Goal: Task Accomplishment & Management: Complete application form

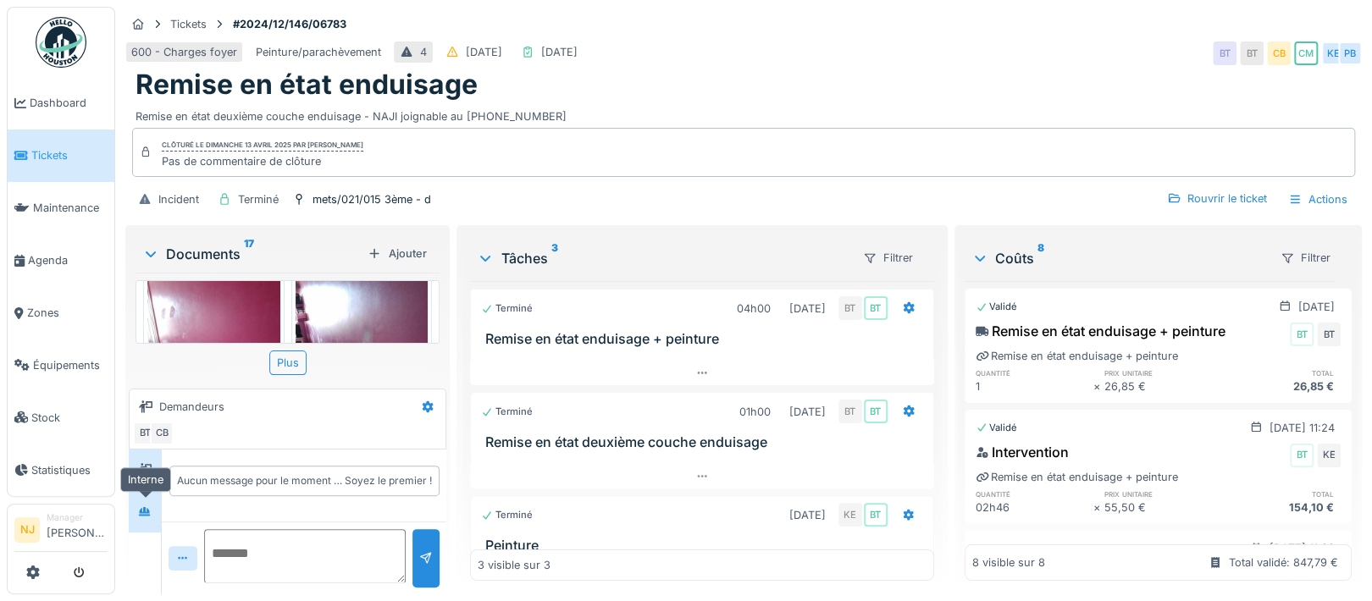
click at [146, 504] on div at bounding box center [145, 512] width 14 height 16
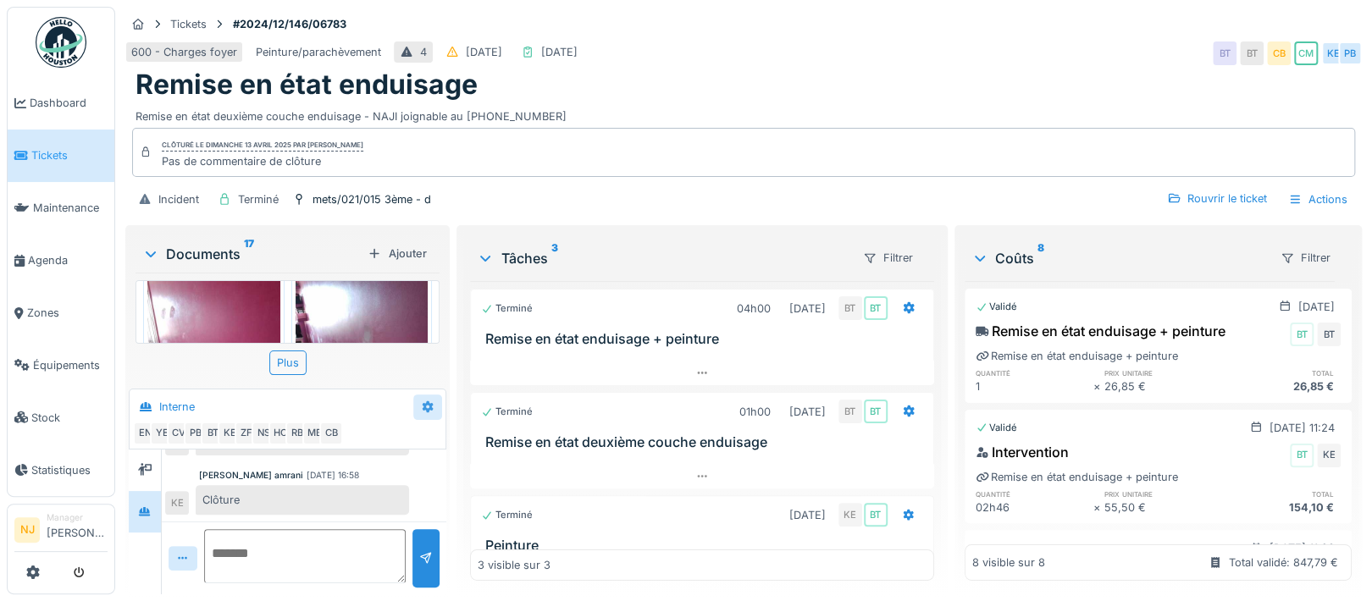
click at [427, 401] on icon at bounding box center [428, 407] width 11 height 12
click at [507, 432] on div "Créer une conversation" at bounding box center [493, 444] width 158 height 25
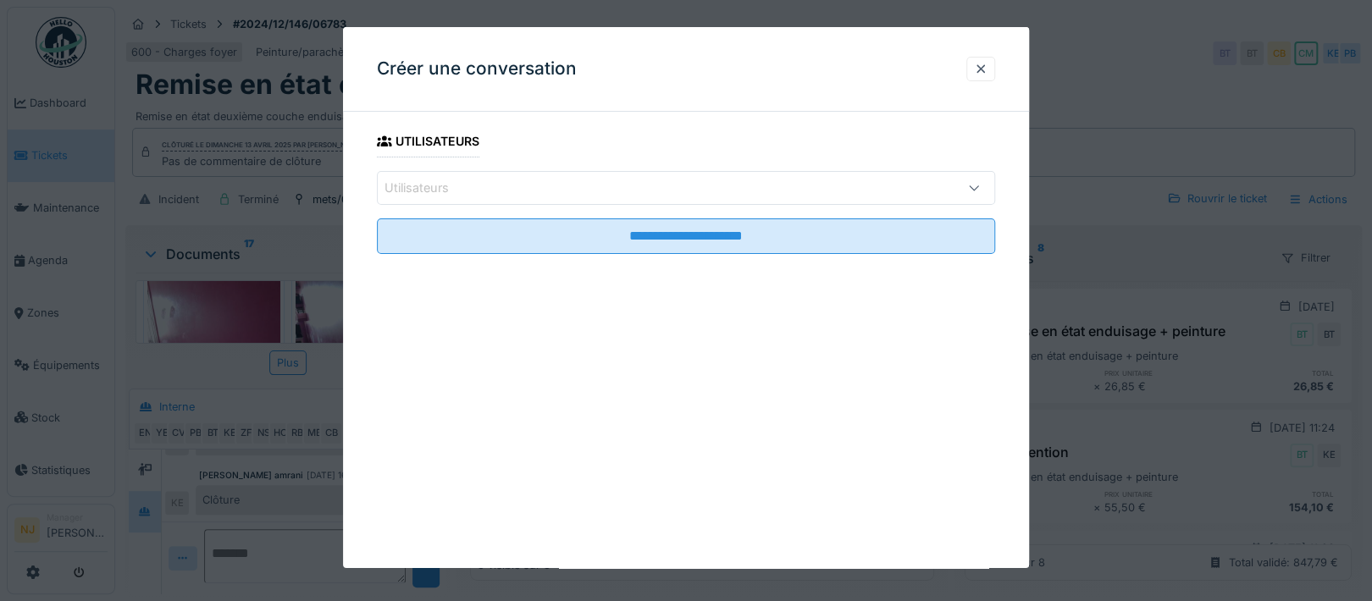
click at [468, 188] on div "Utilisateurs" at bounding box center [428, 188] width 88 height 19
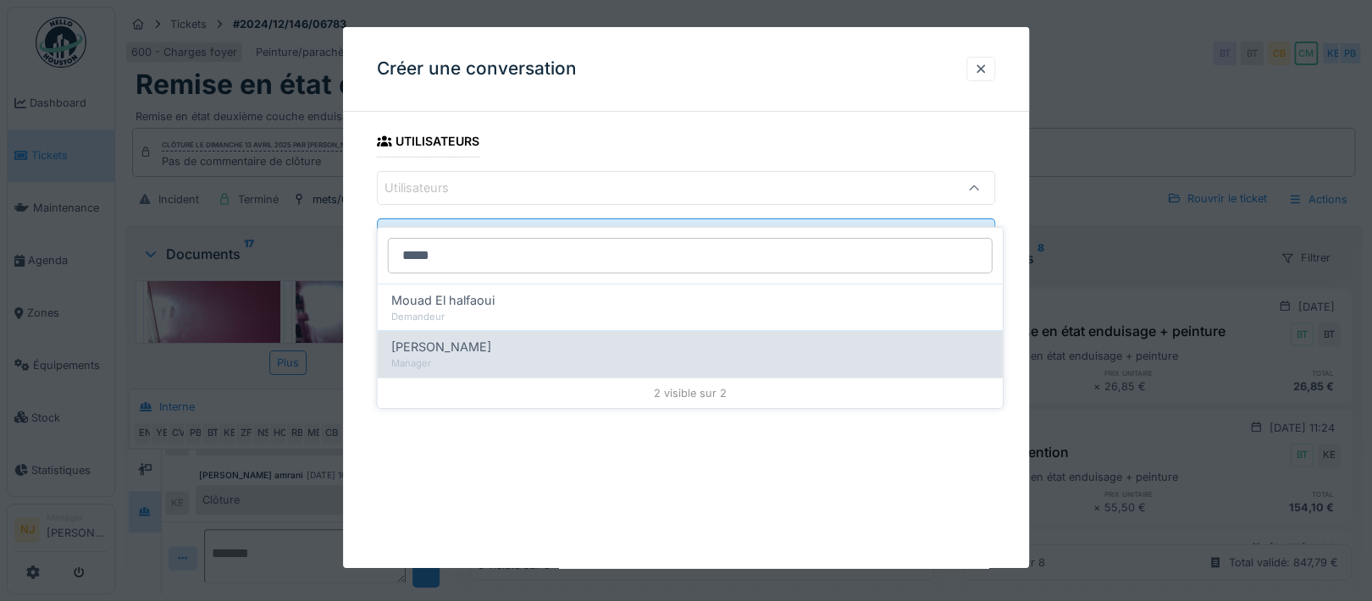
type input "*****"
click at [438, 338] on span "Mouad Dakir" at bounding box center [441, 347] width 100 height 19
type input "*****"
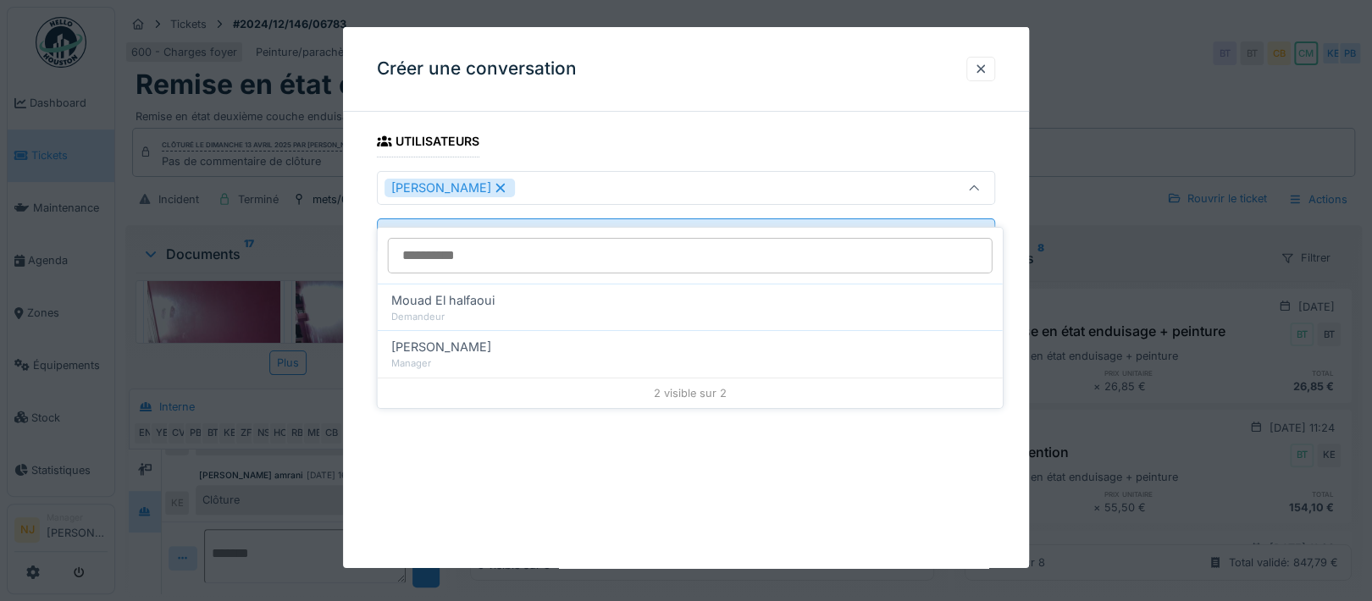
click at [360, 265] on div "**********" at bounding box center [686, 213] width 686 height 176
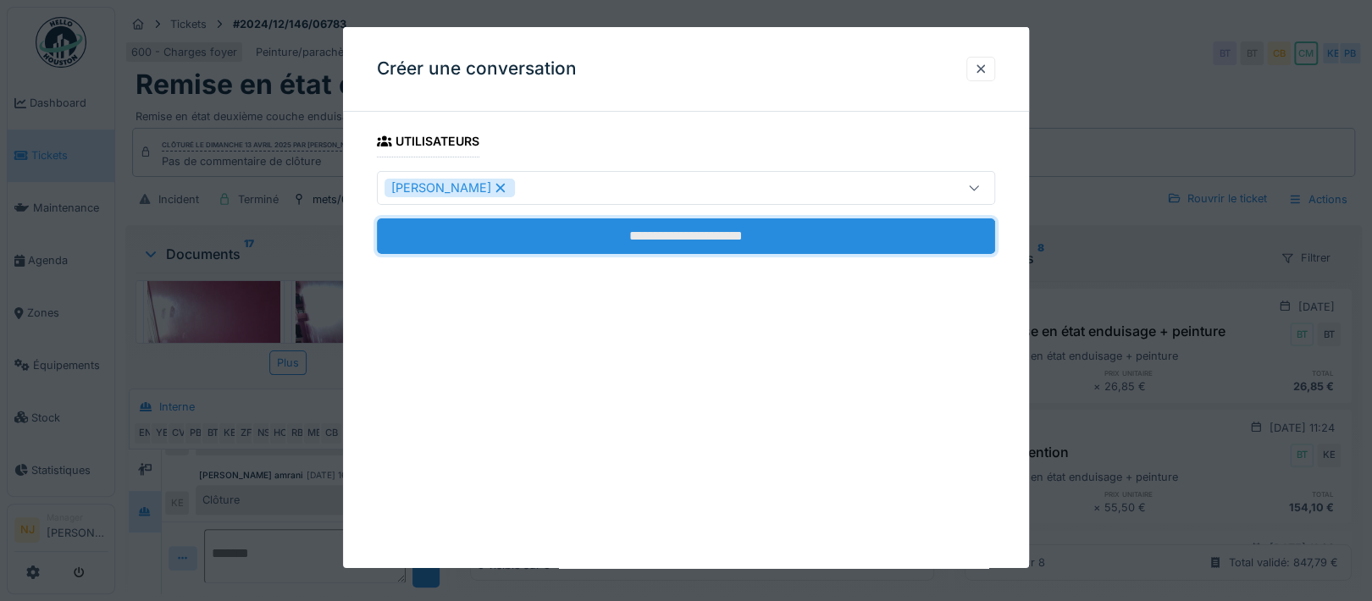
click at [690, 235] on input "**********" at bounding box center [686, 236] width 618 height 36
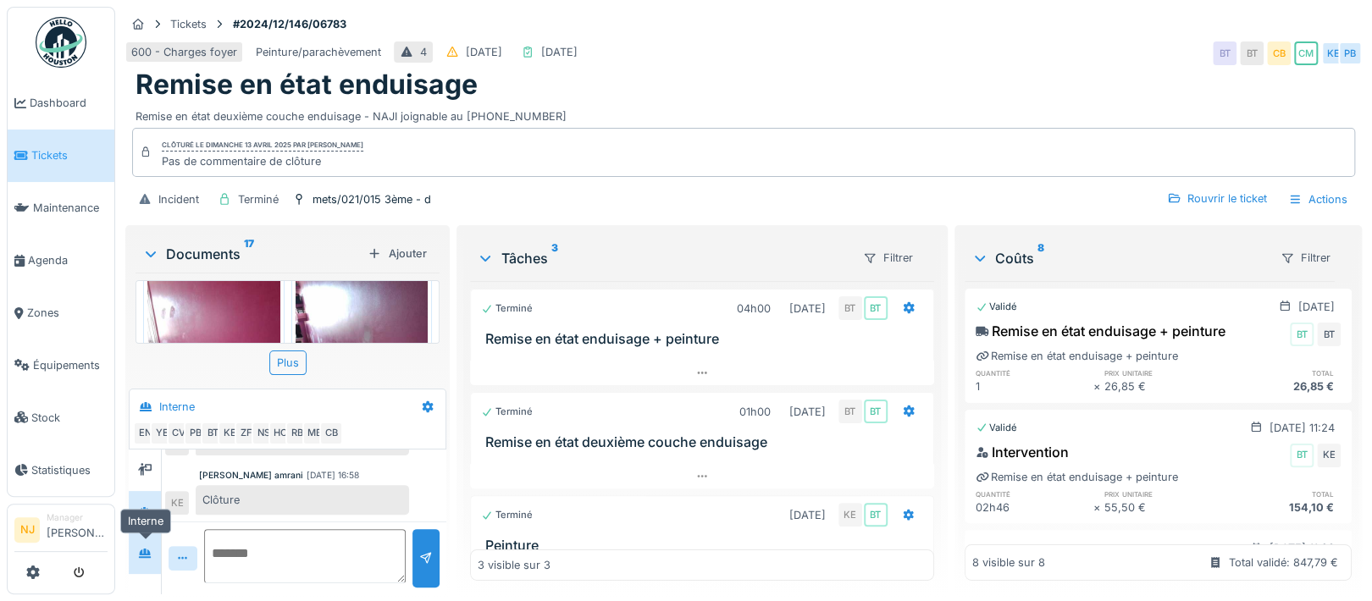
click at [147, 548] on icon at bounding box center [145, 553] width 14 height 11
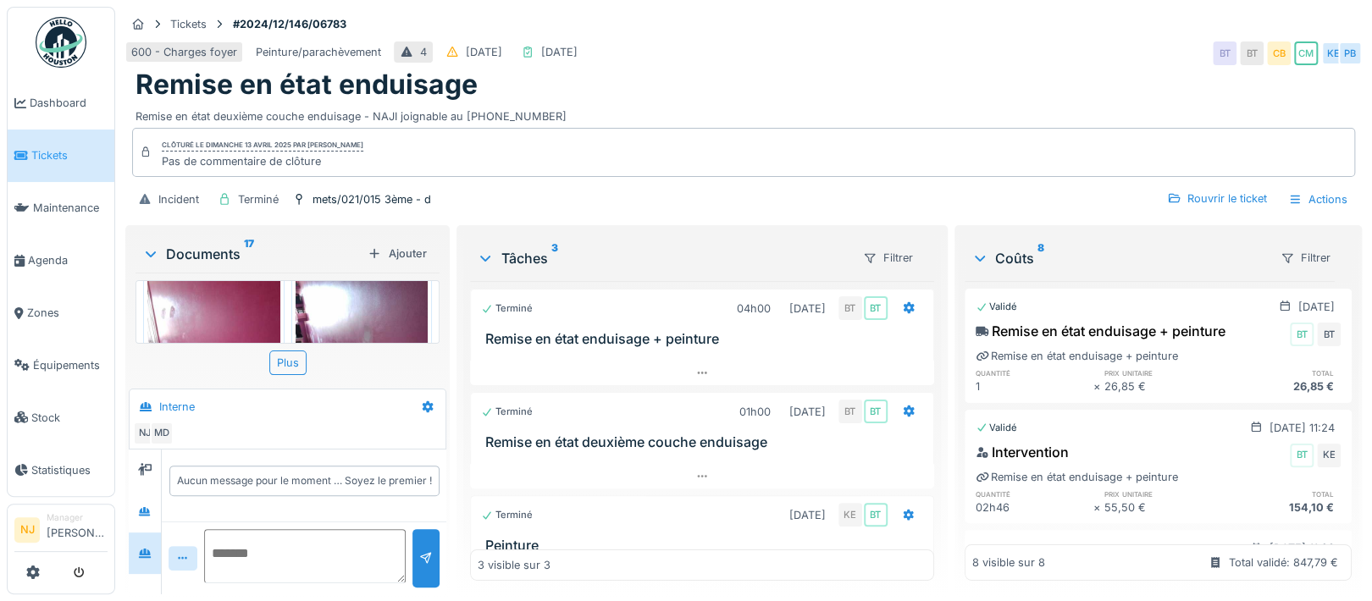
click at [249, 529] on textarea at bounding box center [305, 556] width 202 height 54
type textarea "*"
type textarea "**********"
click at [46, 254] on span "Agenda" at bounding box center [68, 260] width 80 height 16
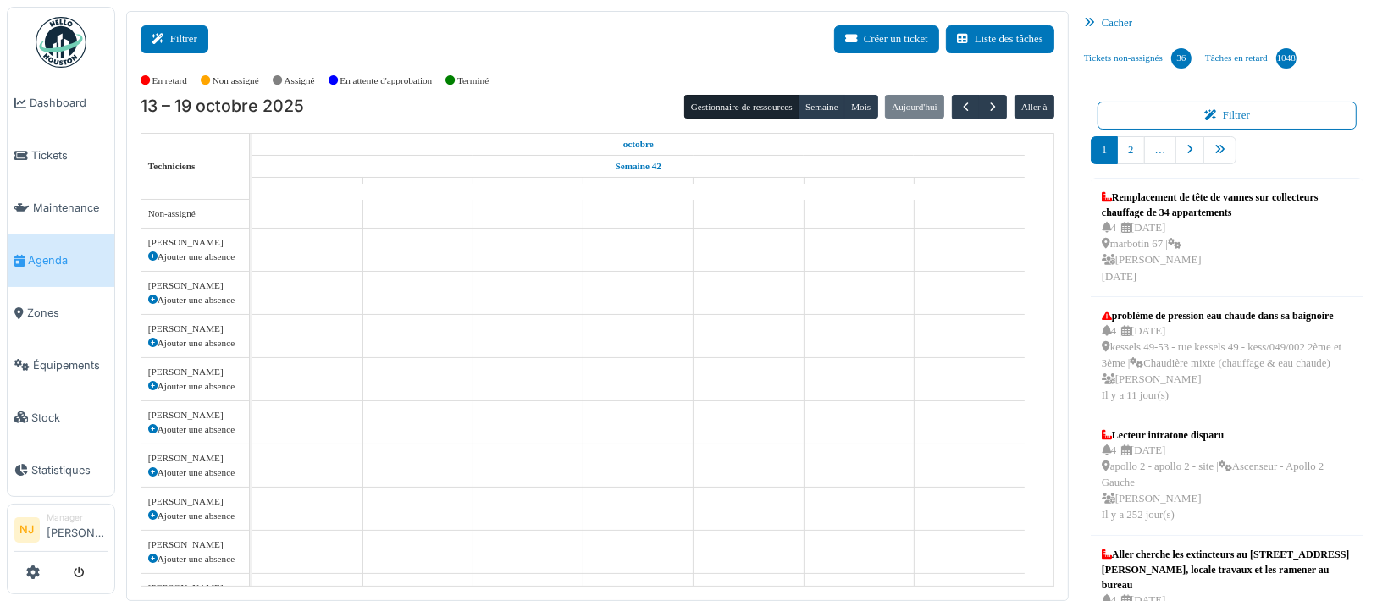
click at [170, 30] on button "Filtrer" at bounding box center [175, 39] width 68 height 28
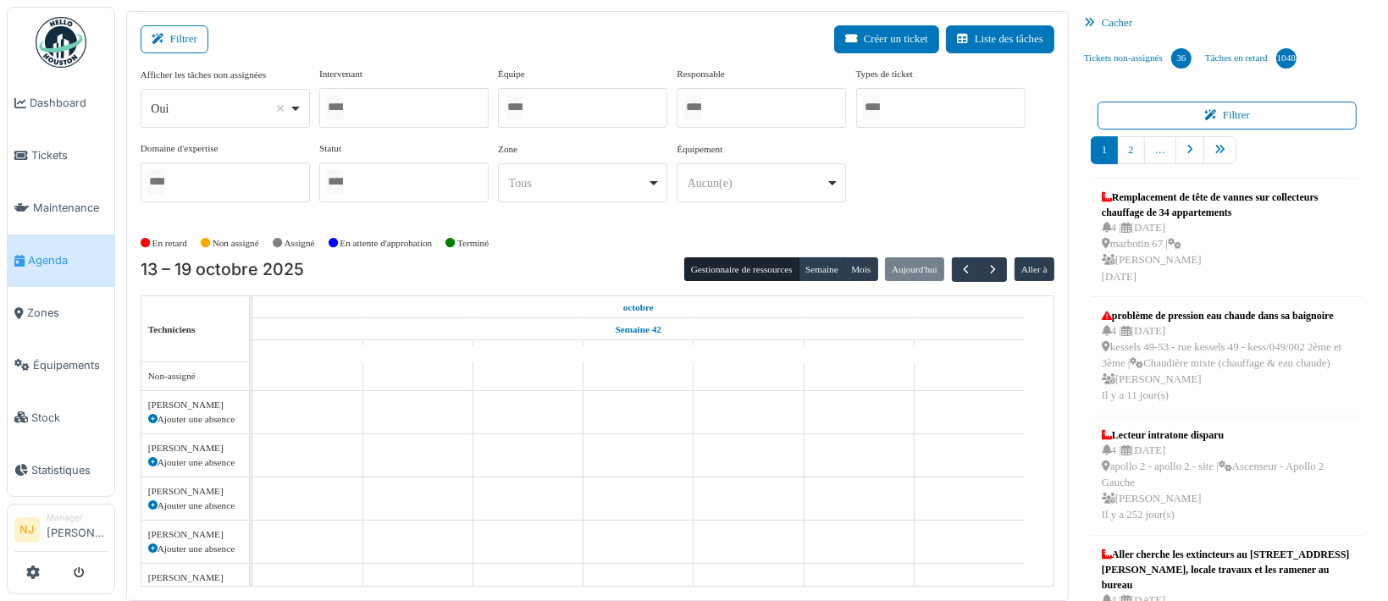
click at [523, 102] on input "Tous" at bounding box center [514, 107] width 17 height 25
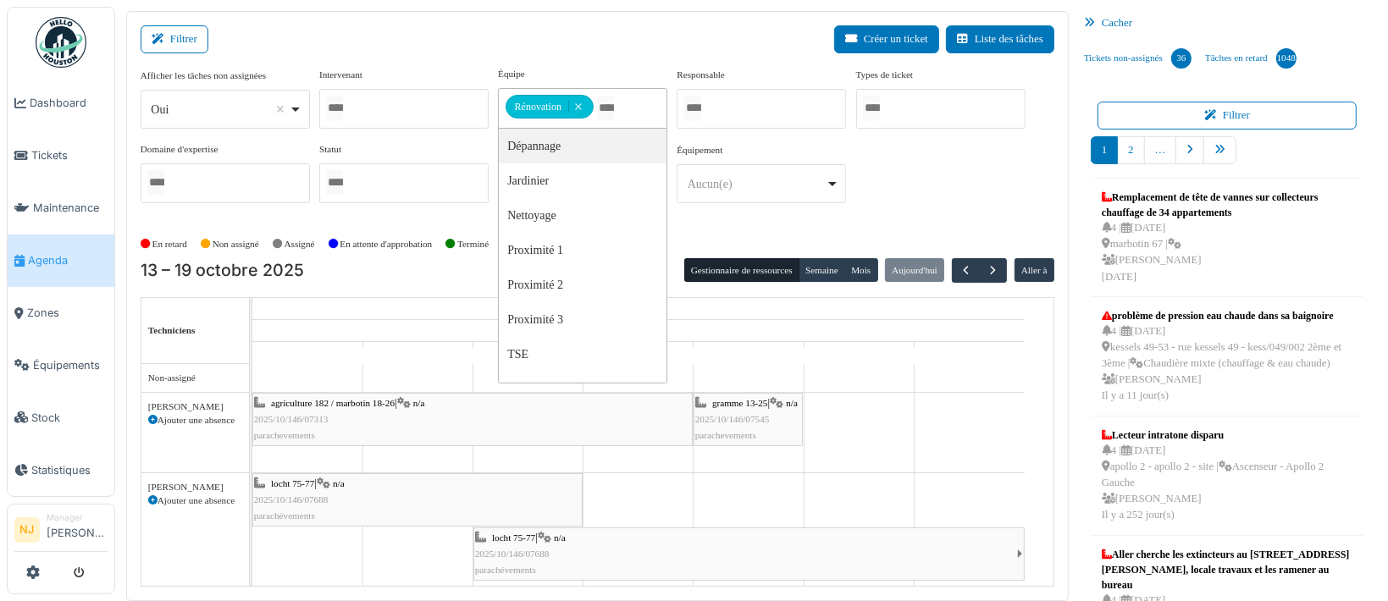
drag, startPoint x: 412, startPoint y: 40, endPoint x: 402, endPoint y: 35, distance: 11.4
click at [412, 40] on div "Filtrer Créer un ticket Liste des tâches" at bounding box center [598, 45] width 914 height 41
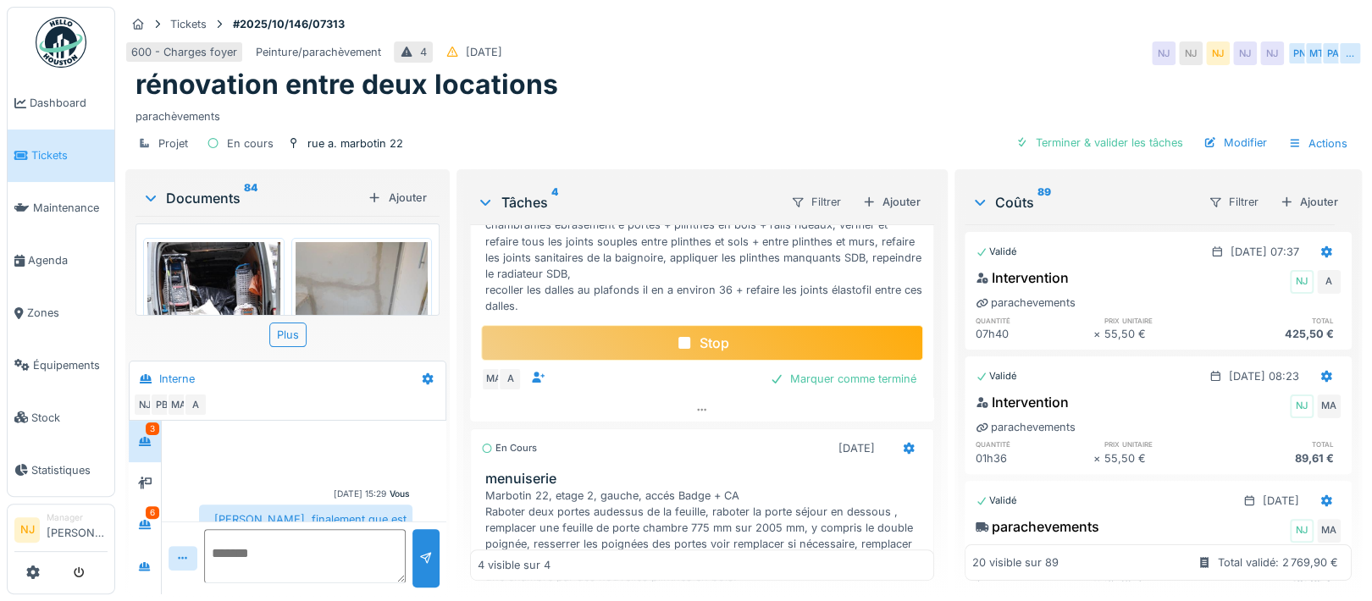
scroll to position [339, 0]
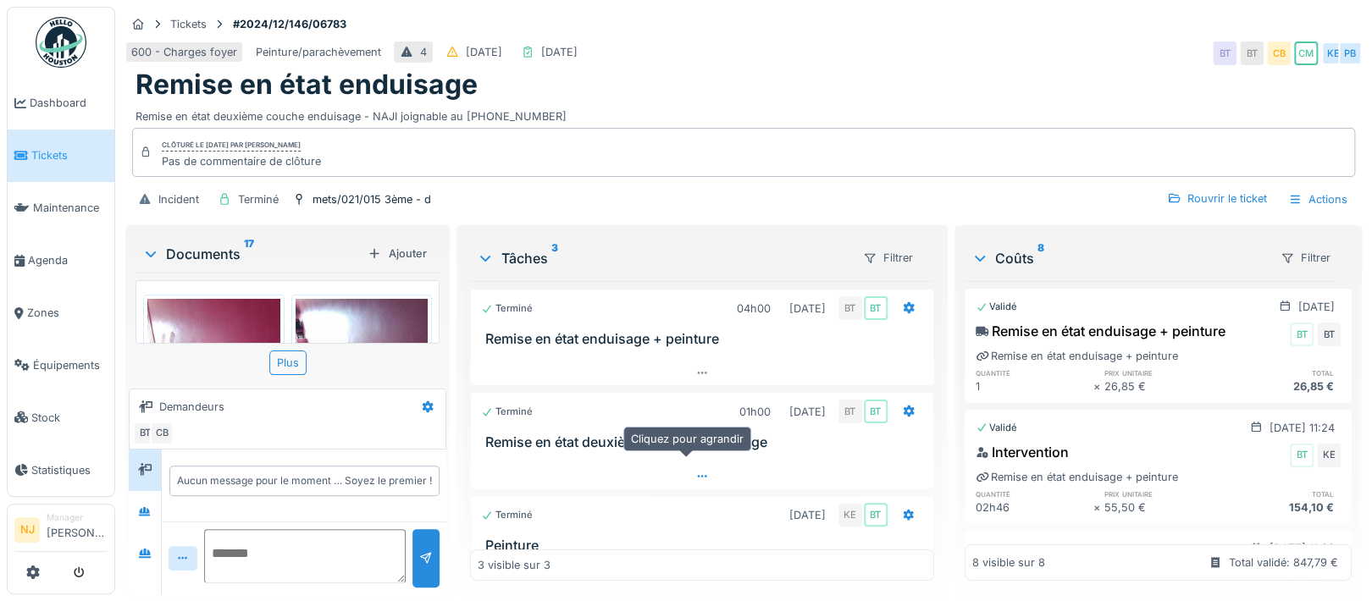
scroll to position [49, 0]
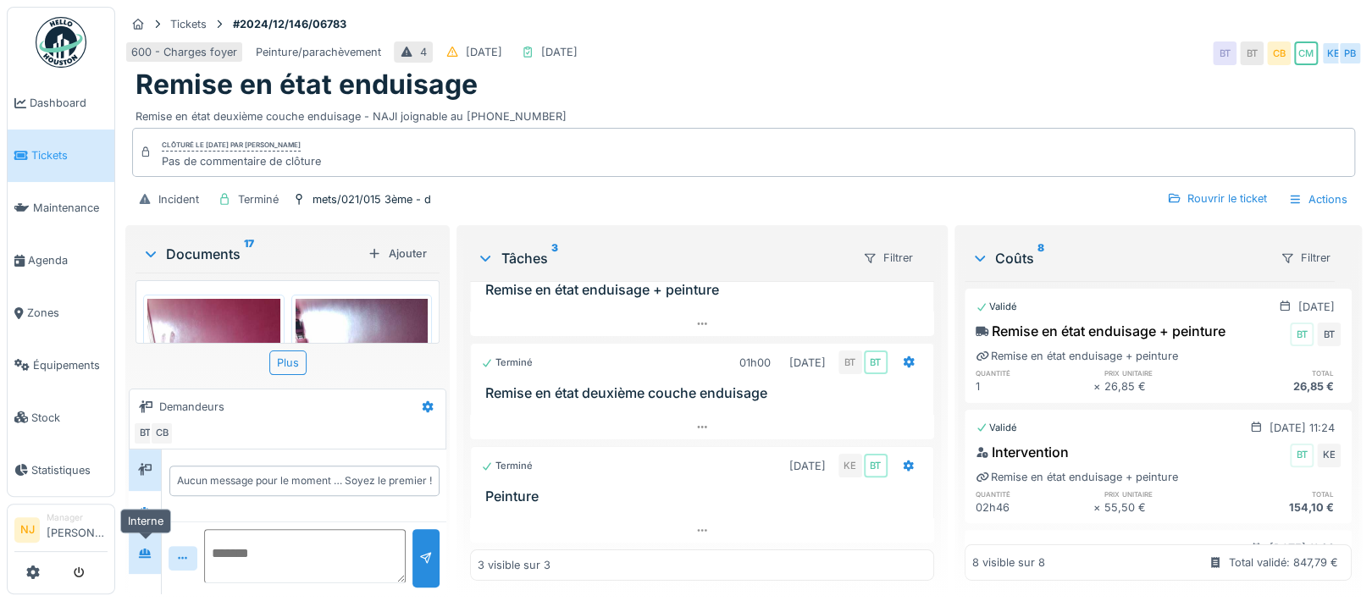
click at [145, 551] on icon at bounding box center [145, 553] width 12 height 9
click at [241, 545] on textarea at bounding box center [305, 556] width 202 height 54
type textarea "*"
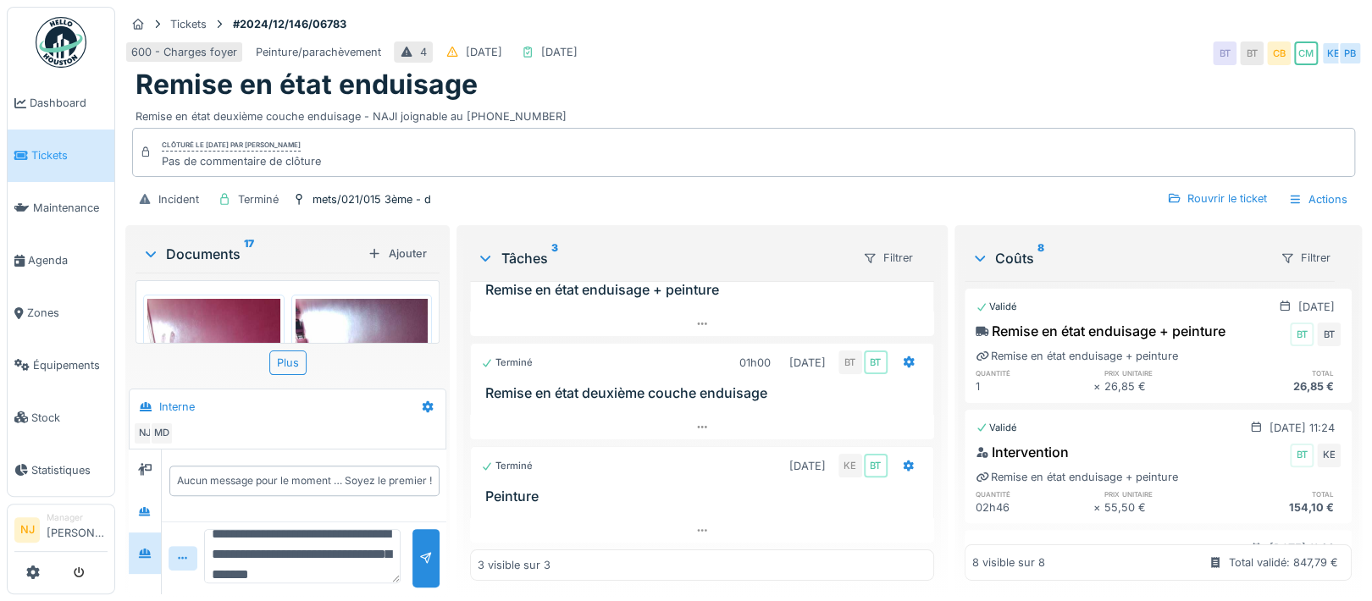
scroll to position [39, 0]
type textarea "**********"
click at [427, 561] on div at bounding box center [426, 558] width 14 height 16
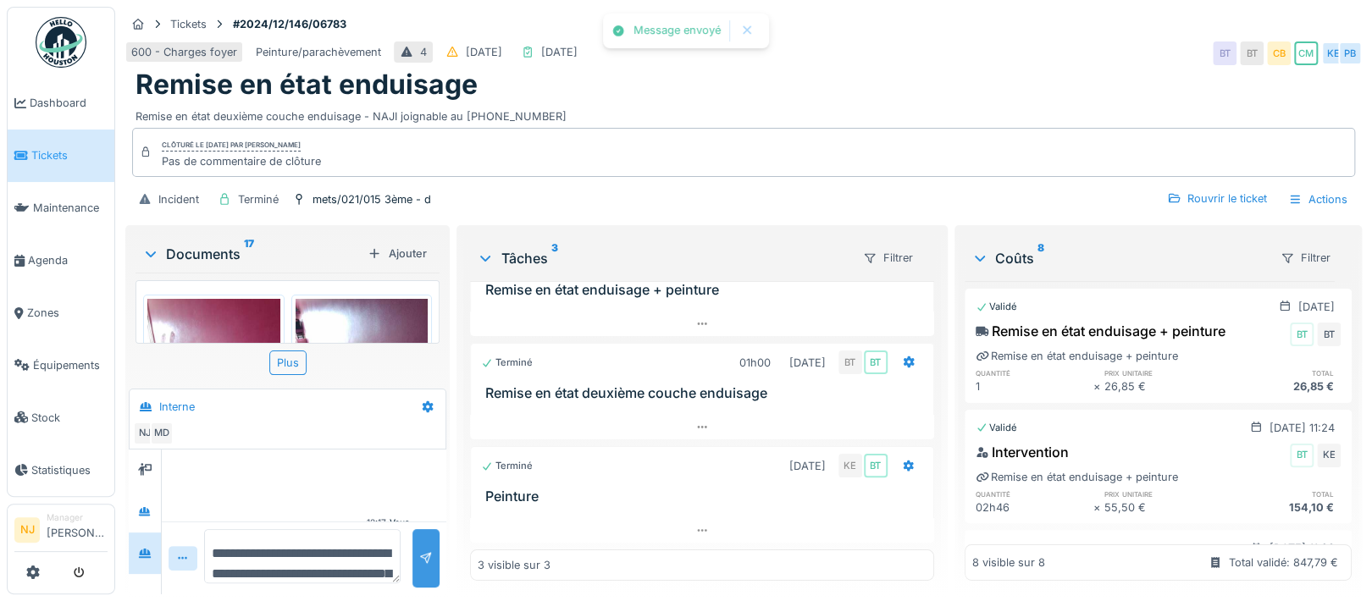
scroll to position [80, 0]
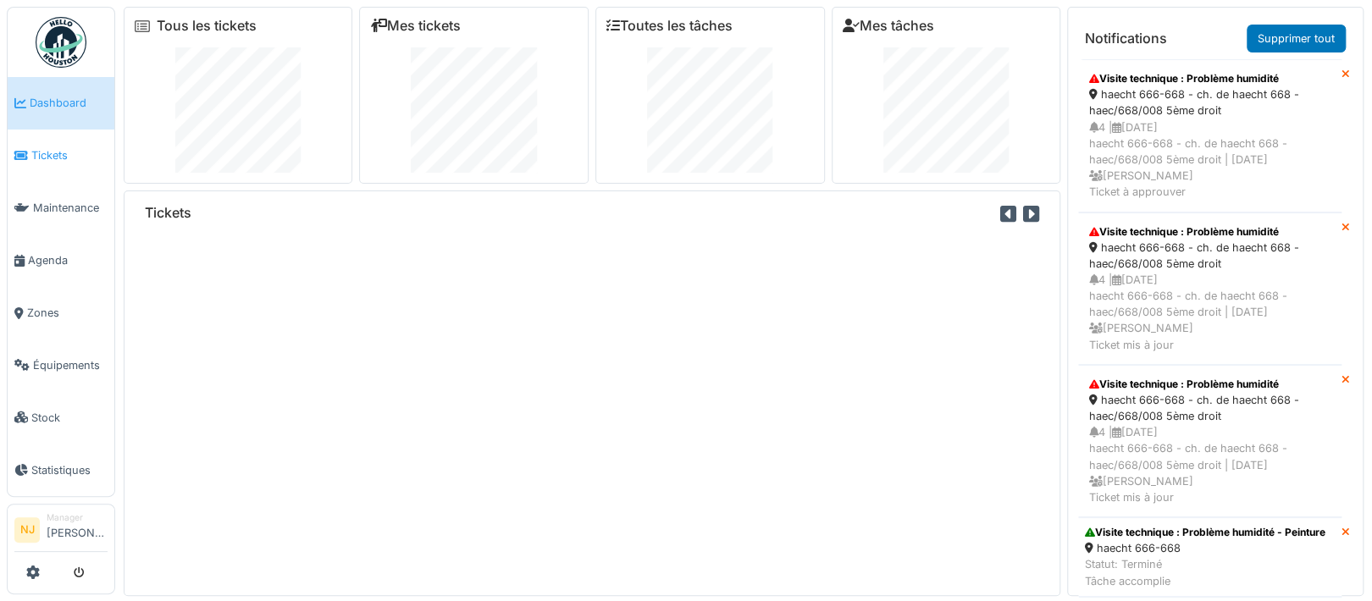
click at [53, 152] on span "Tickets" at bounding box center [69, 155] width 76 height 16
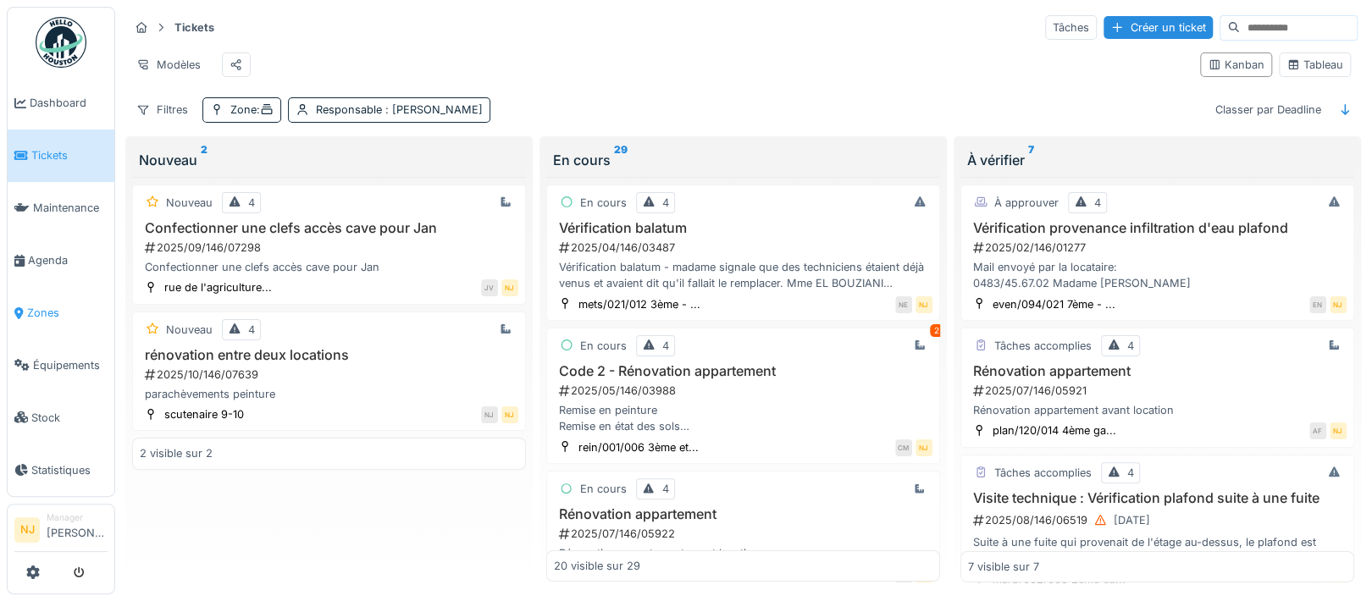
click at [47, 305] on span "Zones" at bounding box center [67, 313] width 80 height 16
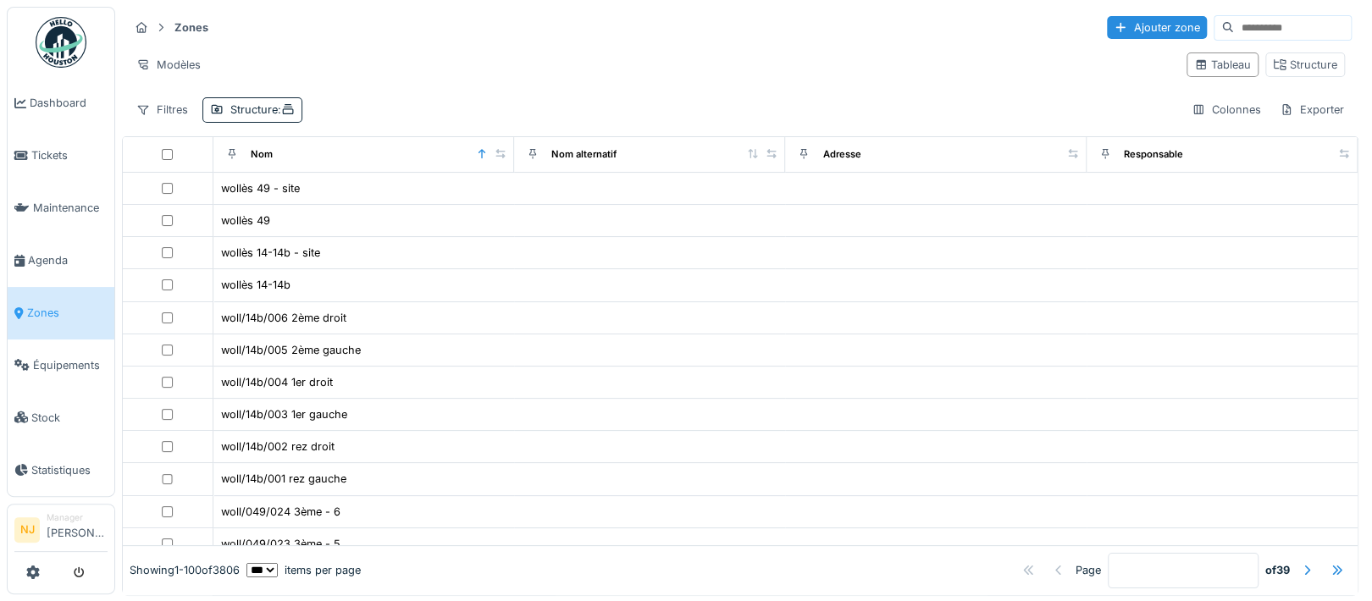
click at [1234, 25] on input at bounding box center [1292, 28] width 117 height 24
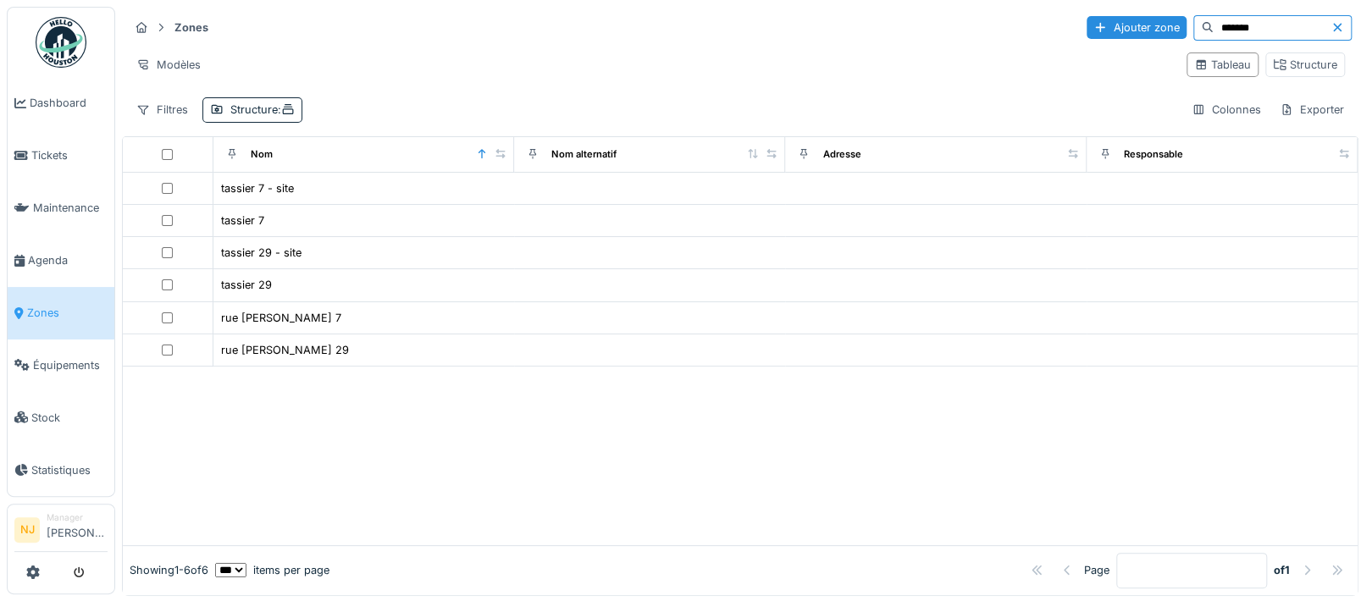
type input "*******"
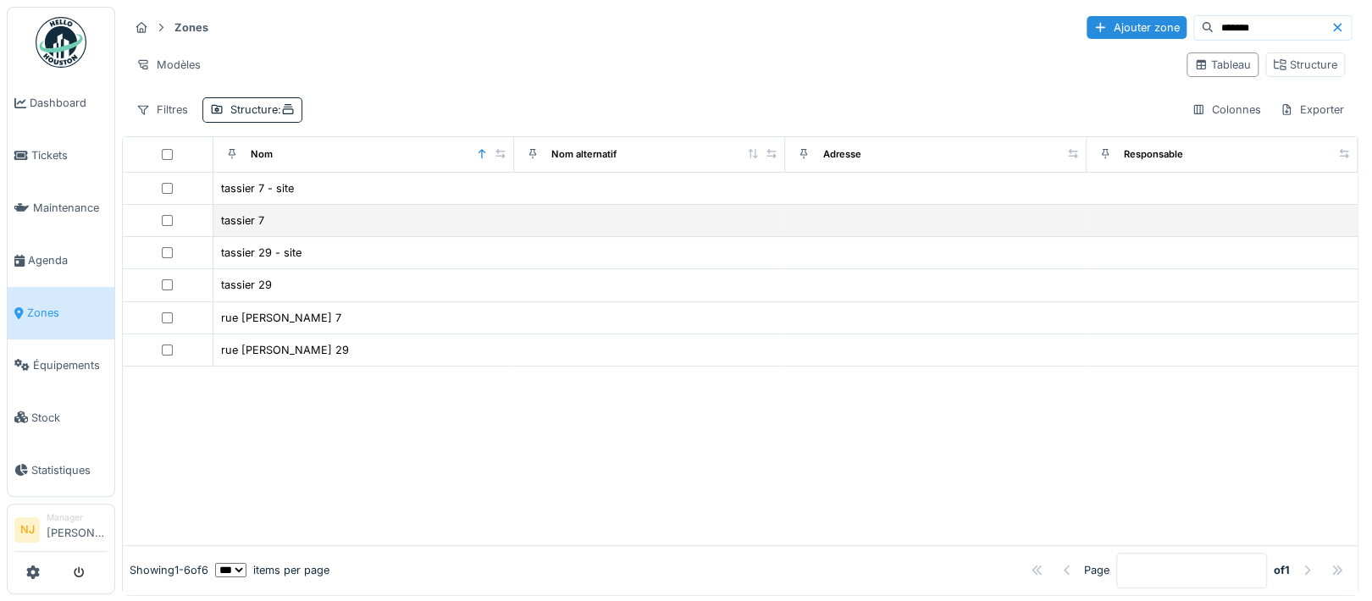
click at [290, 220] on div "tassier 7" at bounding box center [364, 221] width 288 height 18
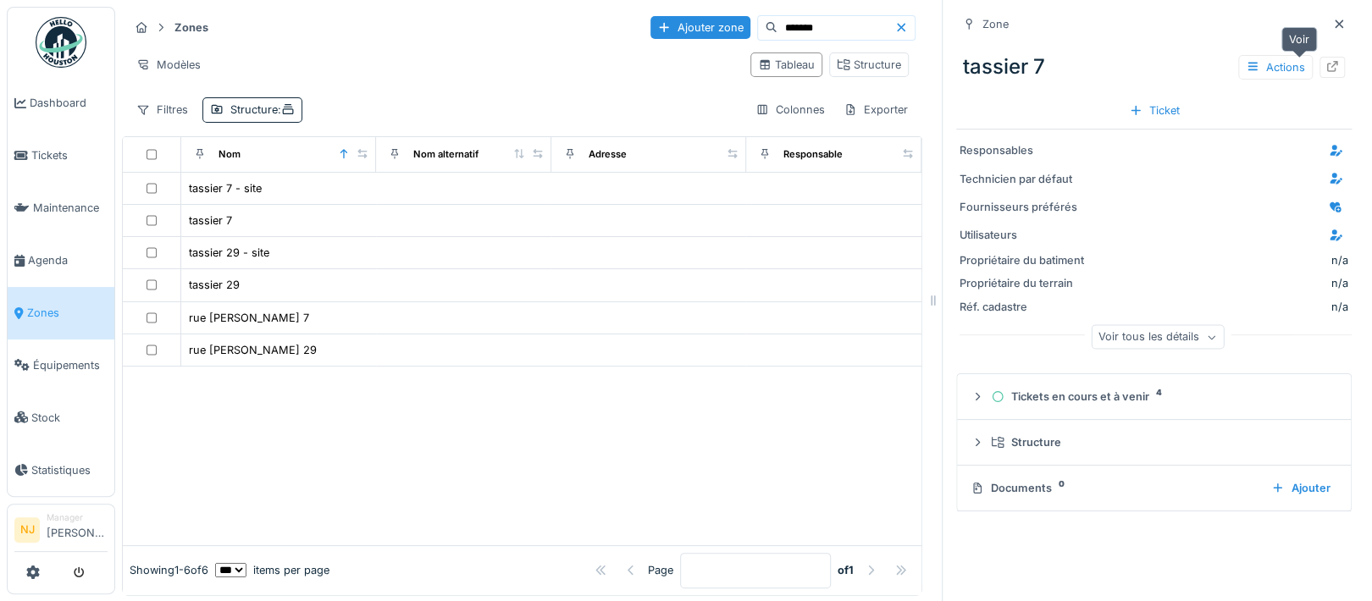
click at [1327, 66] on icon at bounding box center [1332, 66] width 11 height 11
click at [50, 252] on span "Agenda" at bounding box center [68, 260] width 80 height 16
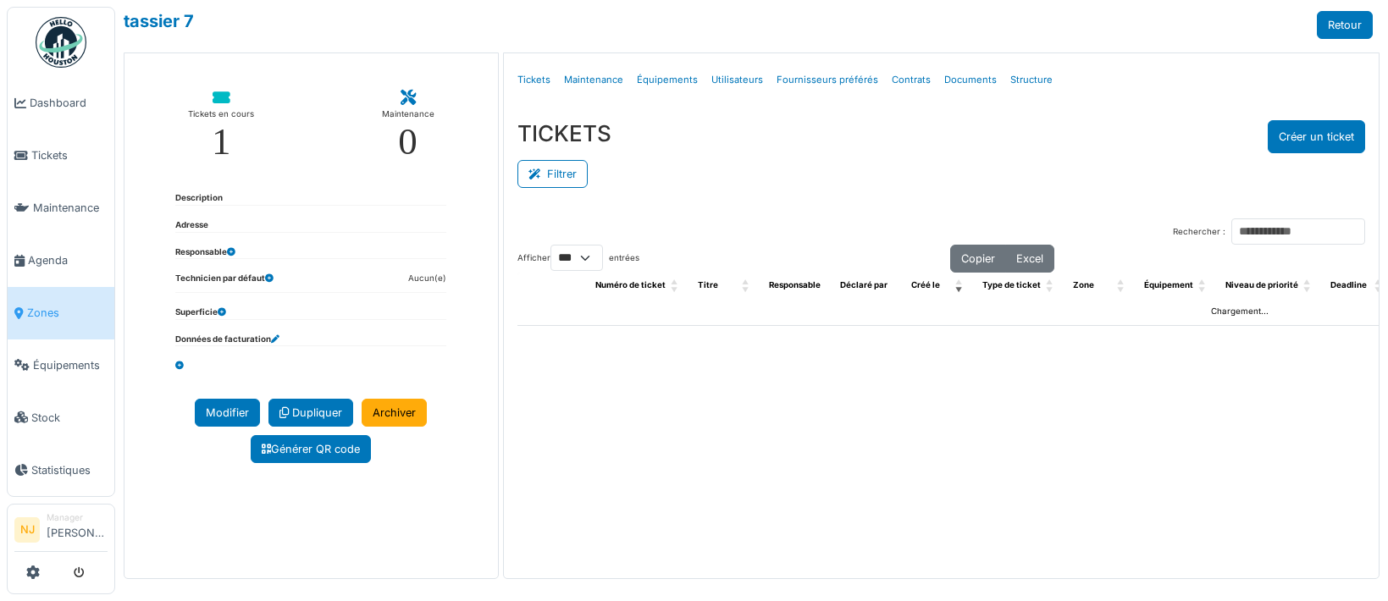
select select "***"
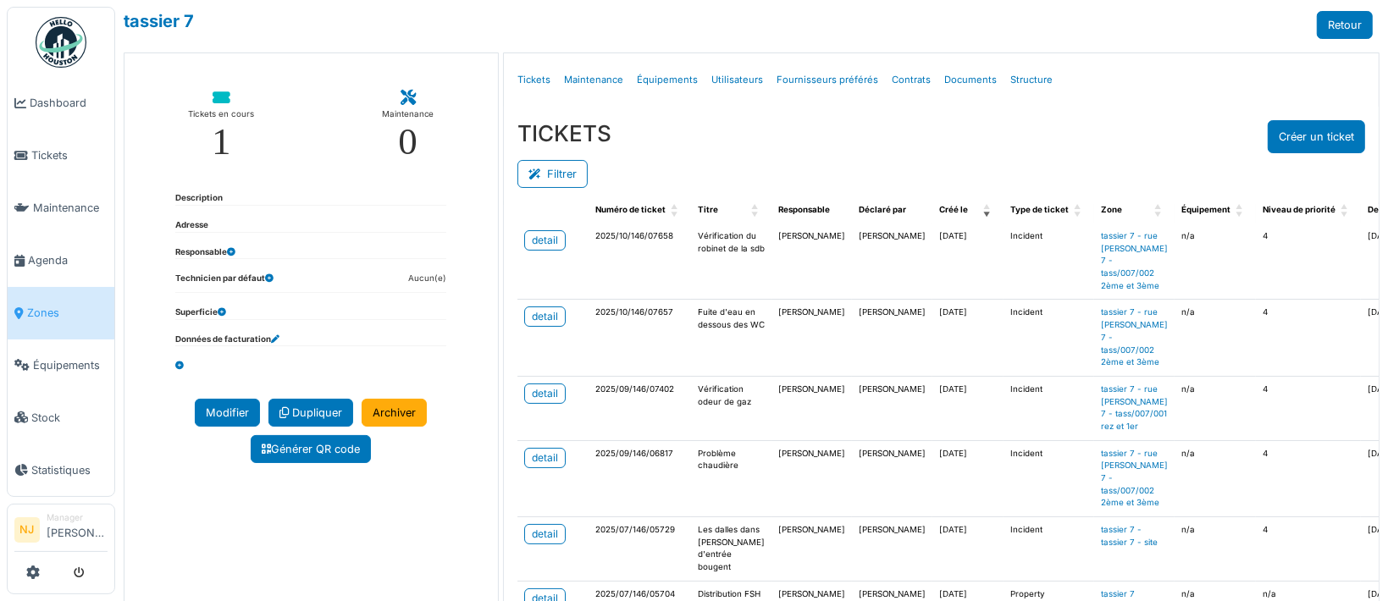
scroll to position [113, 0]
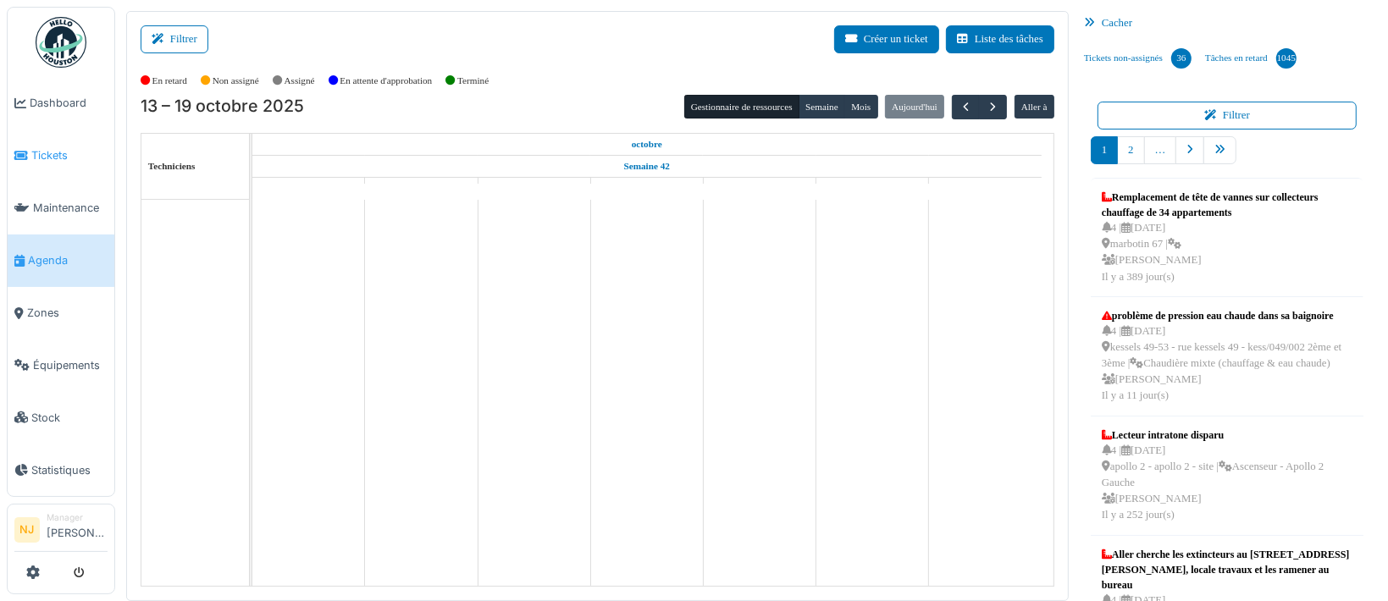
click at [49, 148] on span "Tickets" at bounding box center [69, 155] width 76 height 16
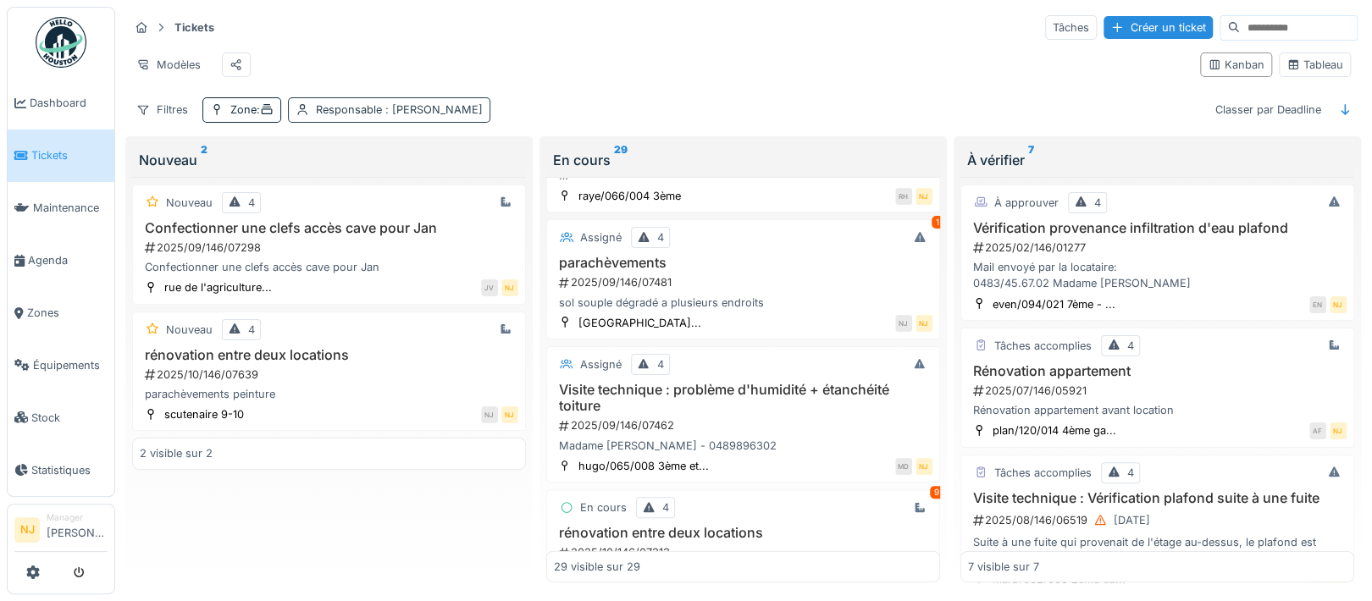
click at [406, 116] on span ": Nicolae Jitcu" at bounding box center [432, 109] width 101 height 13
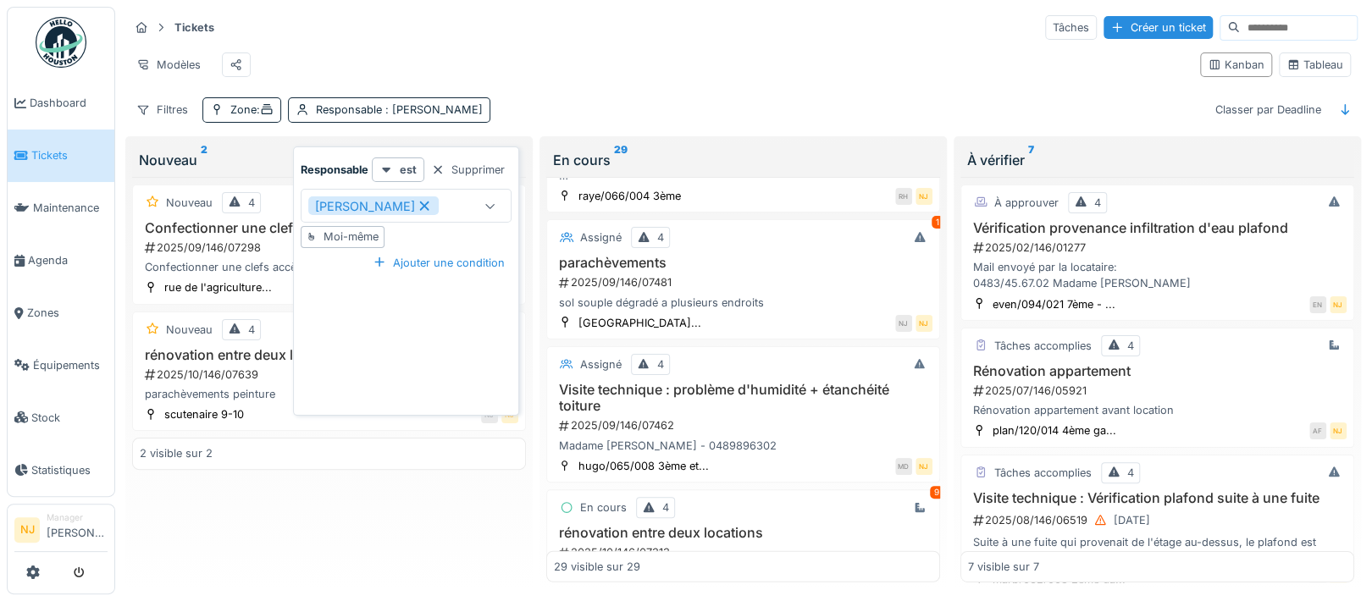
click at [420, 205] on icon at bounding box center [424, 206] width 9 height 9
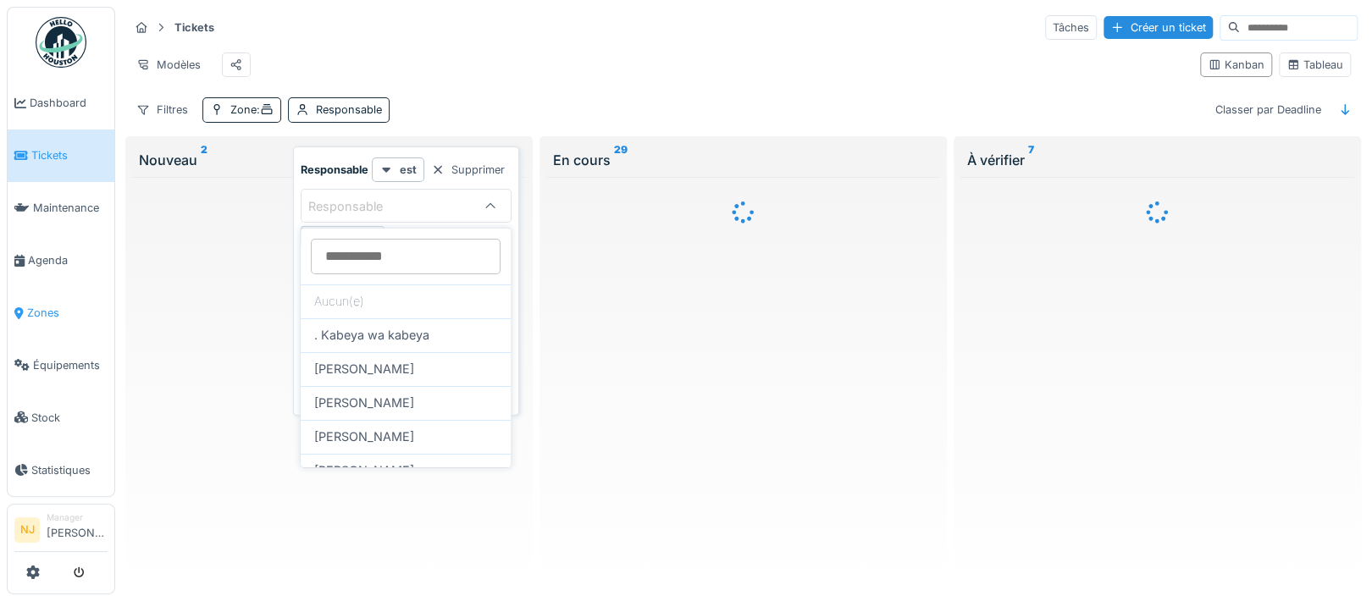
click at [44, 305] on span "Zones" at bounding box center [67, 313] width 80 height 16
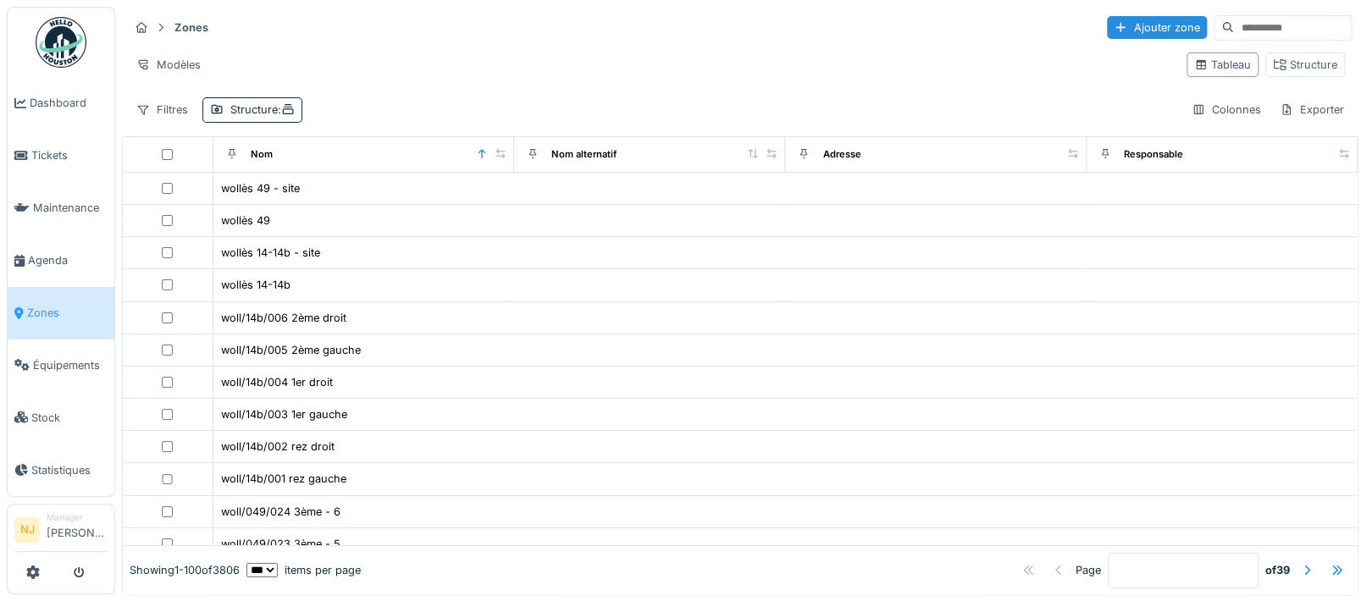
click at [1234, 25] on input at bounding box center [1292, 28] width 117 height 24
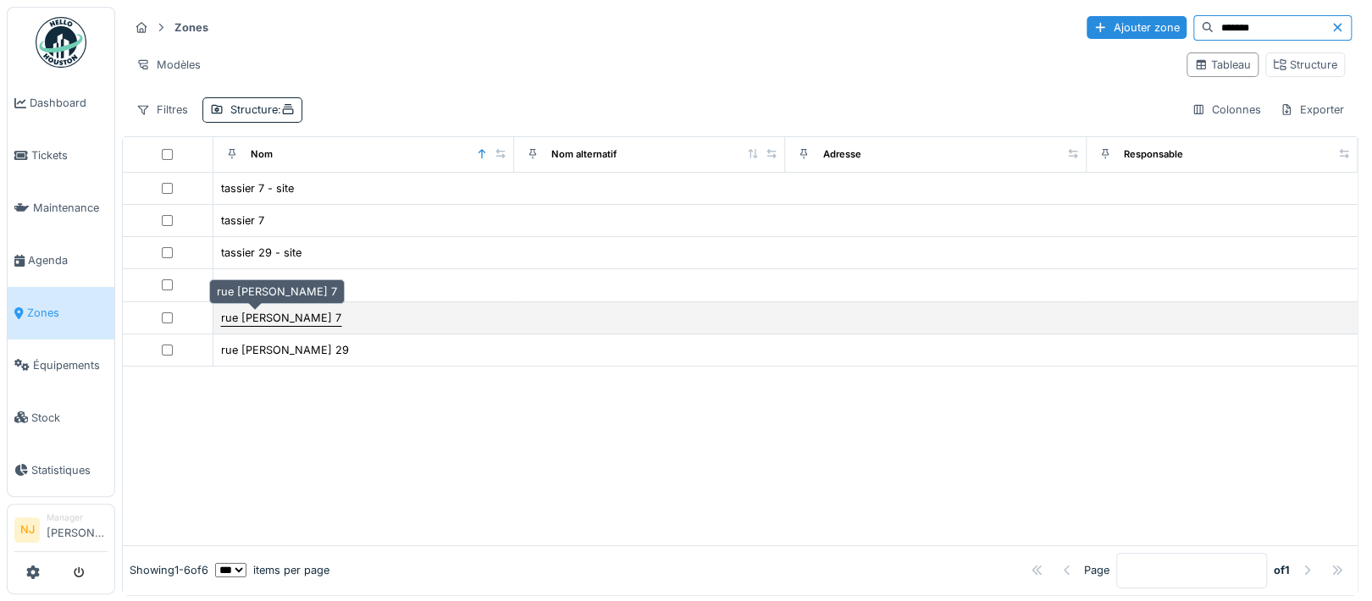
type input "*******"
click at [266, 319] on div "rue [PERSON_NAME] 7" at bounding box center [281, 318] width 120 height 16
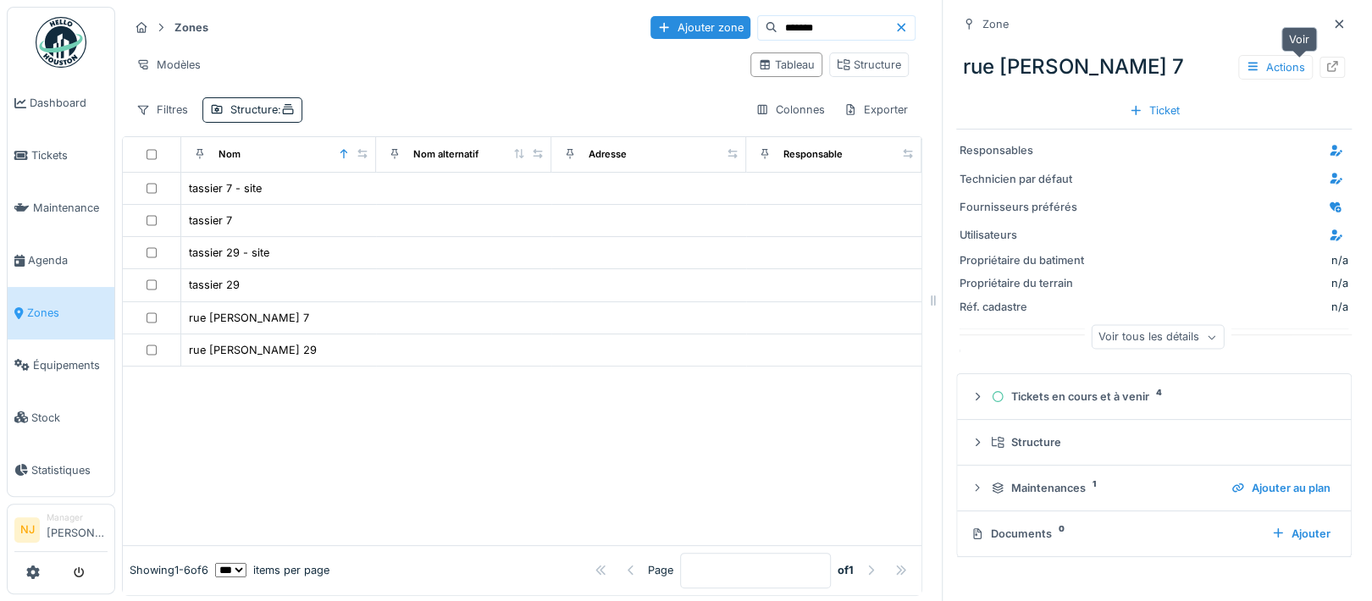
click at [1319, 67] on div at bounding box center [1331, 67] width 25 height 21
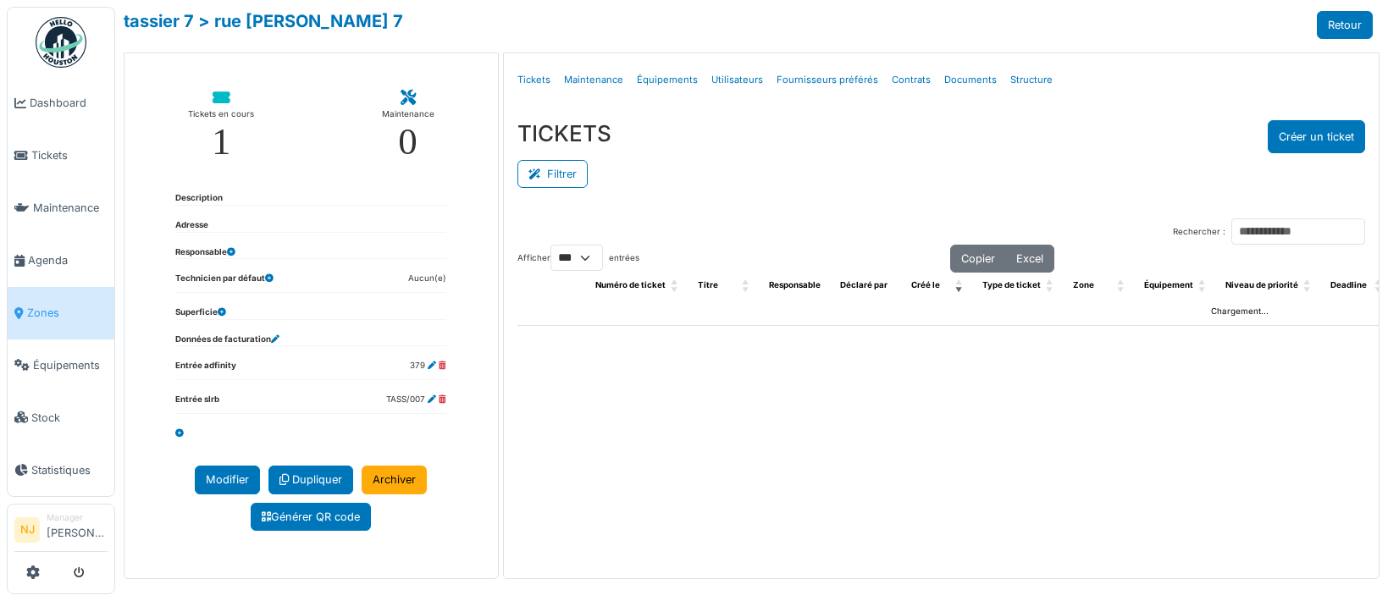
select select "***"
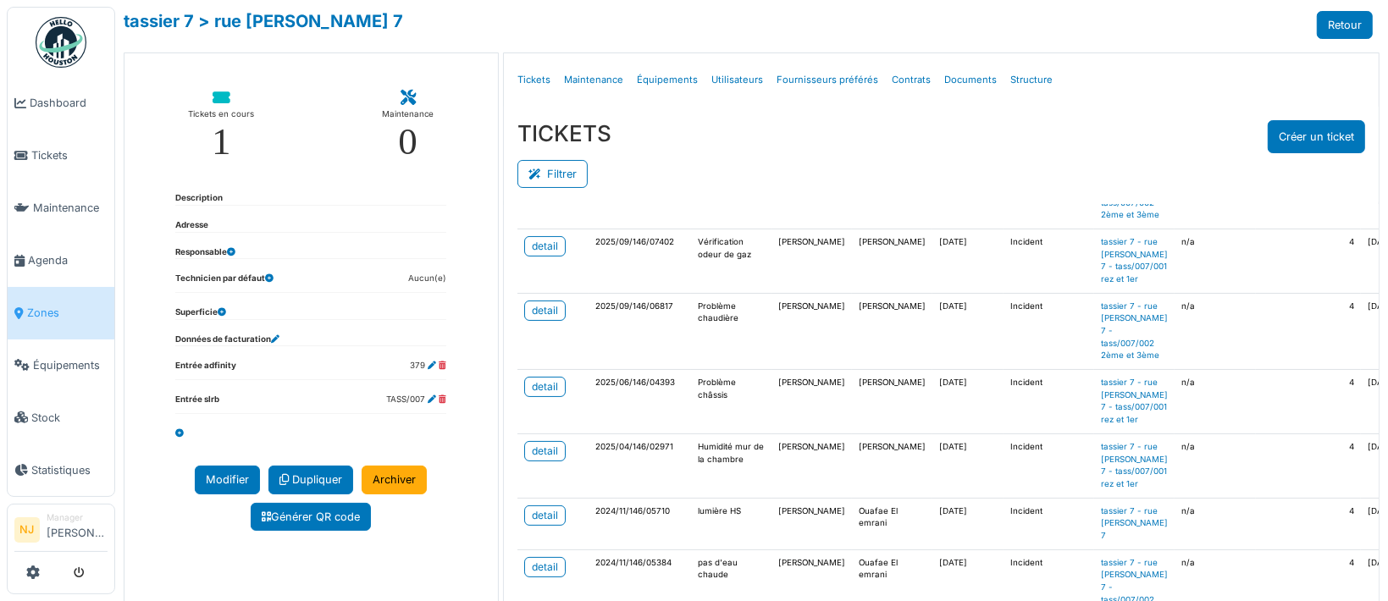
scroll to position [339, 0]
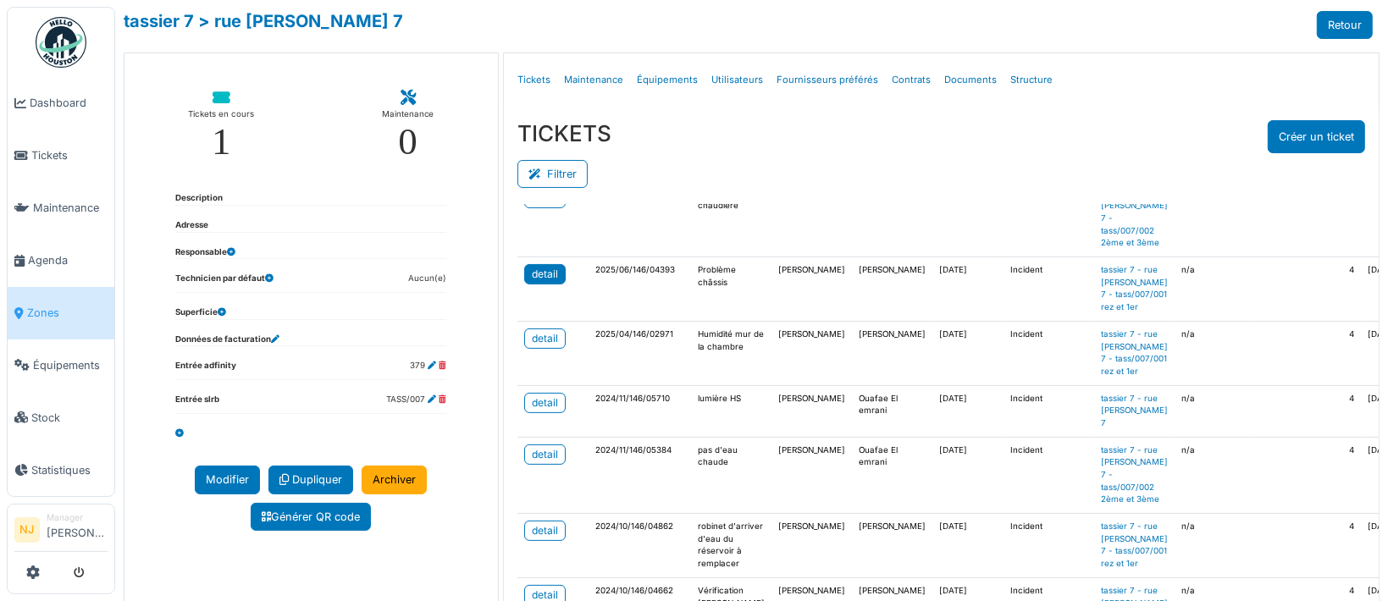
click at [533, 282] on div "detail" at bounding box center [545, 274] width 26 height 15
click at [532, 346] on div "detail" at bounding box center [545, 338] width 26 height 15
click at [49, 254] on span "Agenda" at bounding box center [68, 260] width 80 height 16
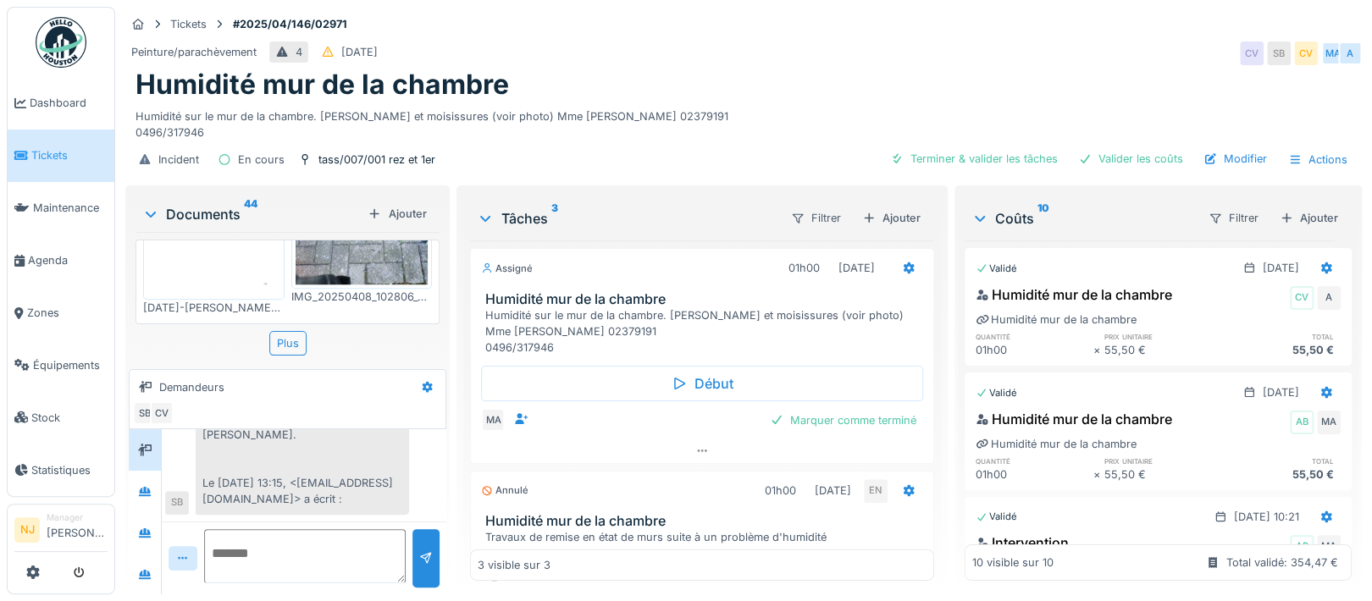
scroll to position [926, 0]
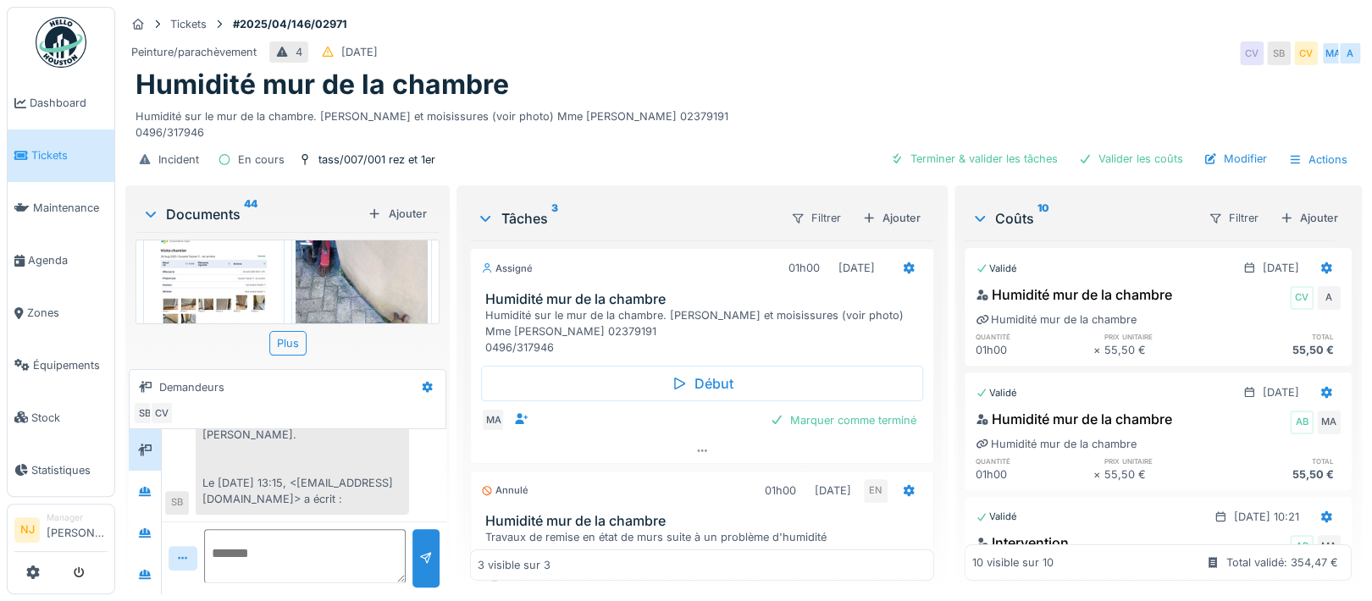
click at [208, 275] on img at bounding box center [213, 312] width 133 height 187
click at [208, 275] on div at bounding box center [686, 300] width 1372 height 601
click at [208, 274] on img at bounding box center [213, 312] width 133 height 187
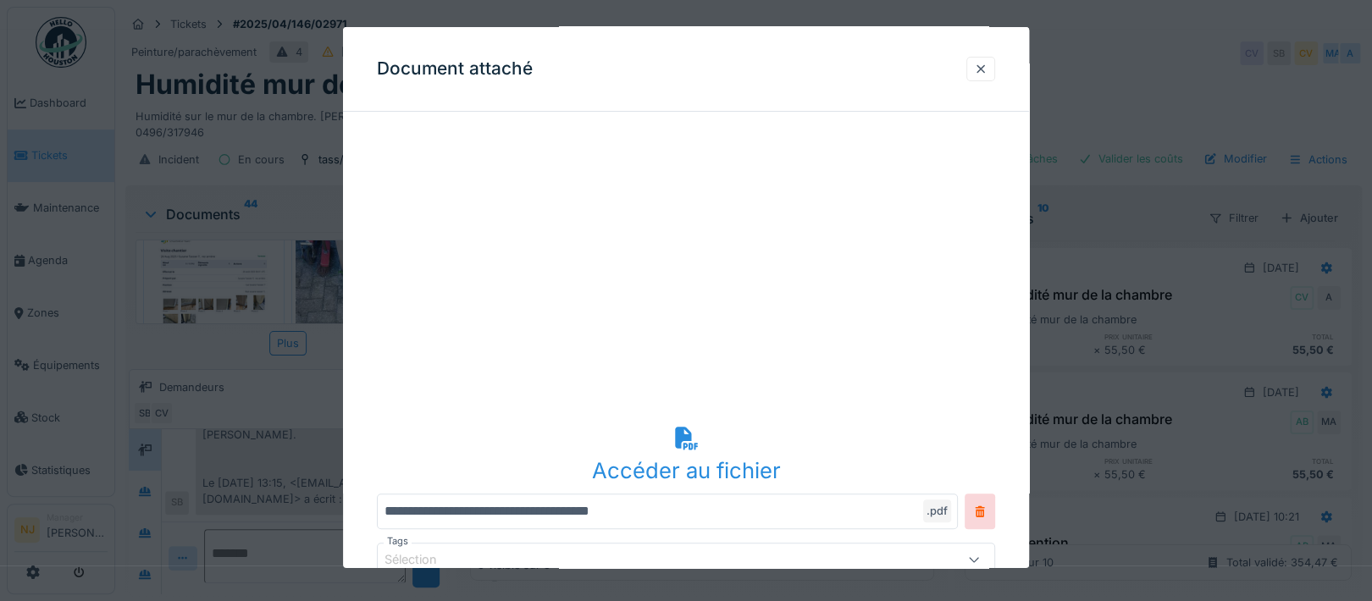
scroll to position [226, 0]
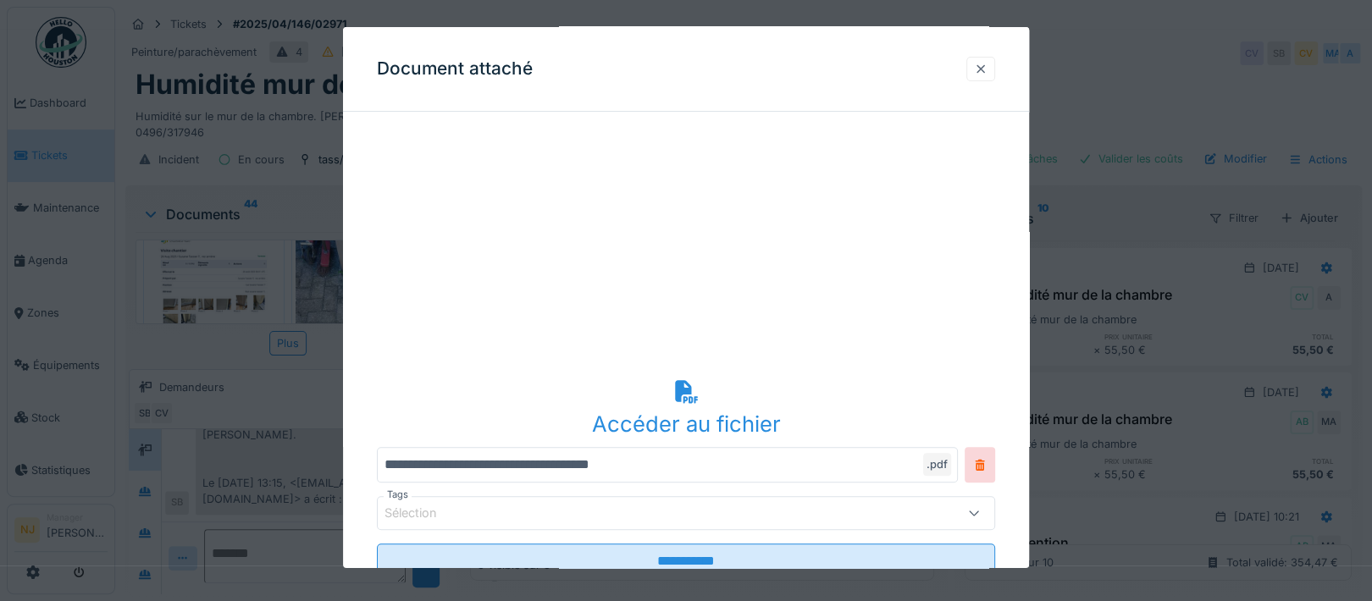
click at [987, 69] on div at bounding box center [981, 69] width 14 height 16
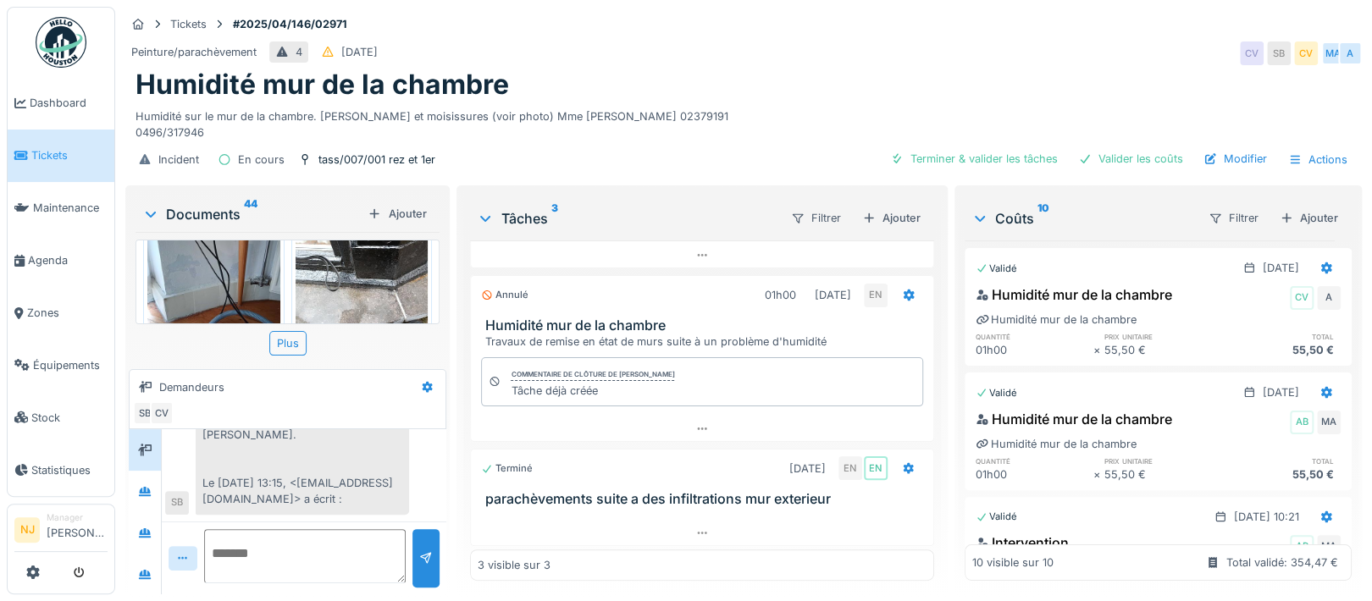
scroll to position [16, 0]
click at [150, 487] on icon at bounding box center [145, 491] width 12 height 9
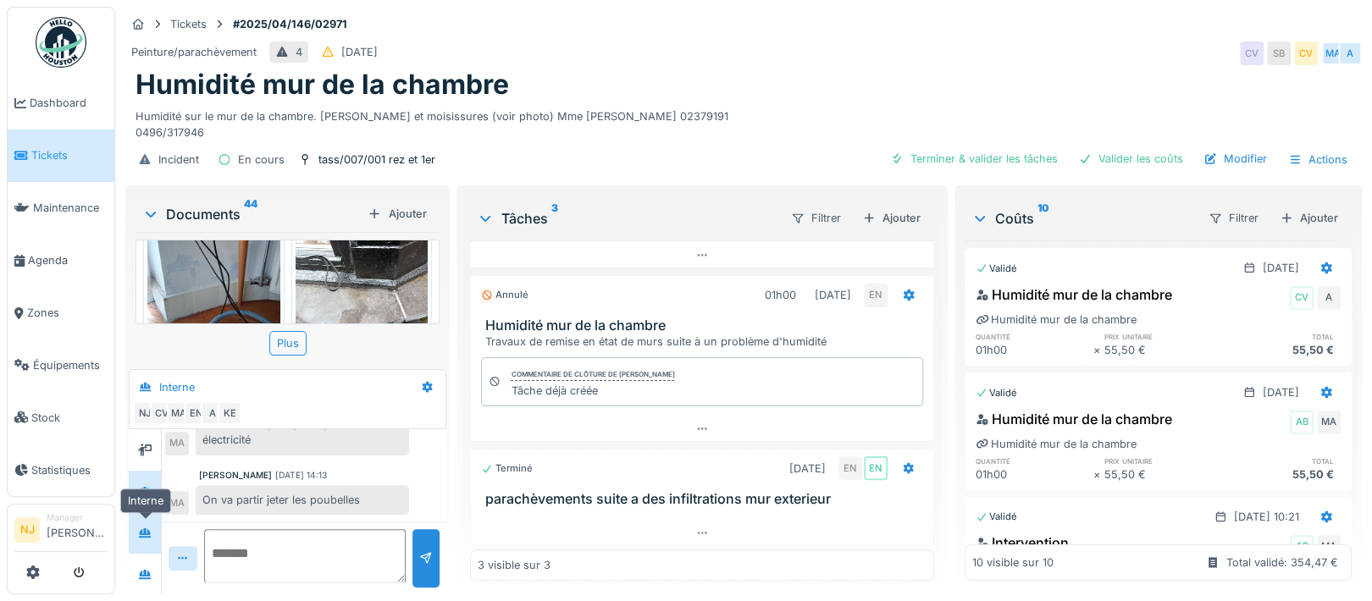
click at [147, 528] on icon at bounding box center [145, 533] width 14 height 11
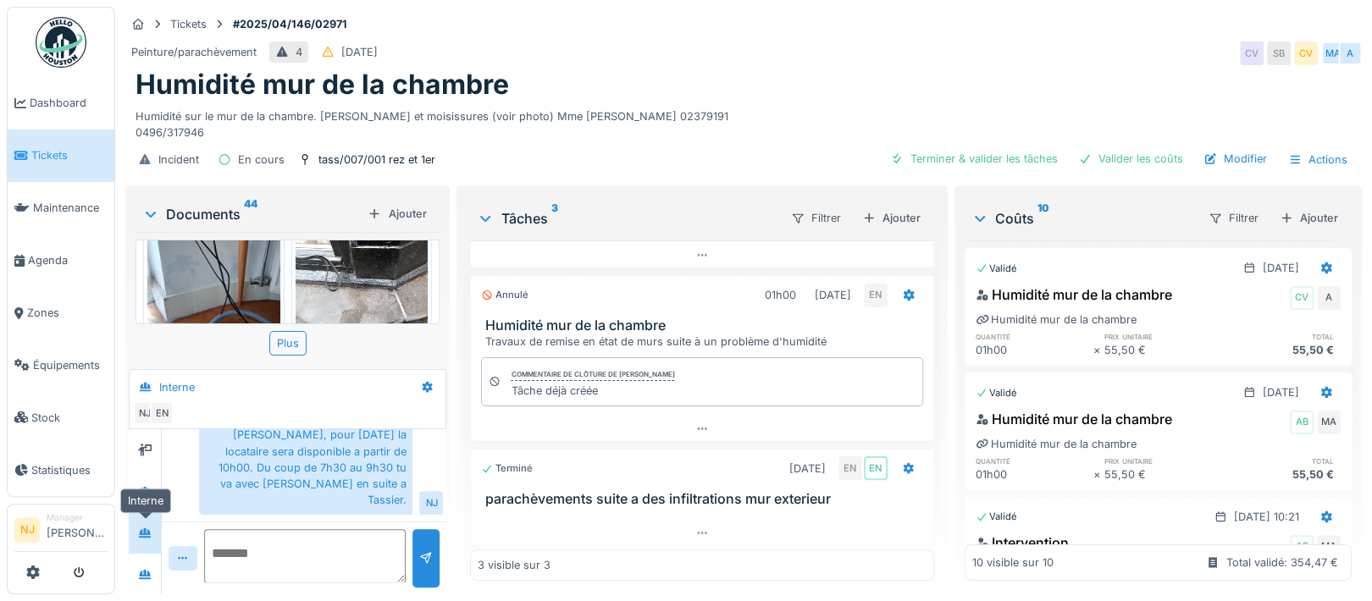
scroll to position [77, 0]
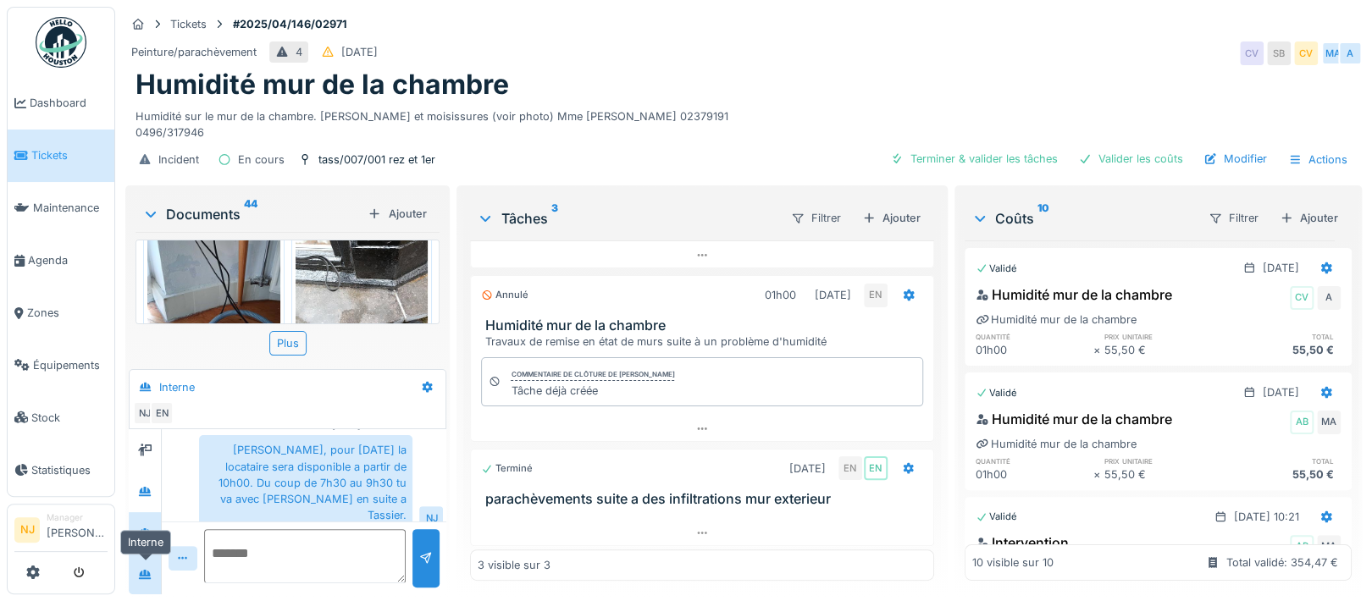
click at [150, 569] on icon at bounding box center [145, 574] width 14 height 11
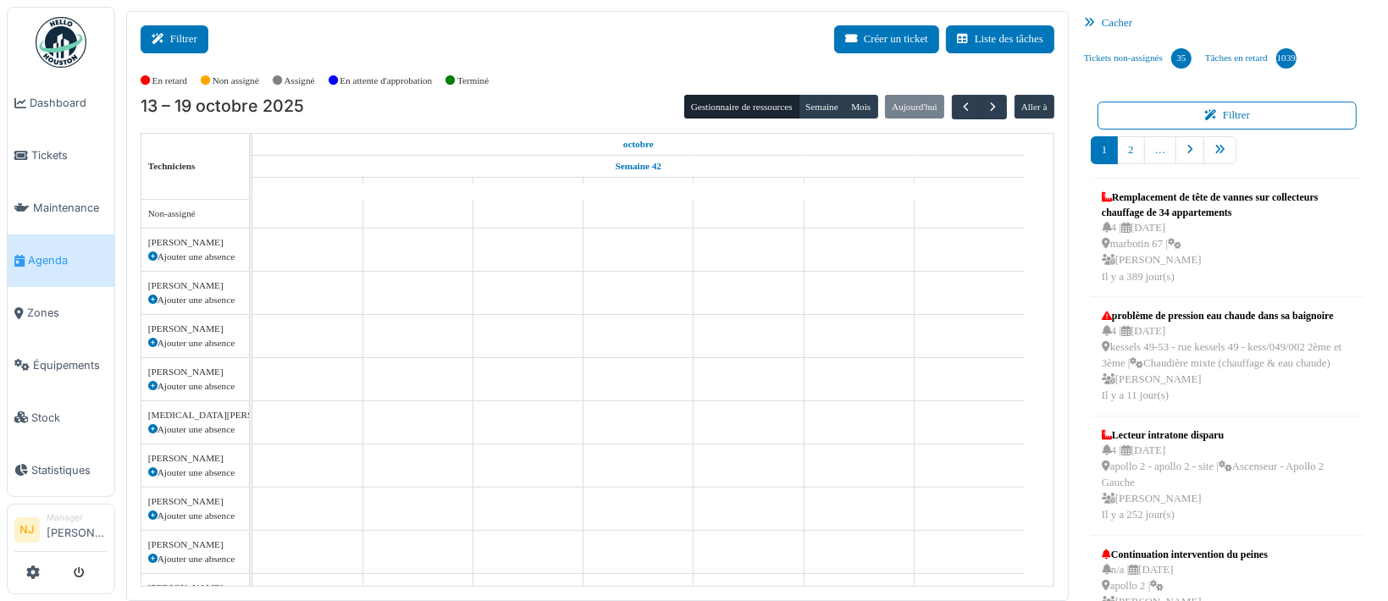
click at [186, 35] on button "Filtrer" at bounding box center [175, 39] width 68 height 28
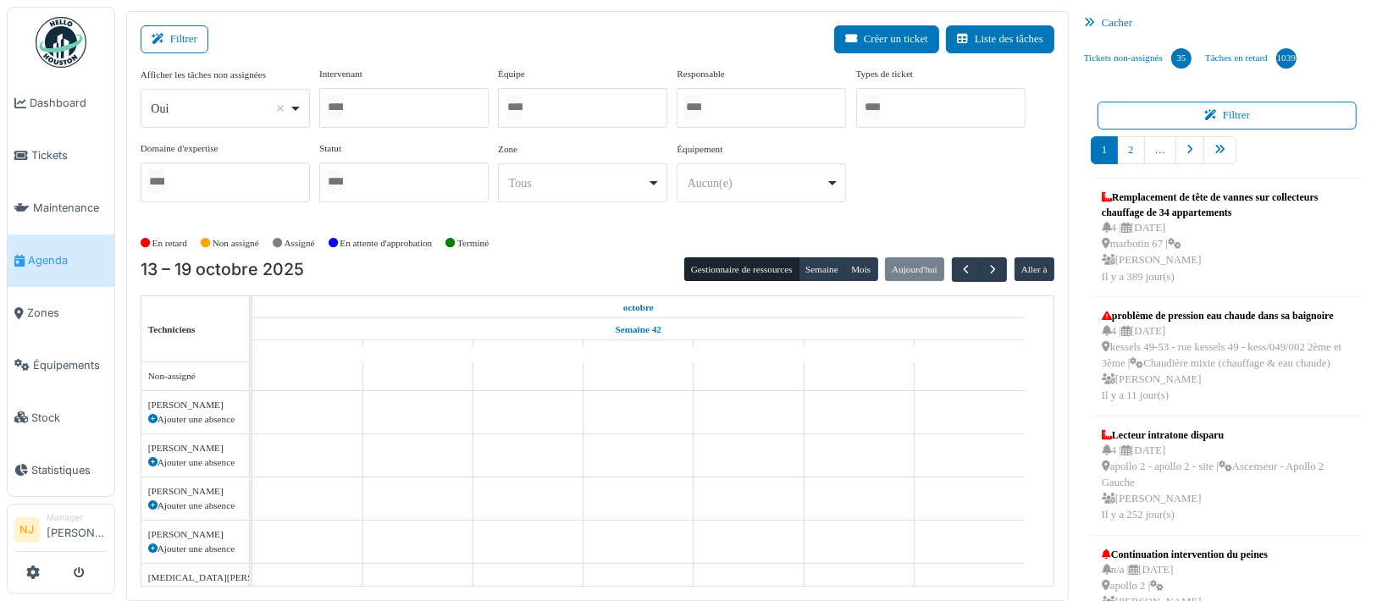
click at [583, 103] on div at bounding box center [582, 108] width 169 height 40
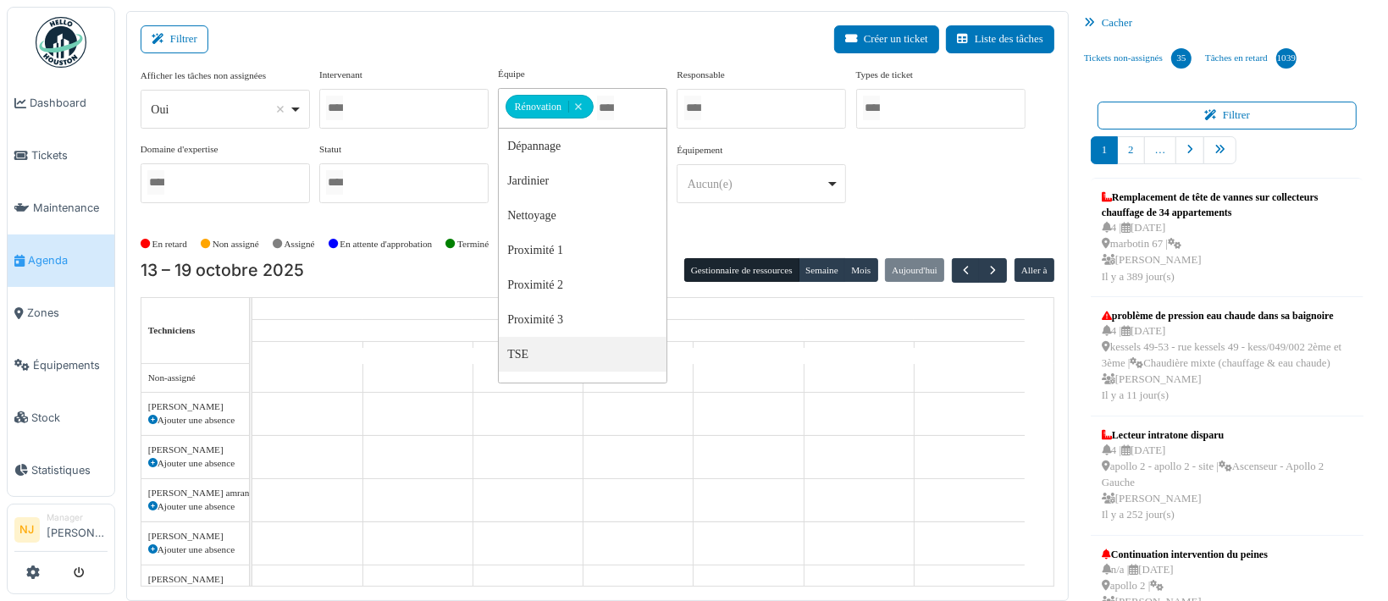
click at [406, 39] on div "Filtrer Créer un ticket Liste des tâches" at bounding box center [598, 45] width 914 height 41
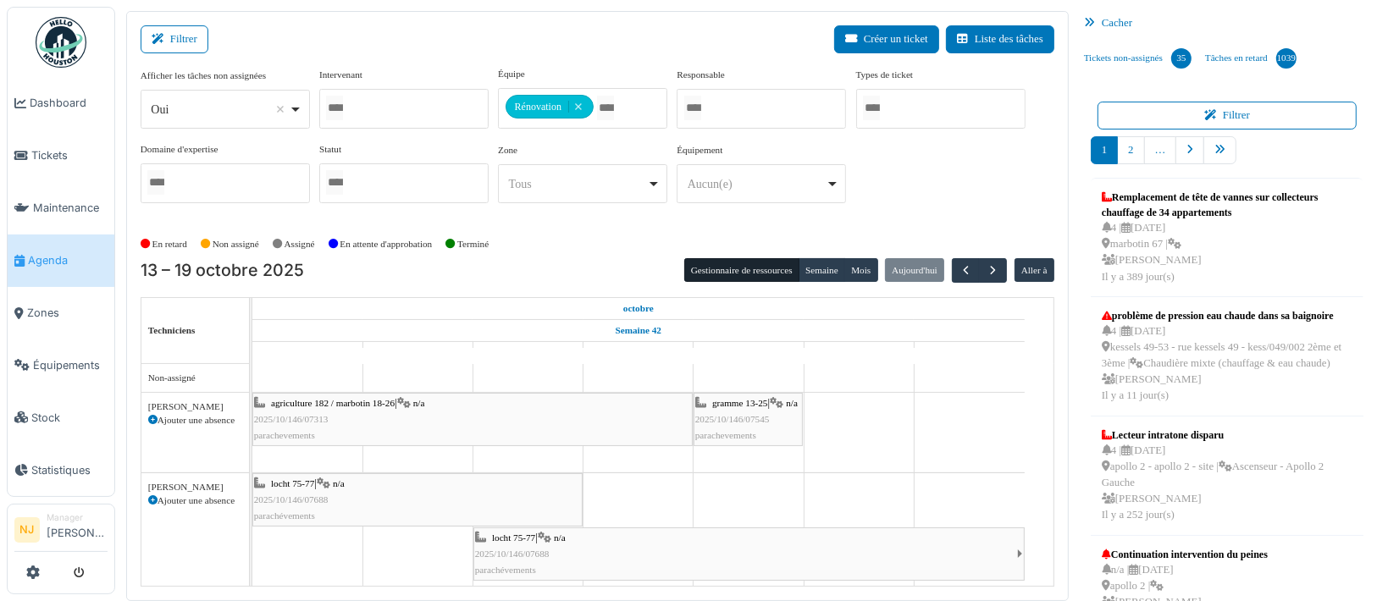
click at [315, 500] on span "2025/10/146/07688" at bounding box center [291, 500] width 75 height 10
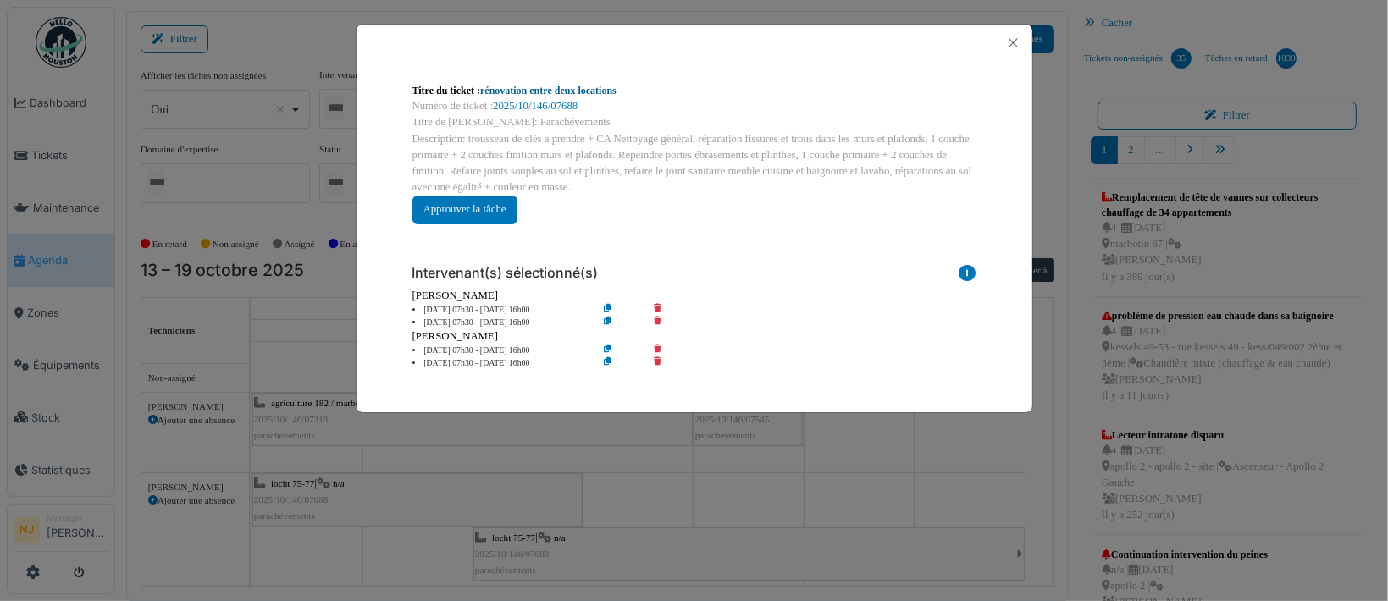
click at [518, 88] on link "rénovation entre deux locations" at bounding box center [548, 91] width 136 height 12
click at [1015, 43] on button "Close" at bounding box center [1013, 42] width 23 height 23
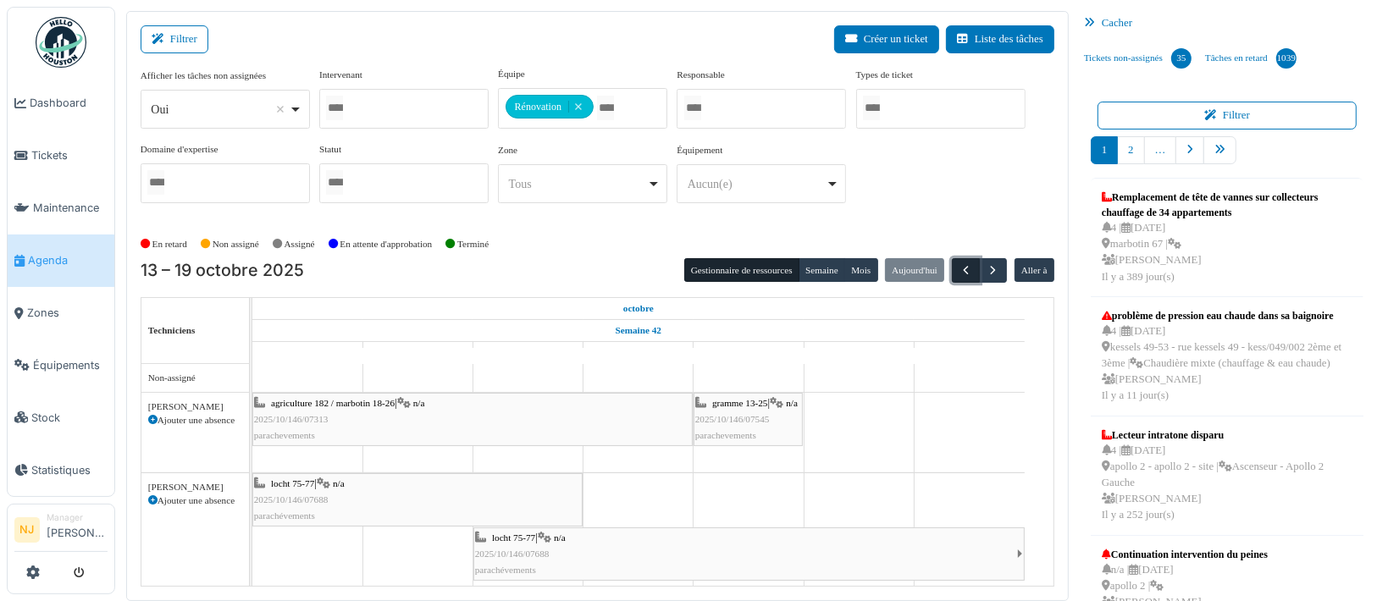
click at [959, 269] on span "button" at bounding box center [966, 270] width 14 height 14
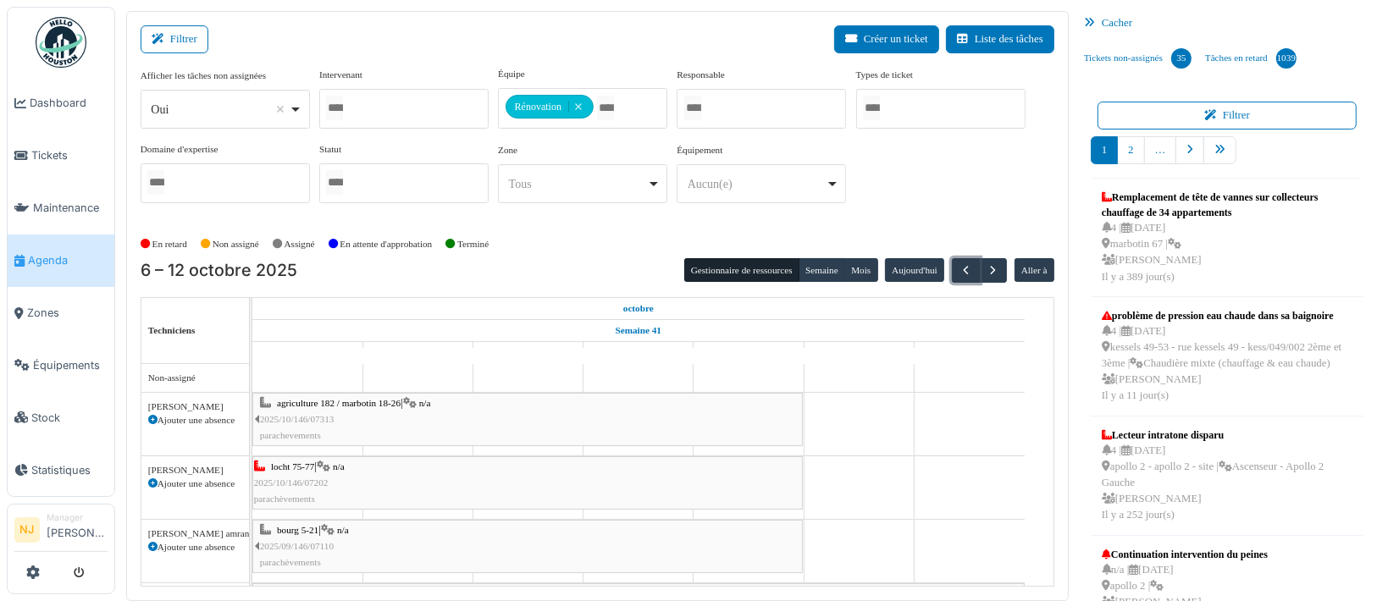
click at [315, 478] on span "2025/10/146/07202" at bounding box center [291, 483] width 75 height 10
click at [368, 467] on div "locht 75-77 | n/a 2025/10/146/07202 parachèvements" at bounding box center [527, 483] width 547 height 49
click at [361, 475] on div "locht 75-77 | n/a 2025/10/146/07202 parachèvements" at bounding box center [527, 483] width 547 height 49
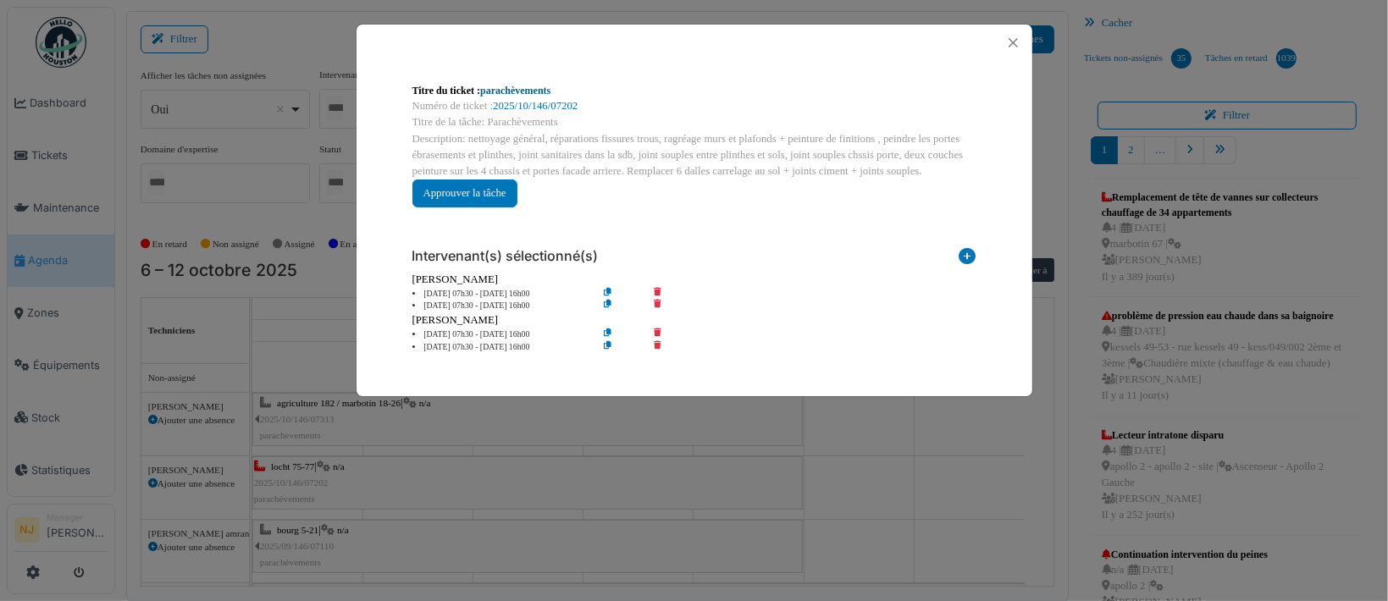
click at [500, 89] on link "parachèvements" at bounding box center [515, 91] width 70 height 12
click at [1018, 40] on button "Close" at bounding box center [1013, 42] width 23 height 23
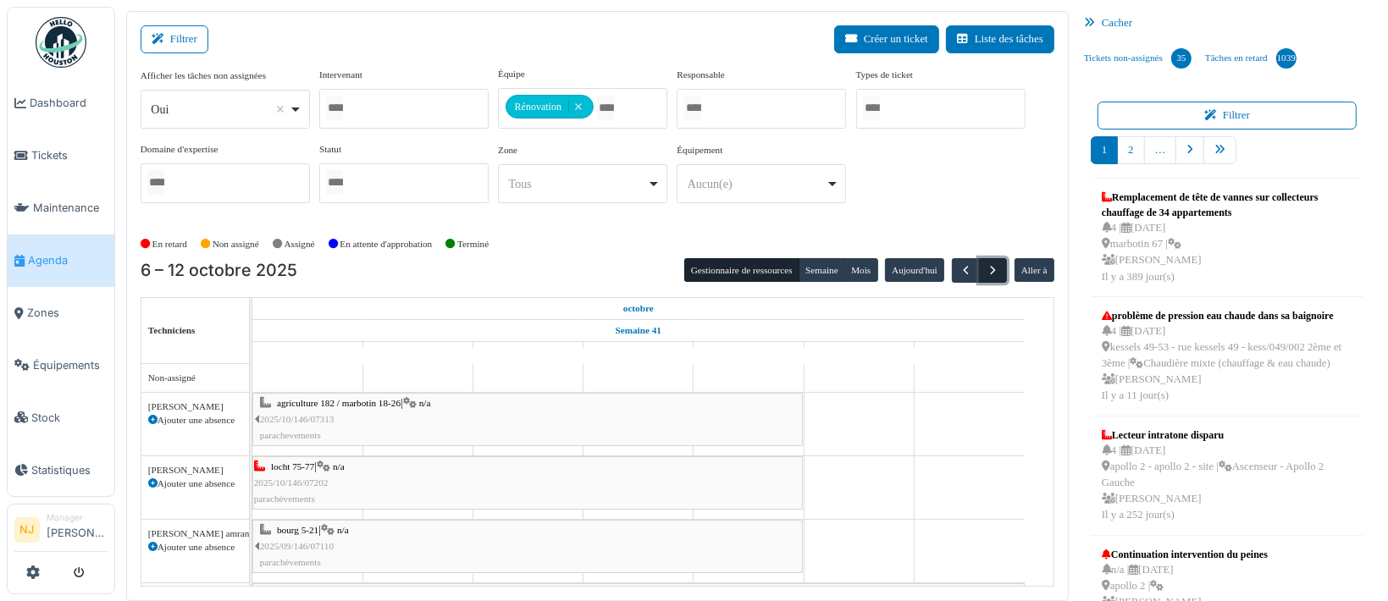
click at [986, 264] on span "button" at bounding box center [993, 270] width 14 height 14
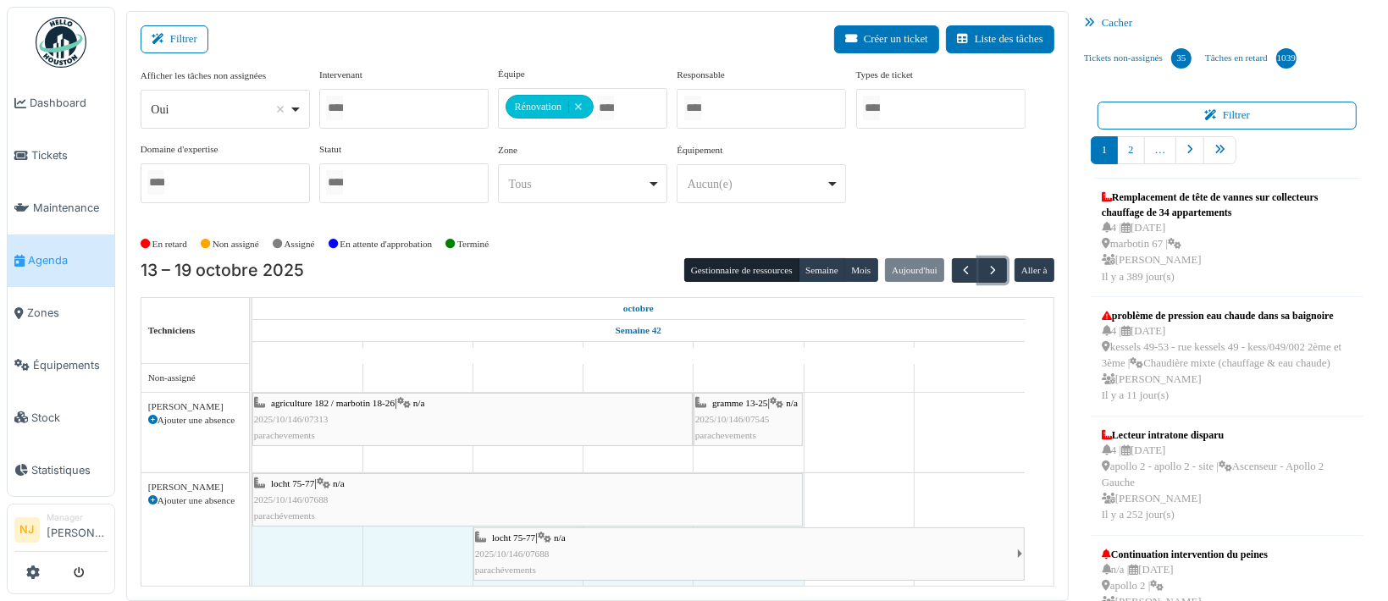
drag, startPoint x: 578, startPoint y: 500, endPoint x: 745, endPoint y: 494, distance: 167.0
click at [252, 494] on div "locht 75-77 | n/a 2025/10/146/07688 parachévements locht 75-77 | n/a 2025/10/14…" at bounding box center [252, 531] width 0 height 117
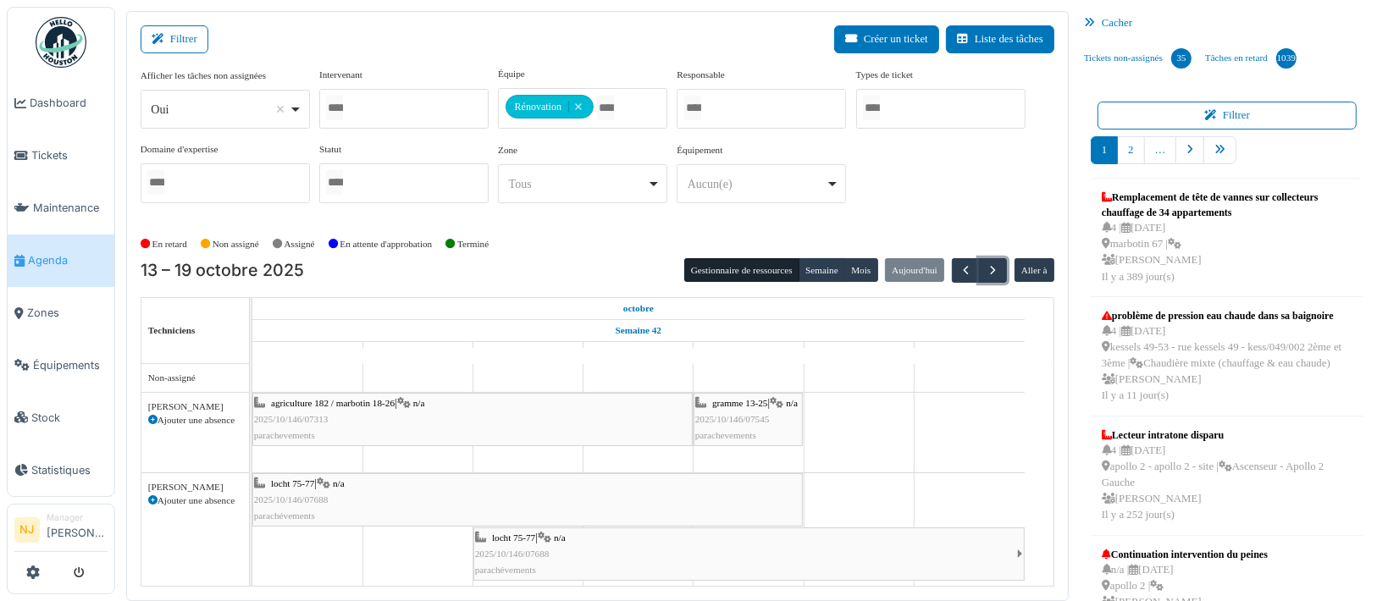
drag, startPoint x: 252, startPoint y: 497, endPoint x: 512, endPoint y: 493, distance: 260.0
click at [512, 493] on link "locht 75-77 | n/a 2025/10/146/07688 parachévements" at bounding box center [527, 500] width 550 height 54
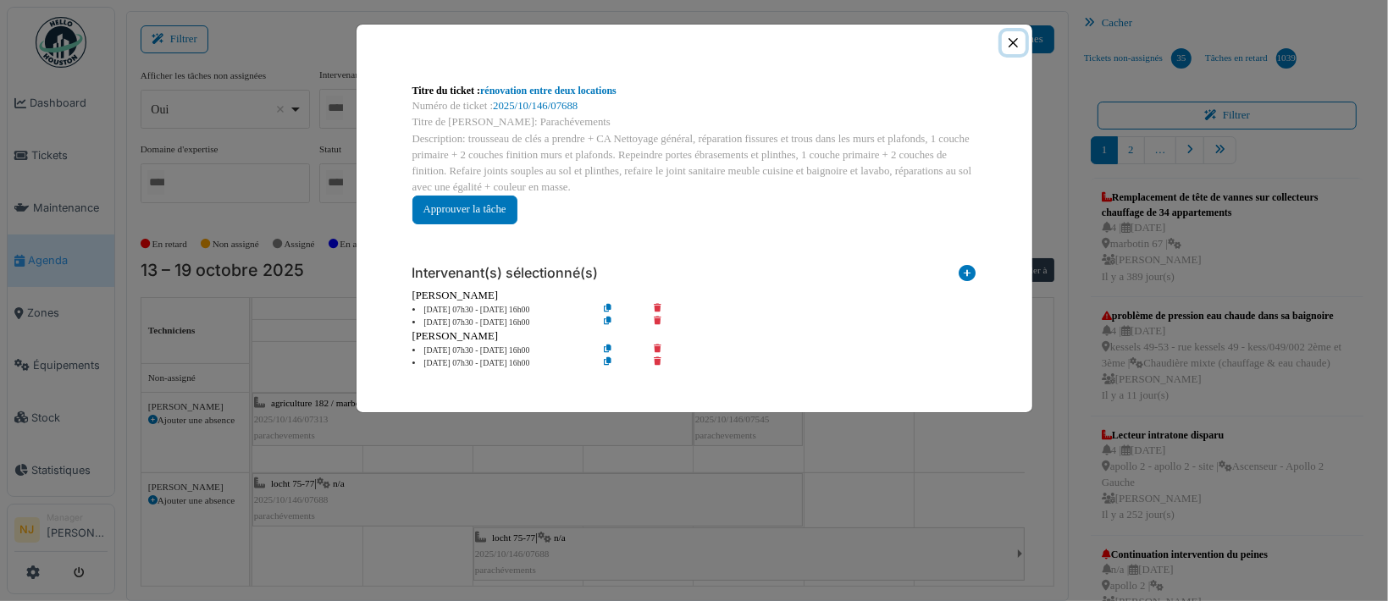
click at [1012, 41] on button "Close" at bounding box center [1013, 42] width 23 height 23
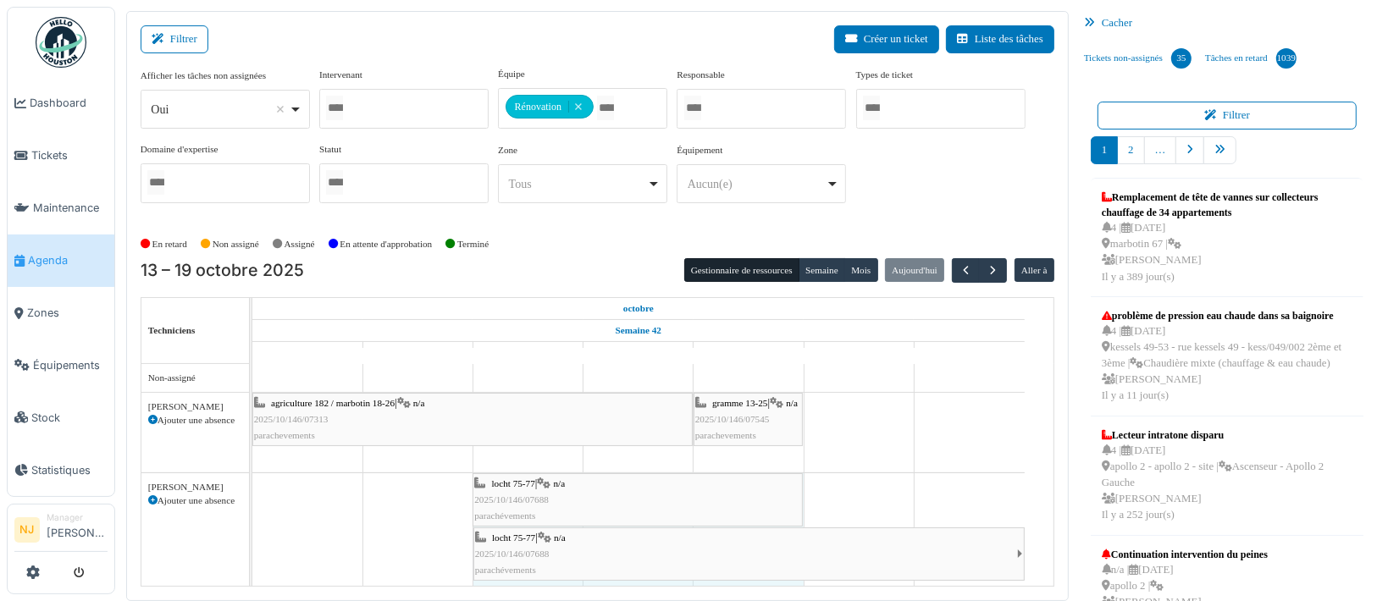
drag, startPoint x: 255, startPoint y: 479, endPoint x: 581, endPoint y: 484, distance: 326.1
click at [252, 484] on div "locht 75-77 | n/a 2025/10/146/07688 parachévements locht 75-77 | n/a 2025/10/14…" at bounding box center [252, 531] width 0 height 117
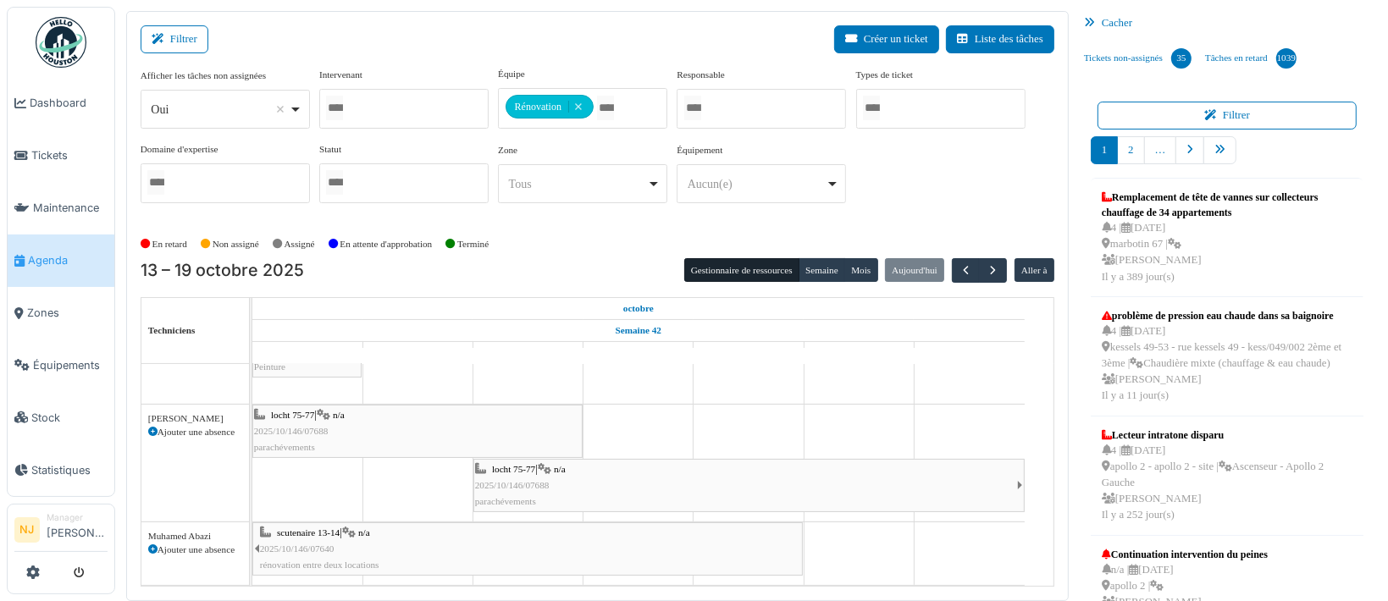
scroll to position [20, 0]
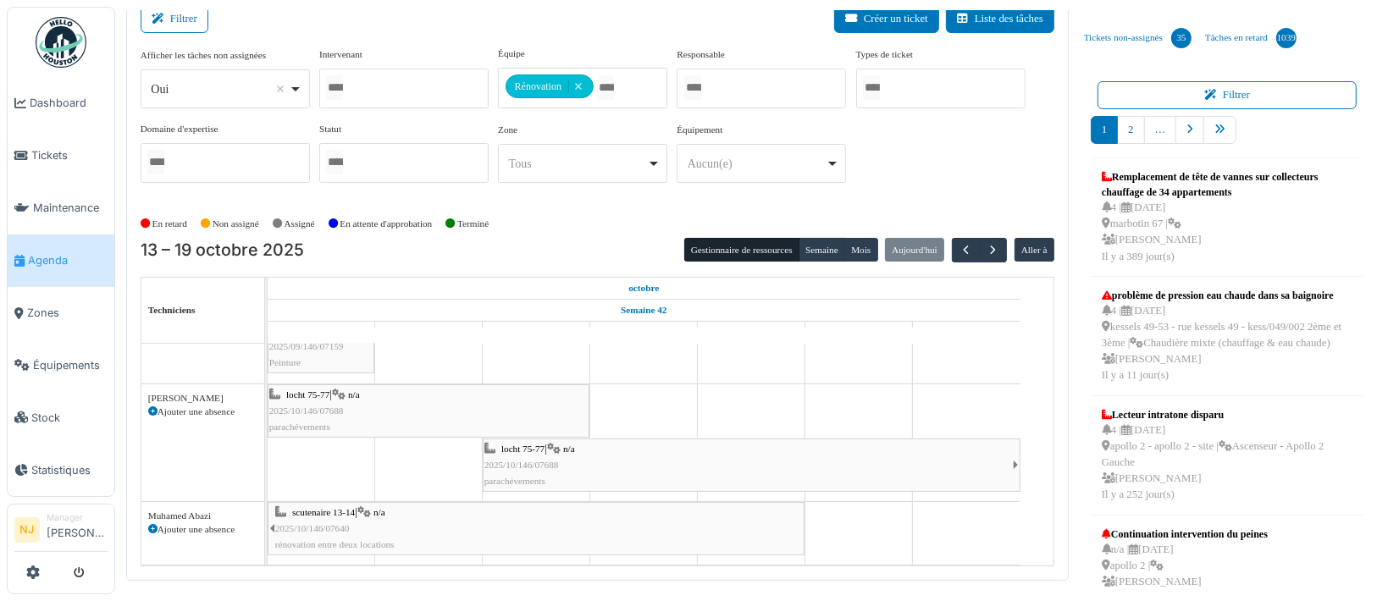
drag, startPoint x: 251, startPoint y: 390, endPoint x: 265, endPoint y: 410, distance: 24.9
click at [265, 410] on td at bounding box center [266, 455] width 3 height 223
drag, startPoint x: 267, startPoint y: 390, endPoint x: 510, endPoint y: 384, distance: 243.1
click at [267, 384] on div "locht 75-77 | n/a 2025/10/146/07688 parachévements locht 75-77 | n/a 2025/10/14…" at bounding box center [267, 442] width 0 height 117
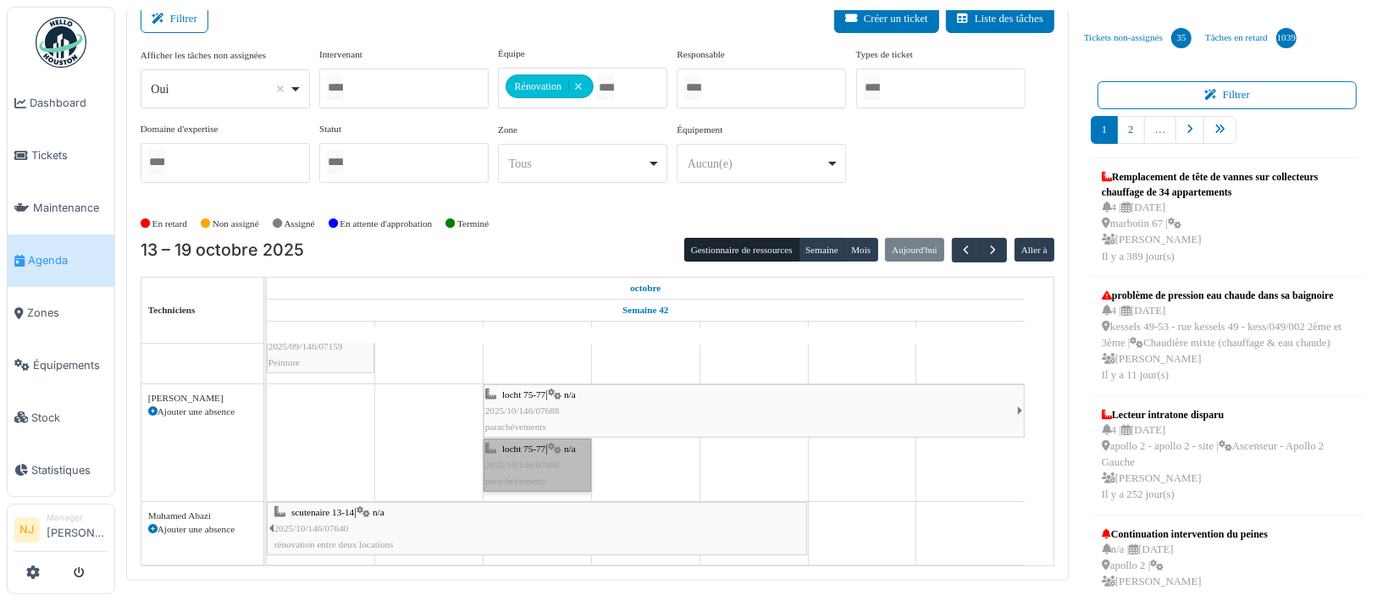
click at [516, 446] on link "locht 75-77 | n/a 2025/10/146/07688 parachévements" at bounding box center [538, 466] width 108 height 54
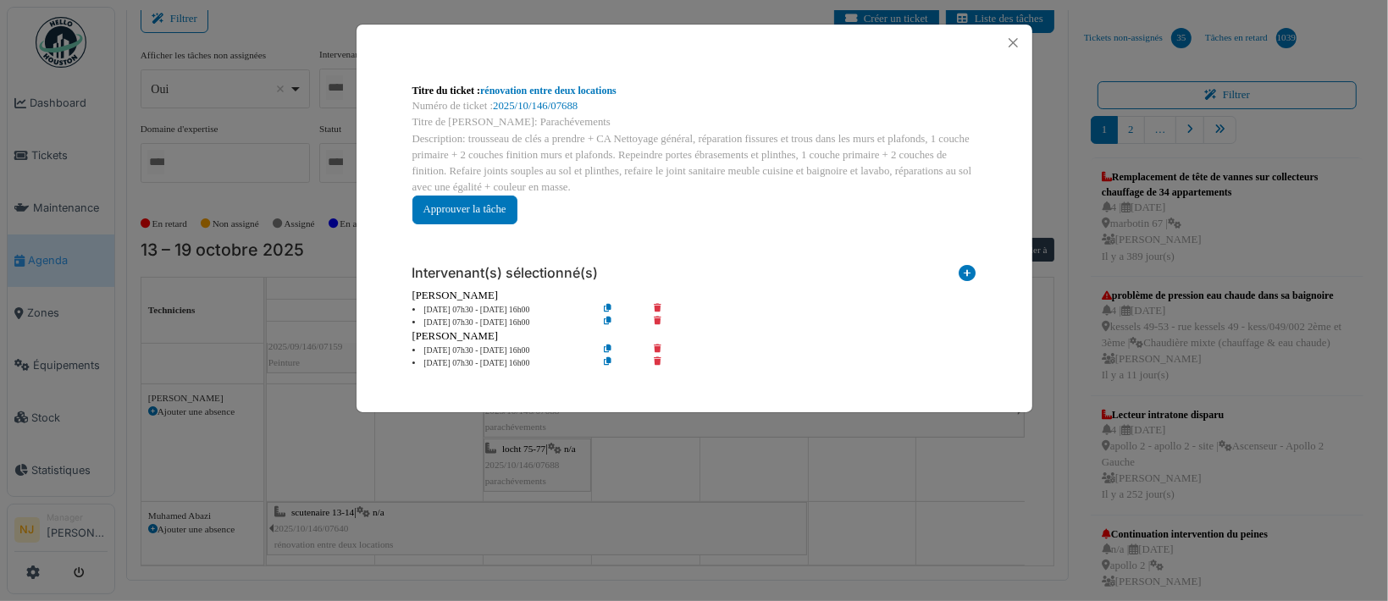
click at [657, 359] on icon at bounding box center [669, 363] width 48 height 13
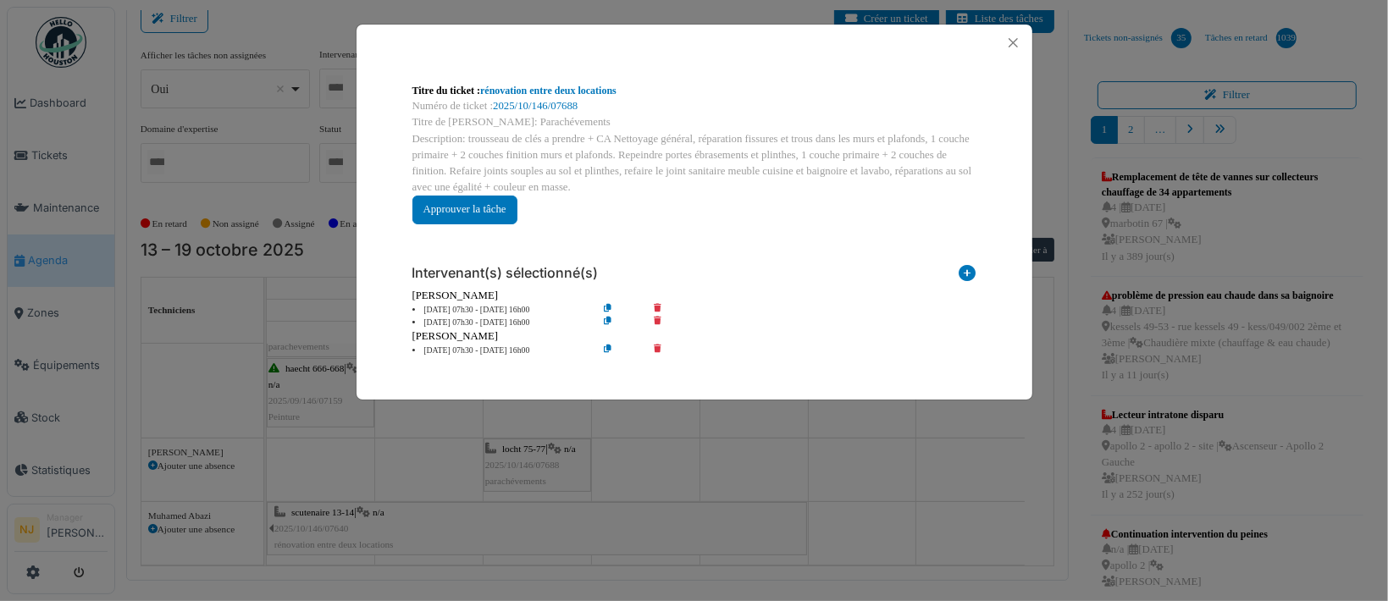
scroll to position [406, 0]
click at [654, 320] on icon at bounding box center [669, 323] width 48 height 13
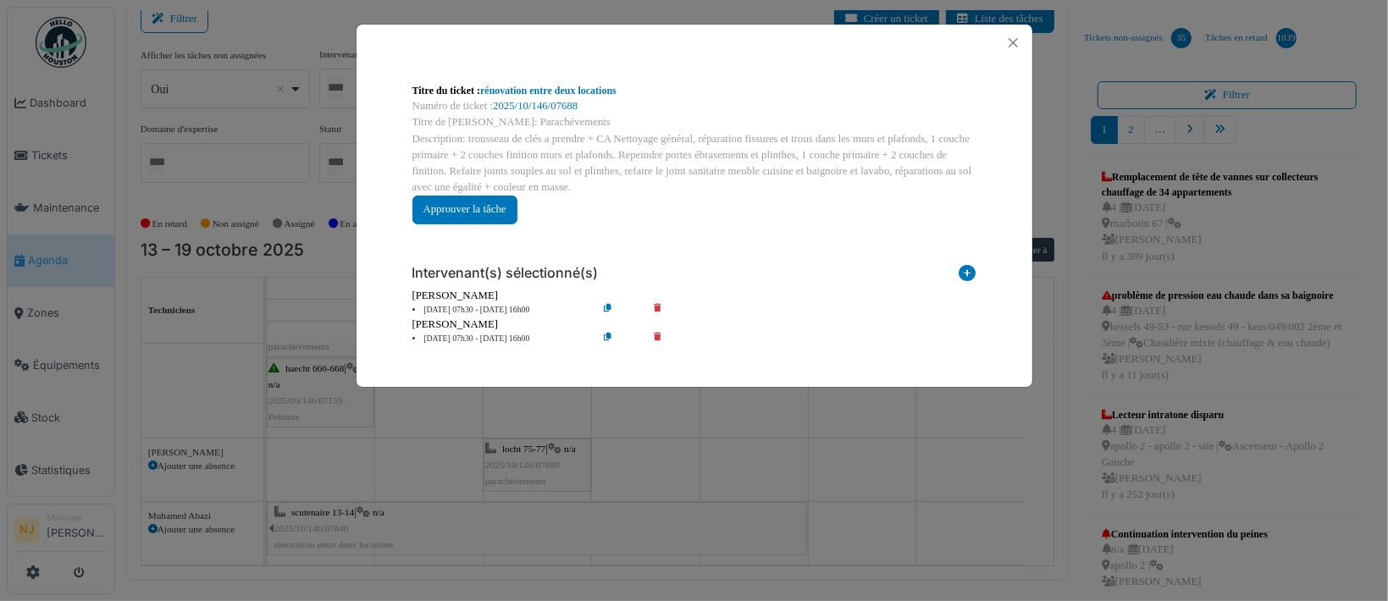
scroll to position [352, 0]
click at [1012, 45] on button "Close" at bounding box center [1013, 42] width 23 height 23
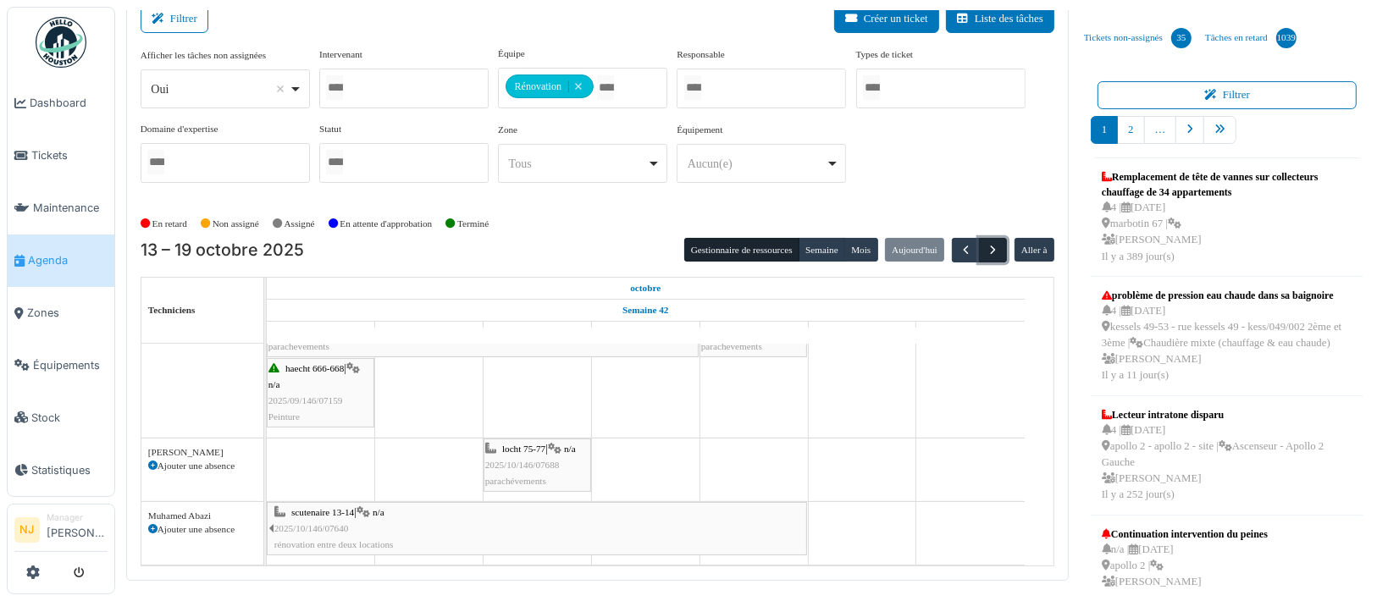
click at [986, 246] on span "button" at bounding box center [993, 250] width 14 height 14
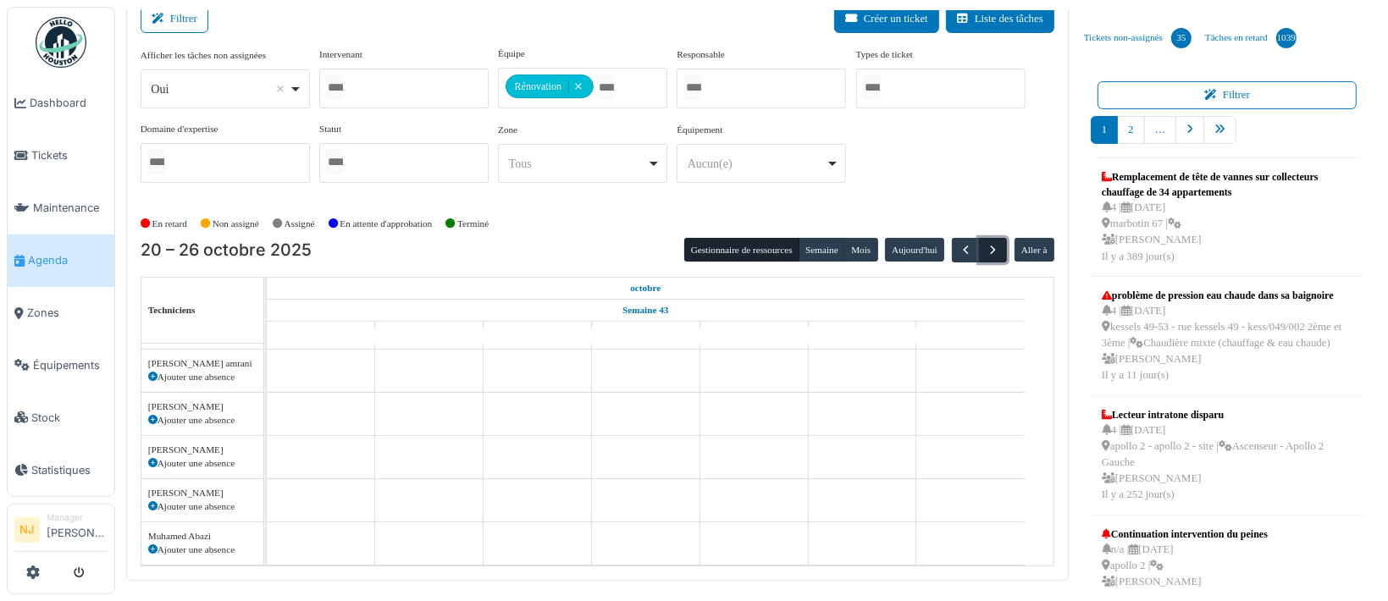
scroll to position [122, 0]
click at [959, 247] on span "button" at bounding box center [966, 250] width 14 height 14
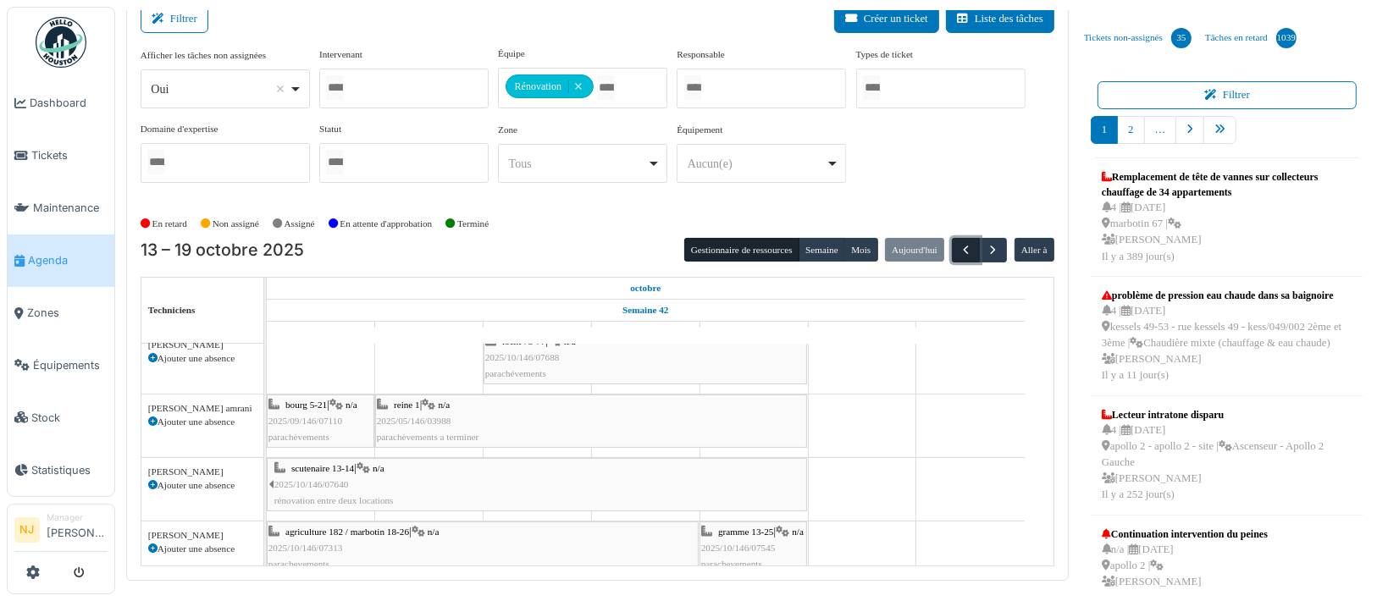
scroll to position [352, 0]
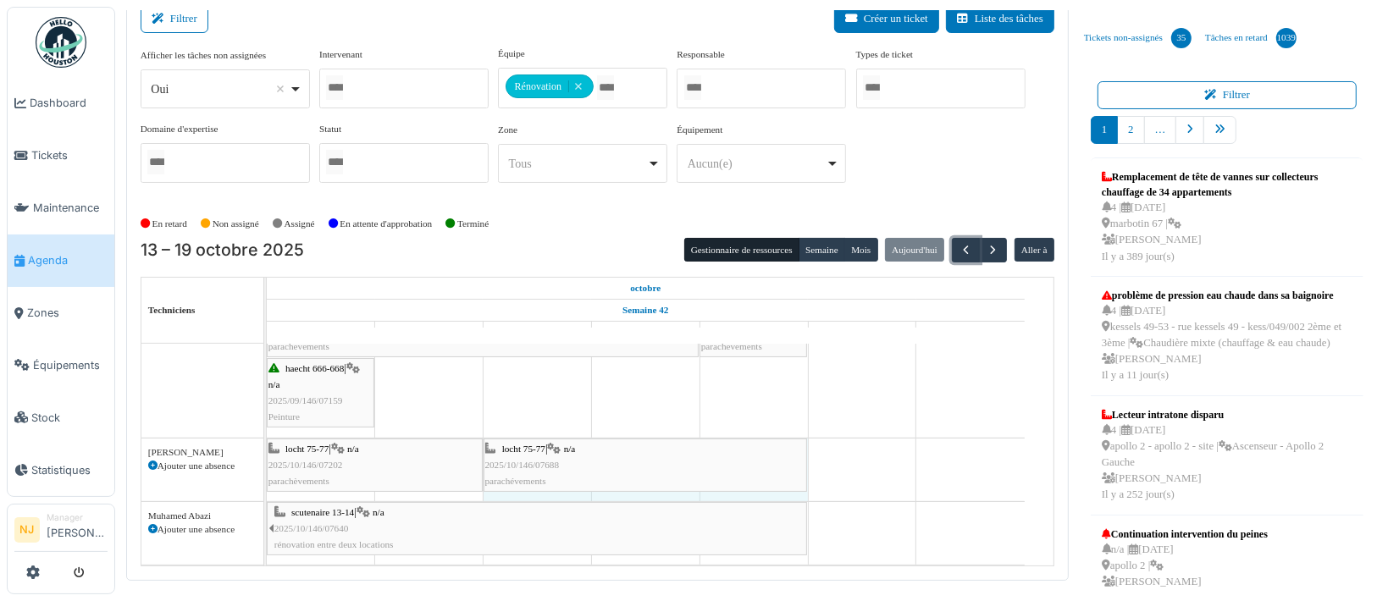
drag, startPoint x: 590, startPoint y: 440, endPoint x: 738, endPoint y: 431, distance: 148.4
click at [267, 439] on div "locht 75-77 | n/a 2025/10/146/07202 parachèvements locht 75-77 | n/a 2025/10/14…" at bounding box center [267, 470] width 0 height 63
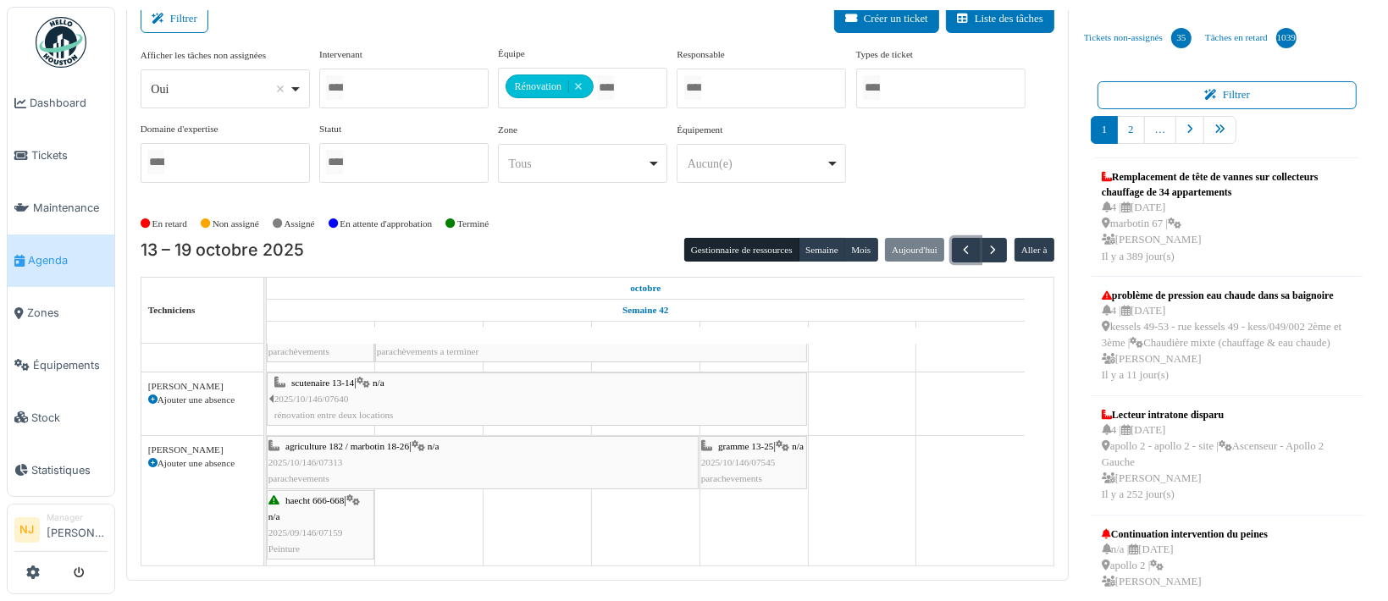
scroll to position [0, 0]
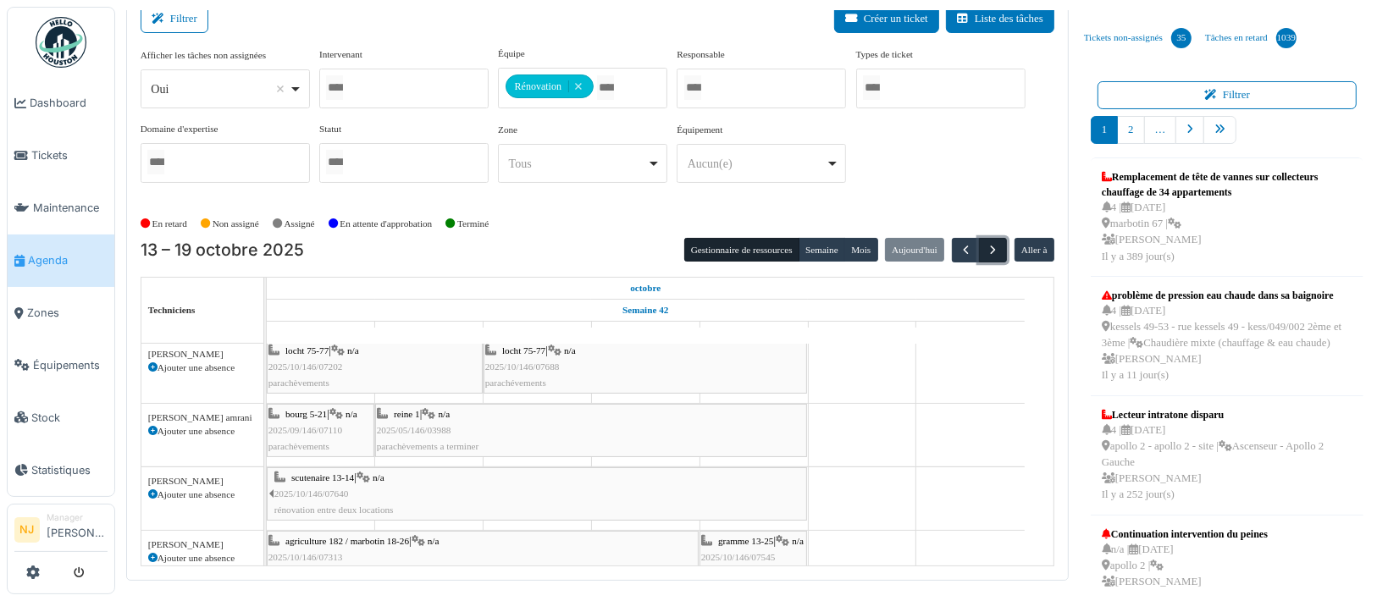
click at [986, 246] on span "button" at bounding box center [993, 250] width 14 height 14
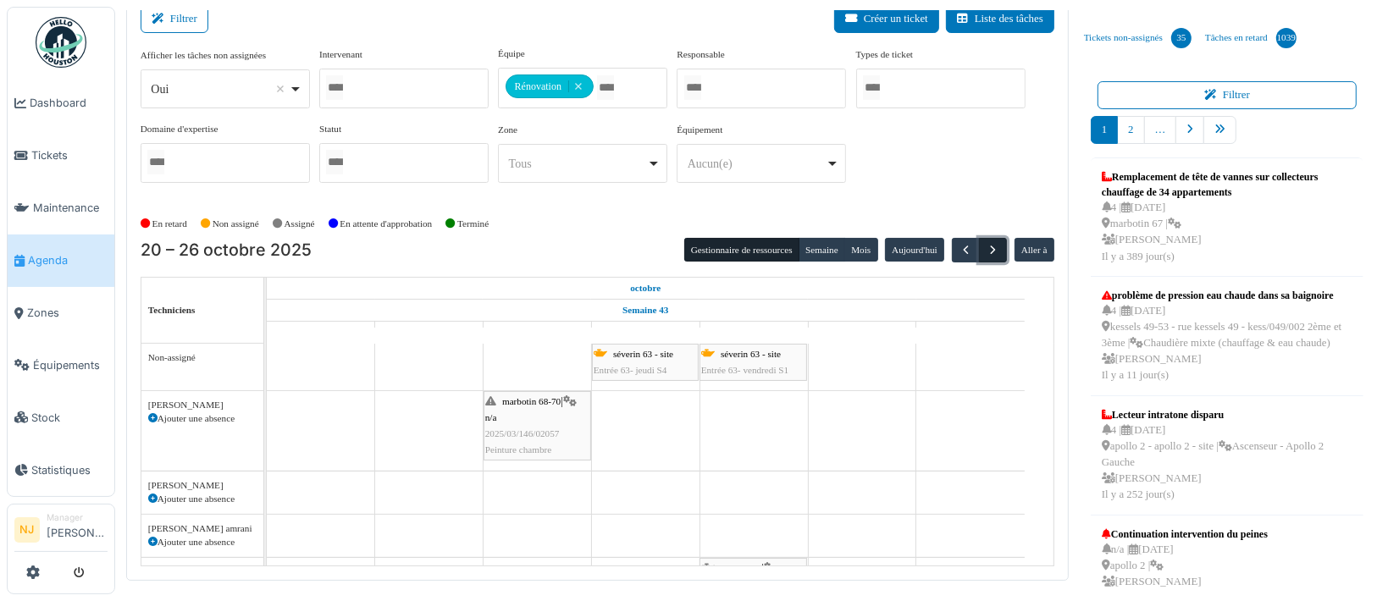
click at [986, 243] on span "button" at bounding box center [993, 250] width 14 height 14
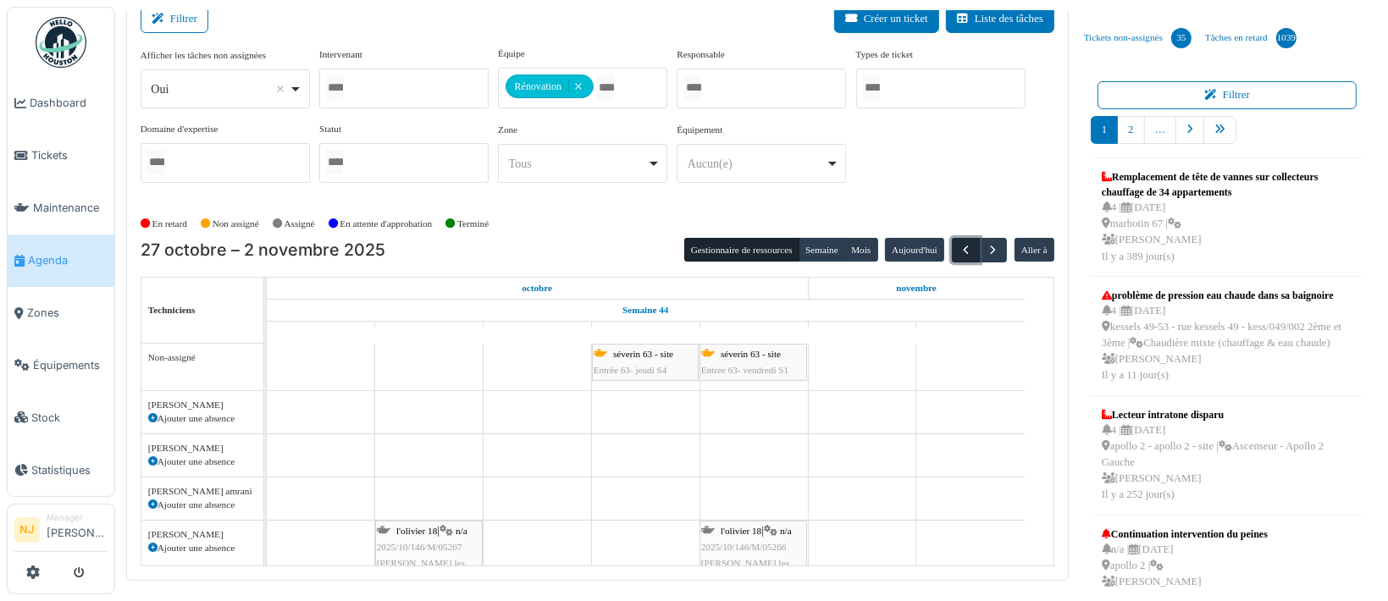
click at [959, 243] on span "button" at bounding box center [966, 250] width 14 height 14
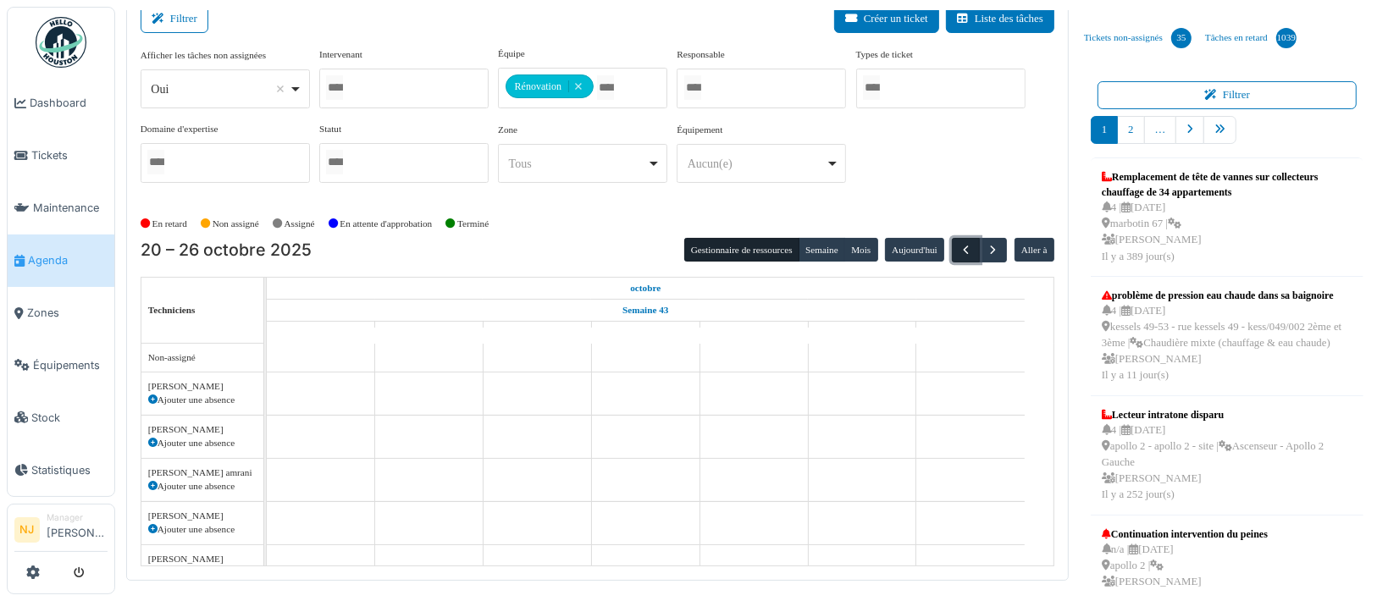
click at [959, 243] on span "button" at bounding box center [966, 250] width 14 height 14
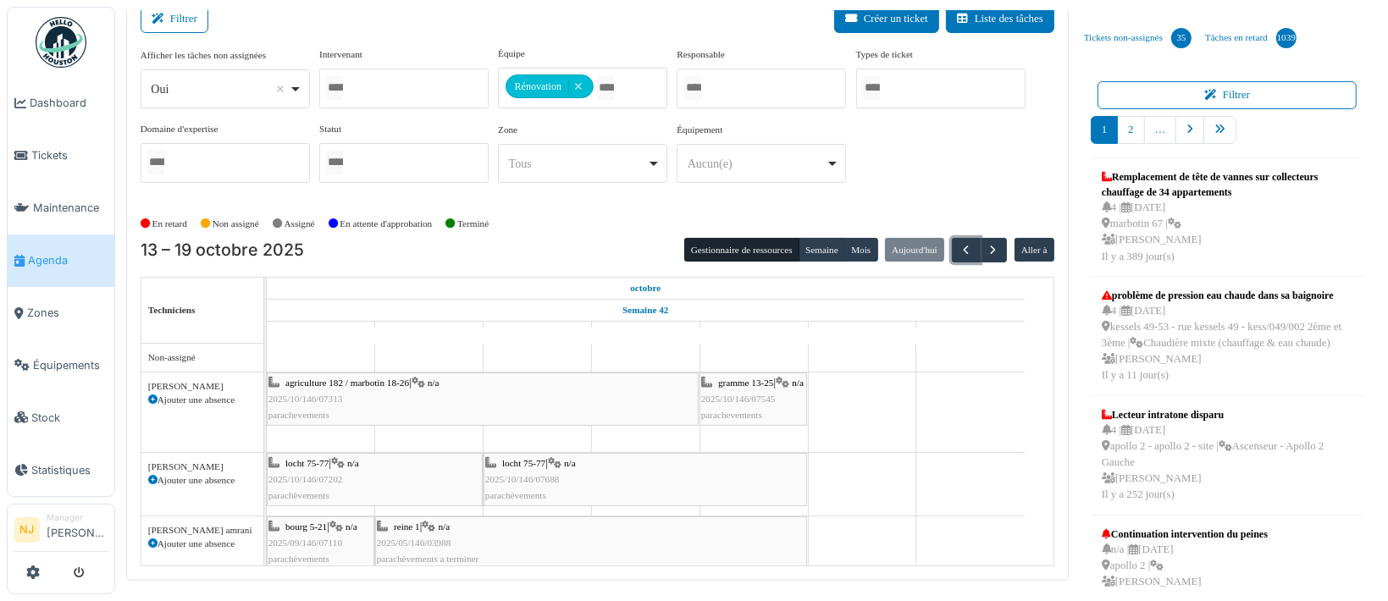
click at [625, 473] on div "locht 75-77 | n/a 2025/10/146/07688 parachévements" at bounding box center [645, 480] width 320 height 49
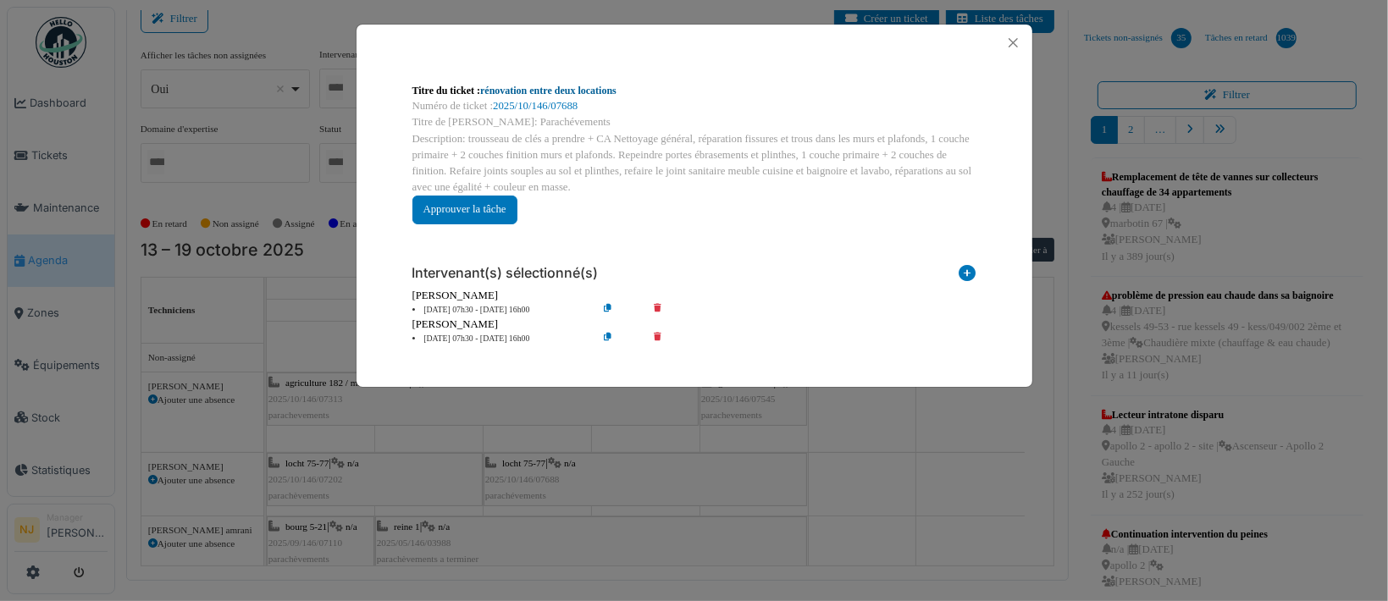
click at [522, 88] on link "rénovation entre deux locations" at bounding box center [548, 91] width 136 height 12
click at [1014, 43] on button "Close" at bounding box center [1013, 42] width 23 height 23
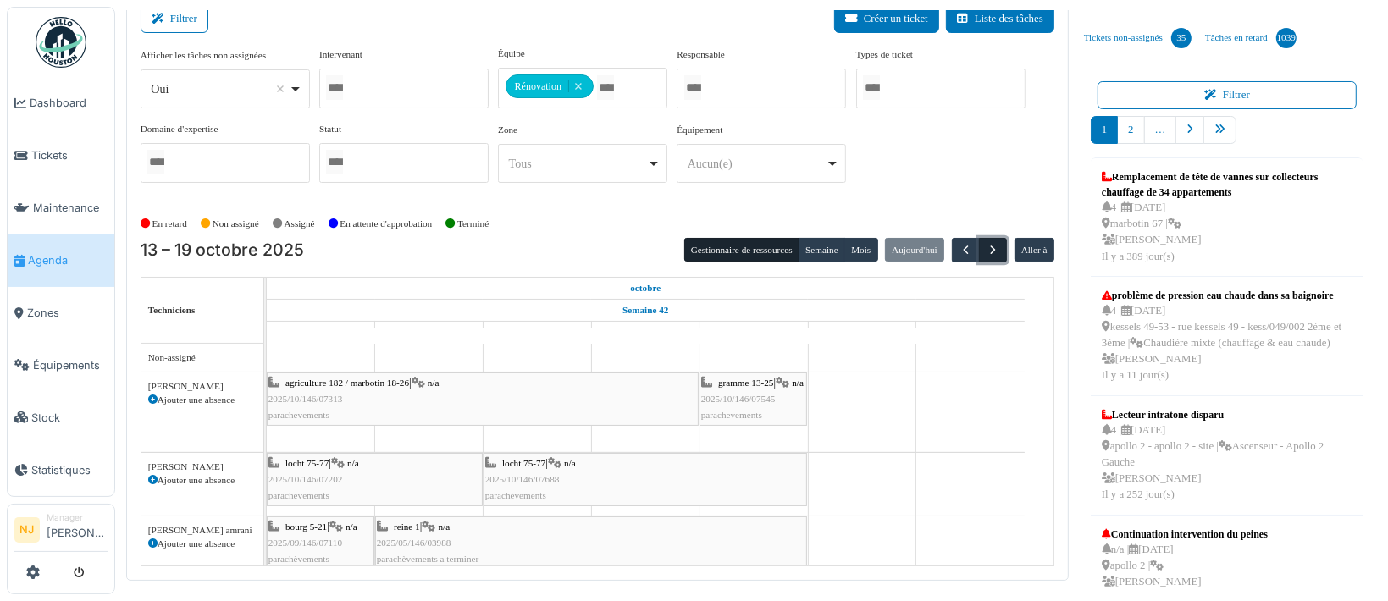
click at [986, 244] on span "button" at bounding box center [993, 250] width 14 height 14
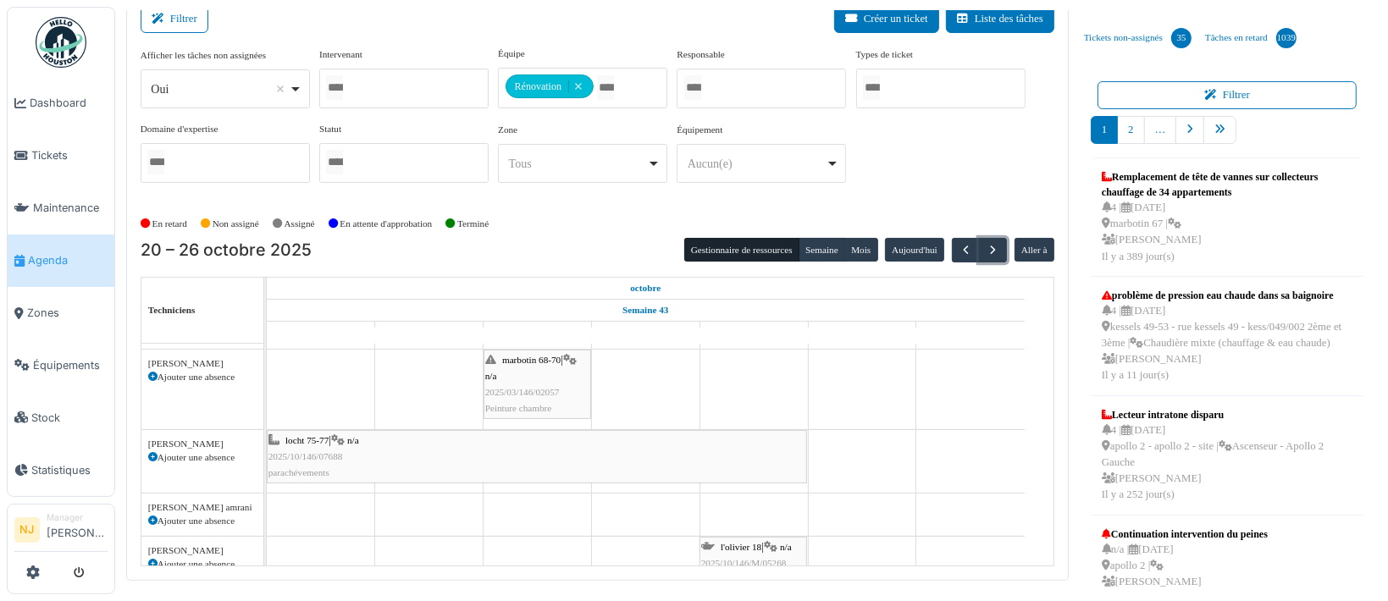
scroll to position [14, 0]
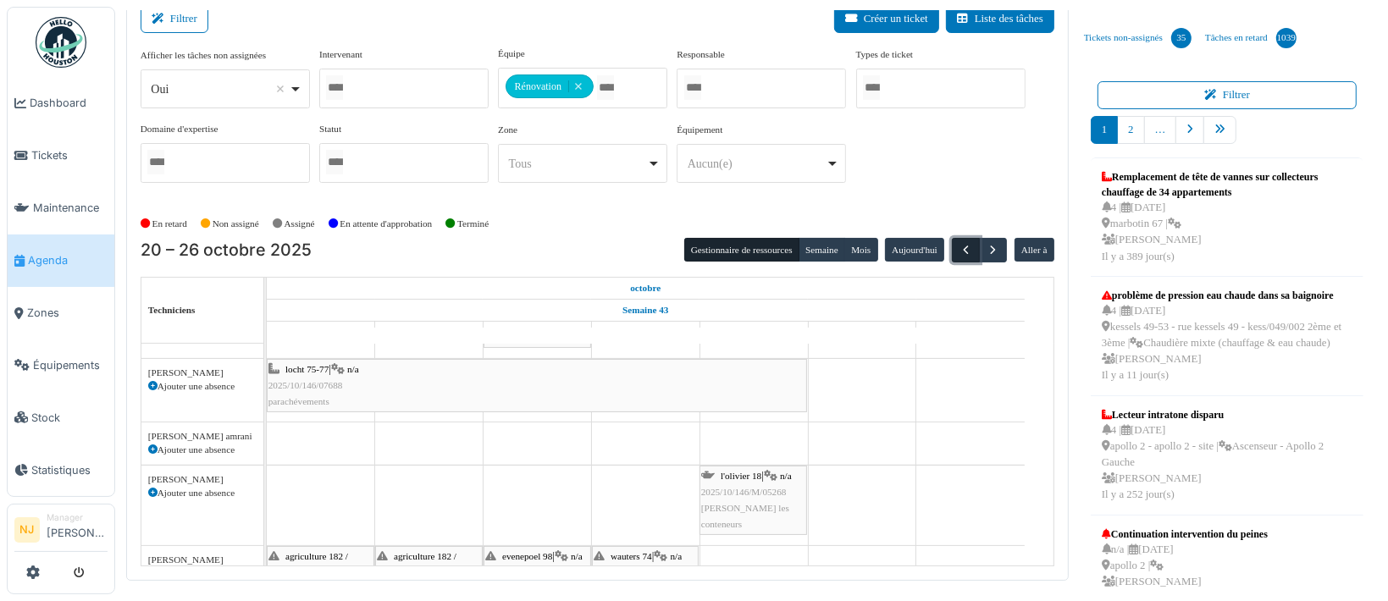
click at [959, 246] on span "button" at bounding box center [966, 250] width 14 height 14
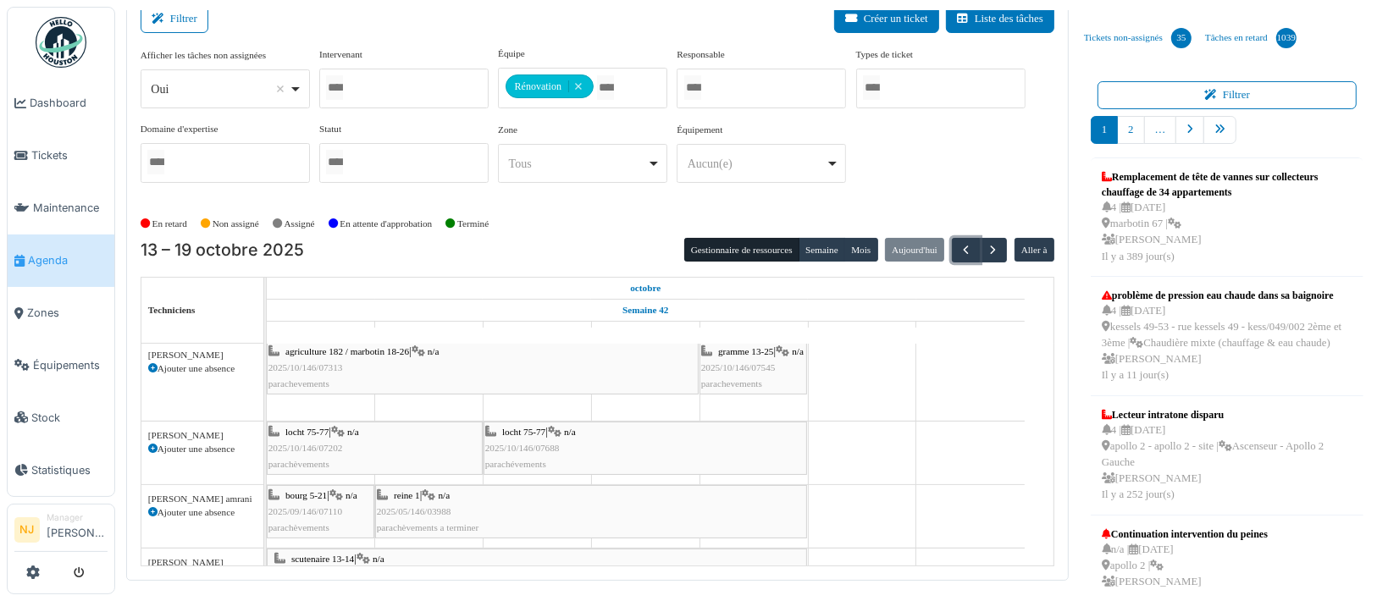
scroll to position [0, 0]
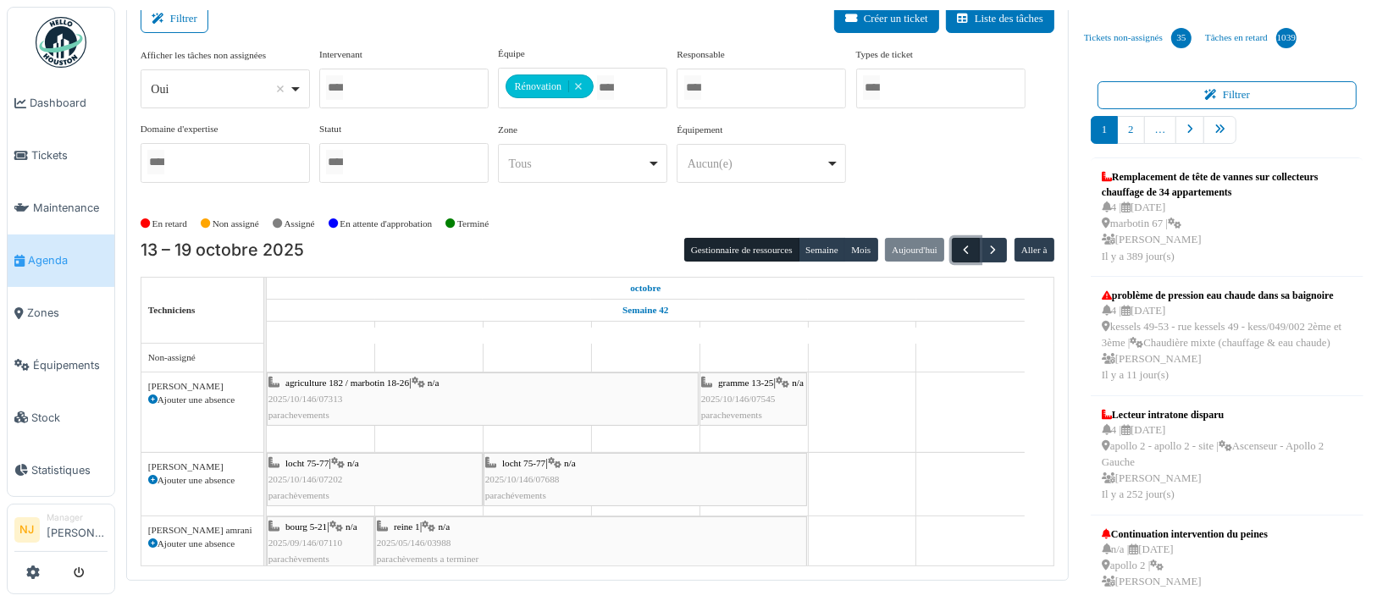
click at [959, 246] on span "button" at bounding box center [966, 250] width 14 height 14
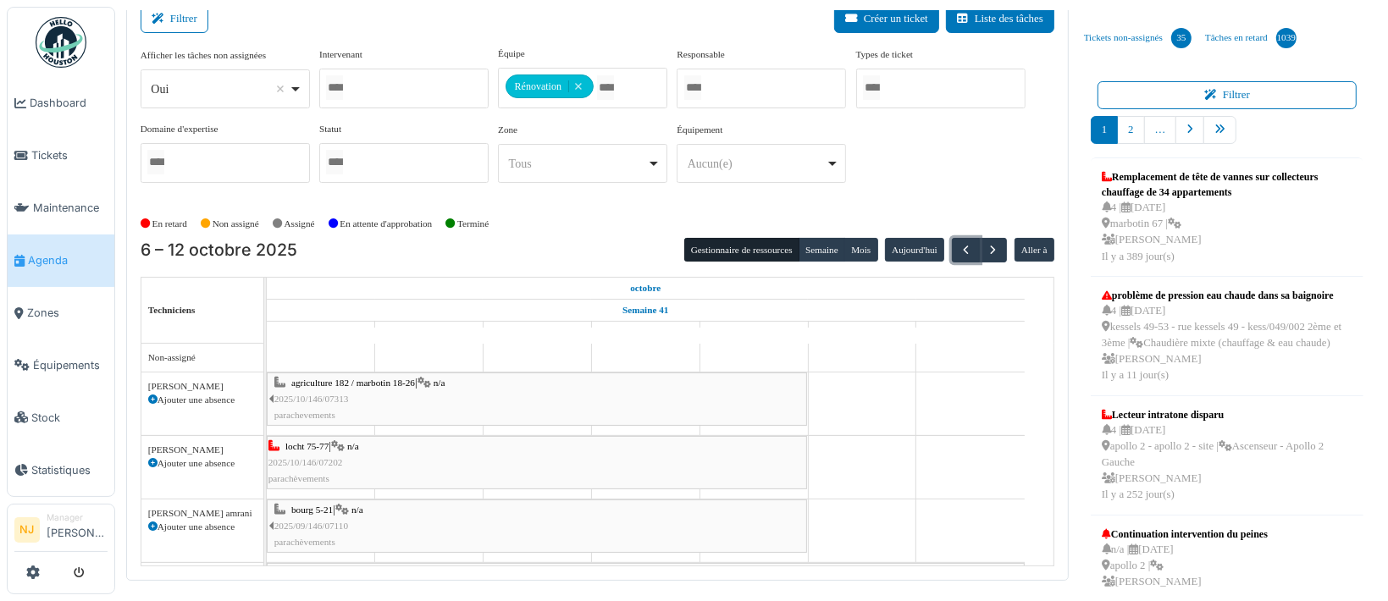
click at [352, 387] on div "agriculture 182 / marbotin 18-26 | n/a 2025/10/146/07313 parachevements" at bounding box center [539, 399] width 531 height 49
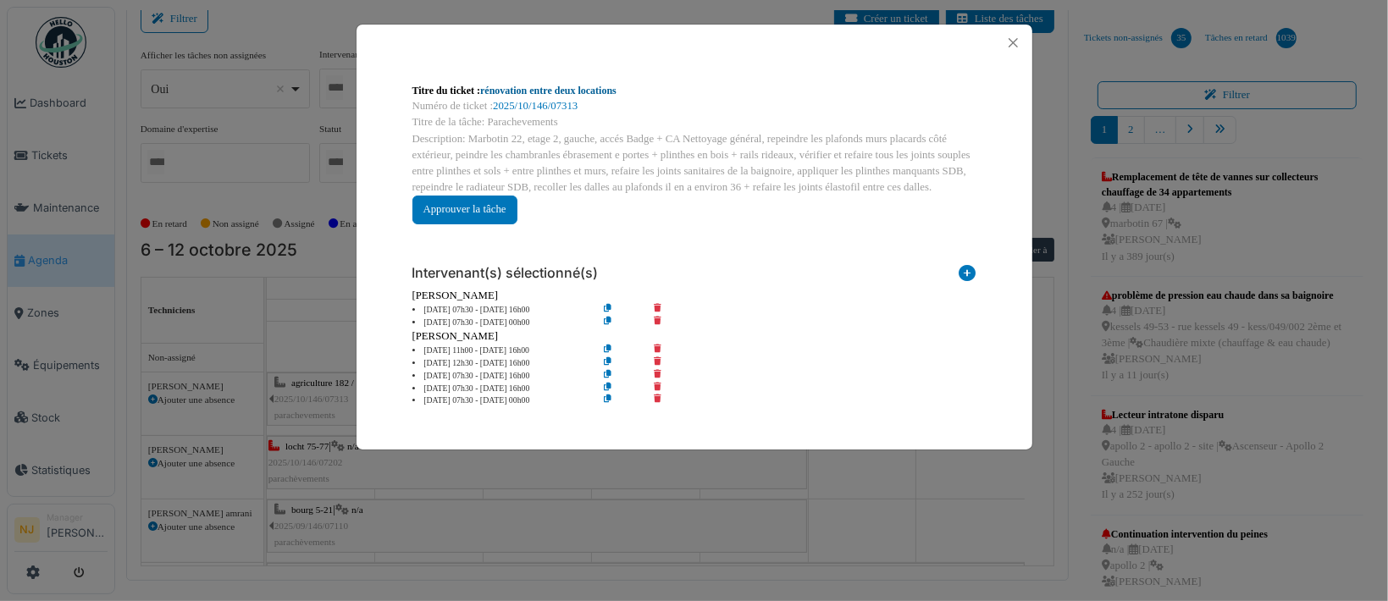
click at [533, 86] on link "rénovation entre deux locations" at bounding box center [548, 91] width 136 height 12
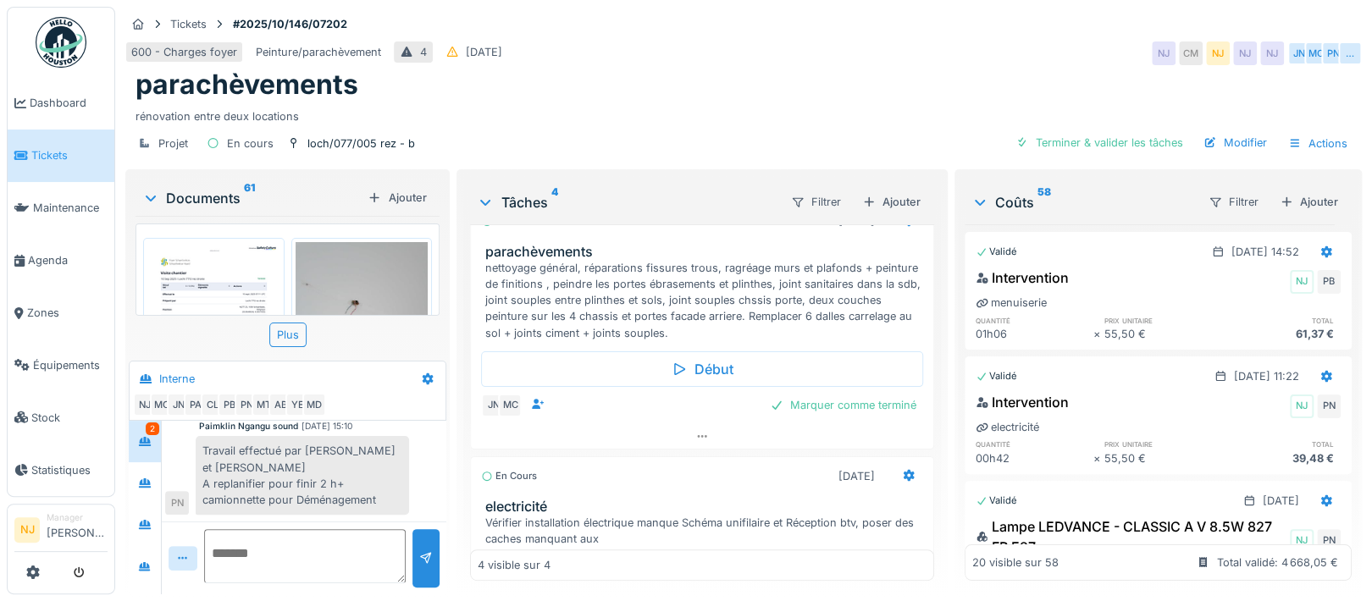
scroll to position [564, 0]
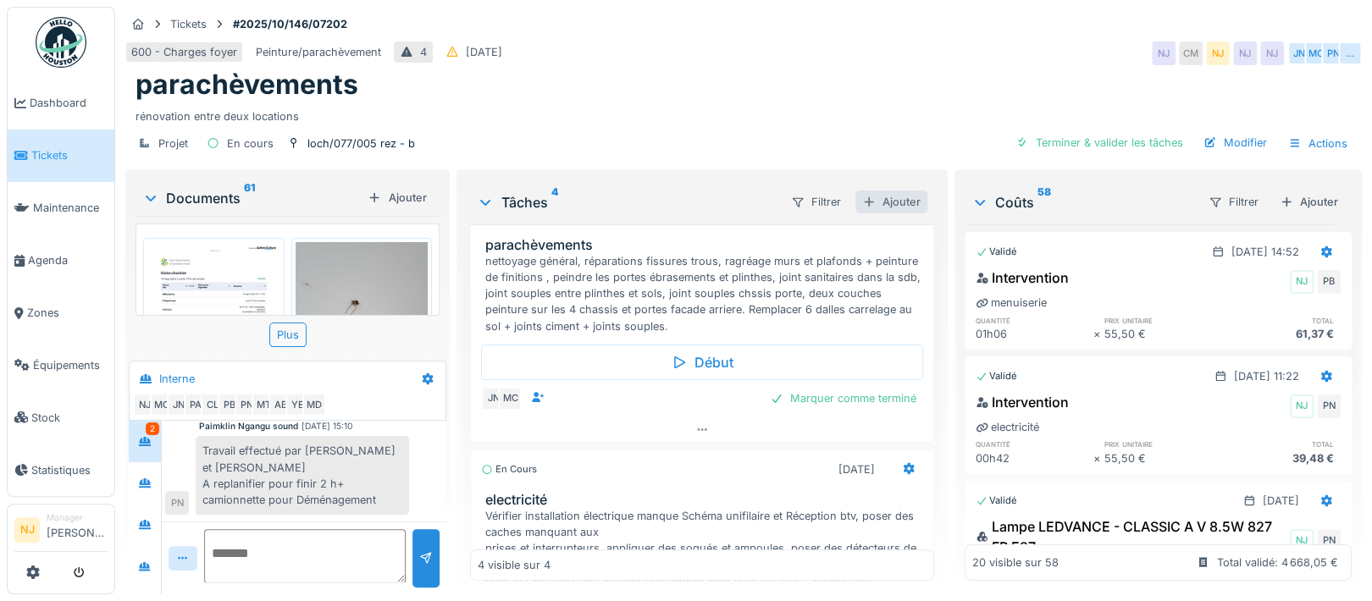
click at [877, 199] on div "Ajouter" at bounding box center [891, 202] width 72 height 23
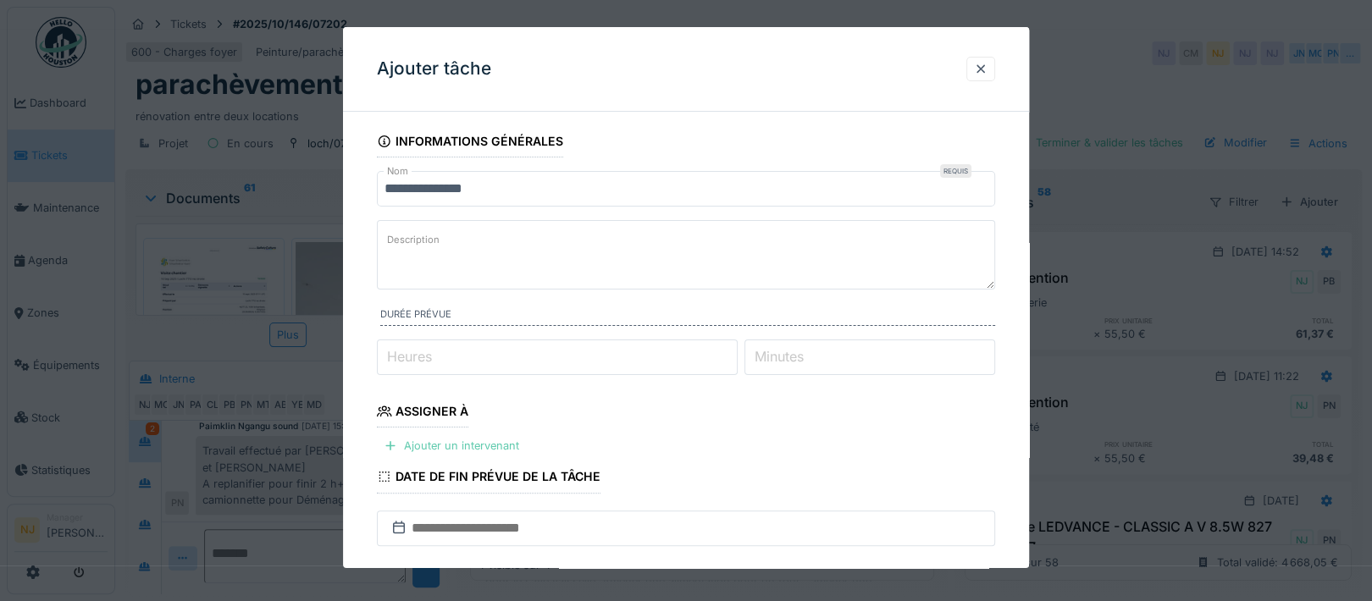
click at [459, 444] on div "Ajouter un intervenant" at bounding box center [451, 445] width 149 height 23
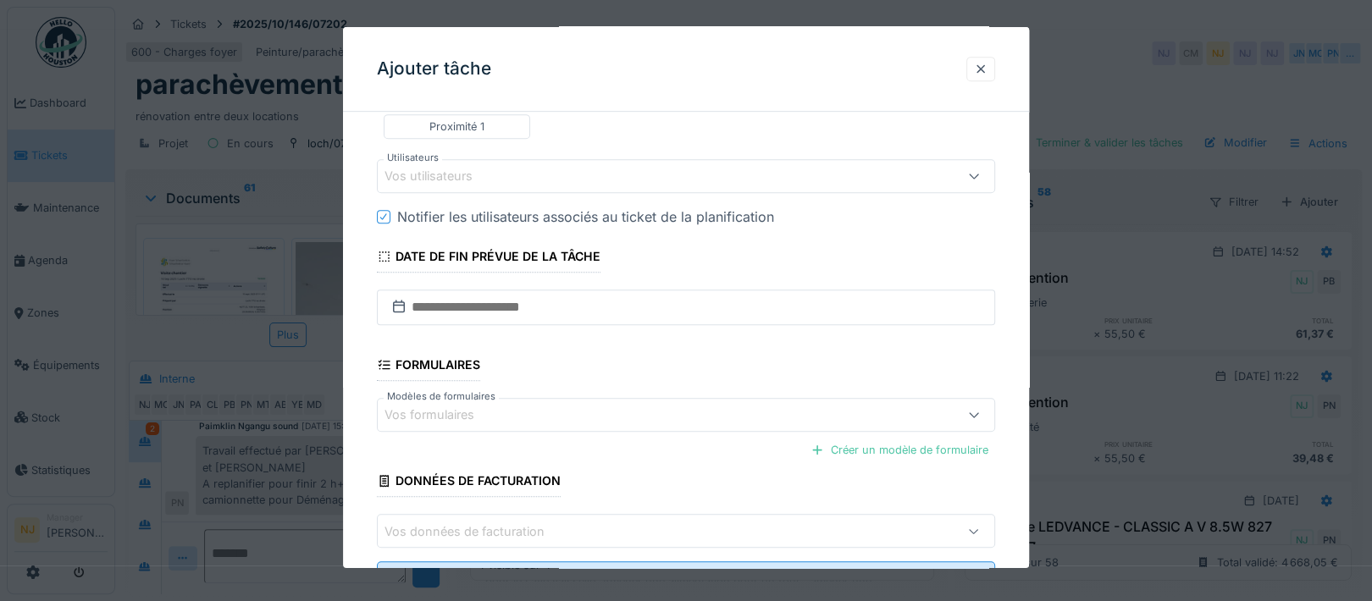
scroll to position [451, 0]
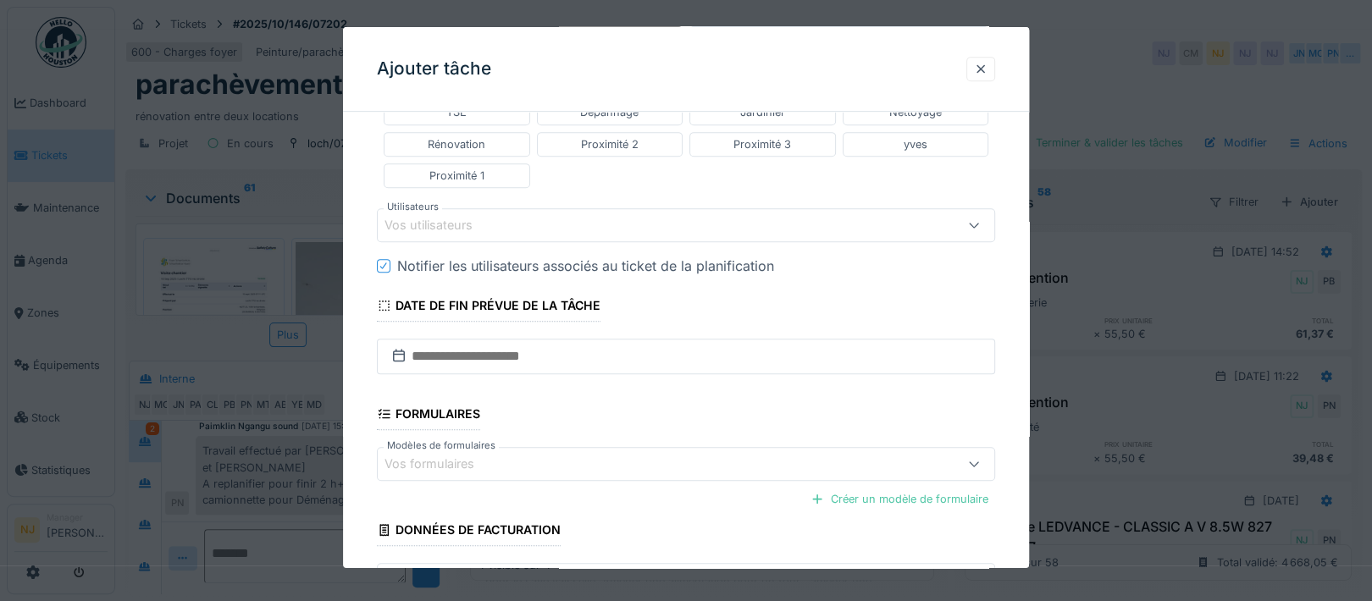
click at [448, 221] on div "Vos utilisateurs" at bounding box center [440, 225] width 112 height 19
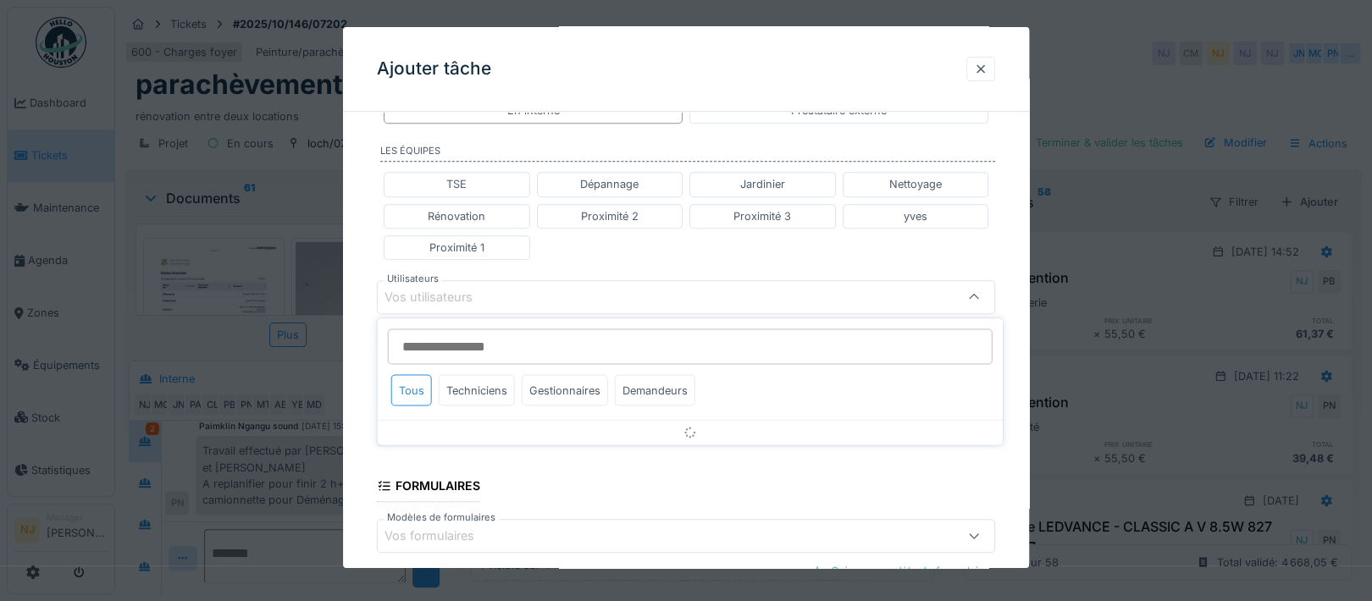
scroll to position [377, 0]
type input "****"
click at [462, 384] on div "Techniciens" at bounding box center [477, 391] width 76 height 31
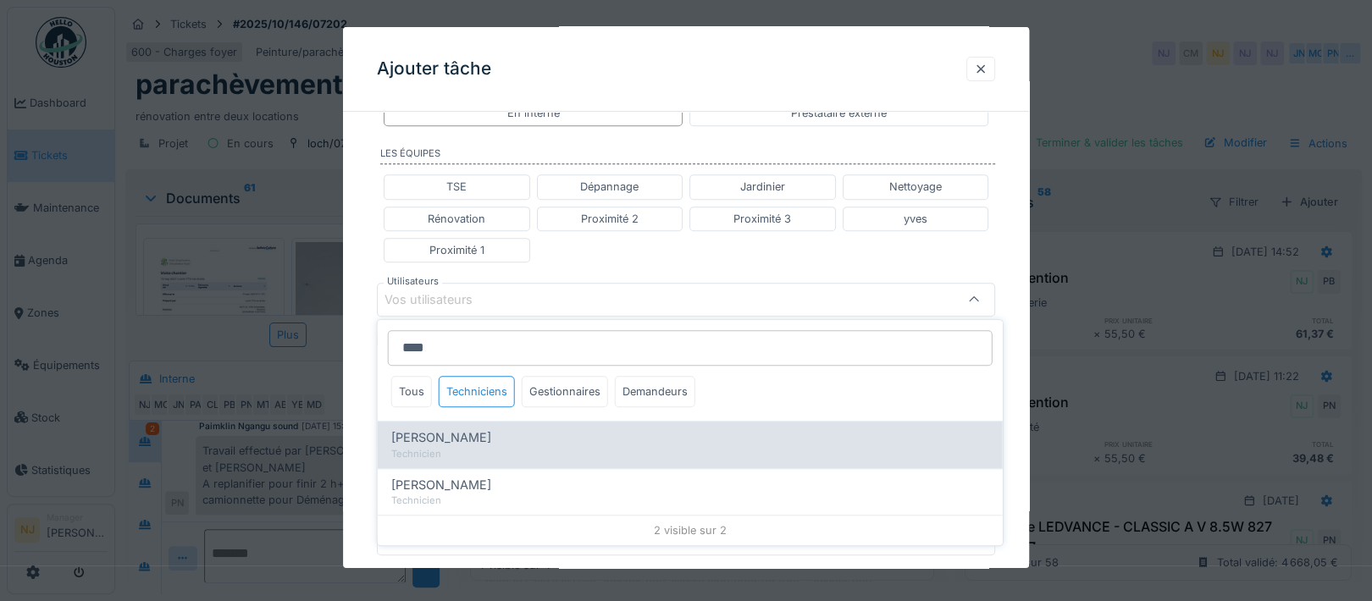
click at [451, 438] on span "[PERSON_NAME]" at bounding box center [441, 438] width 100 height 19
type input "****"
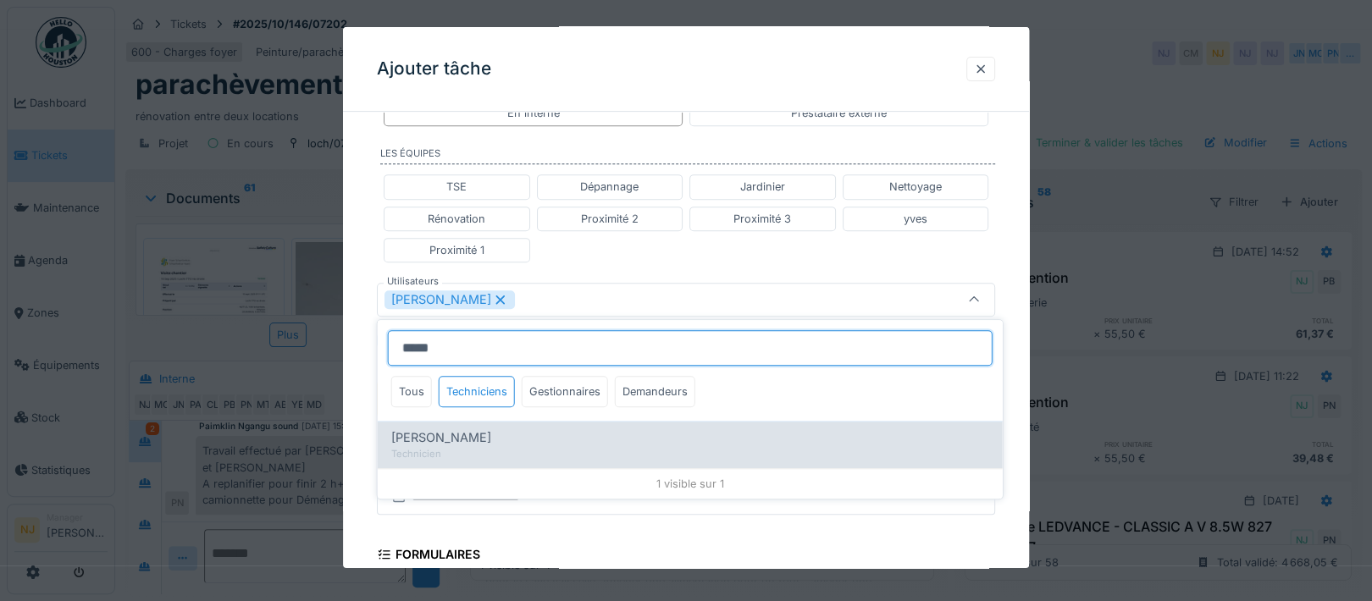
type input "*****"
click at [443, 434] on span "[PERSON_NAME]" at bounding box center [441, 438] width 100 height 19
type input "*********"
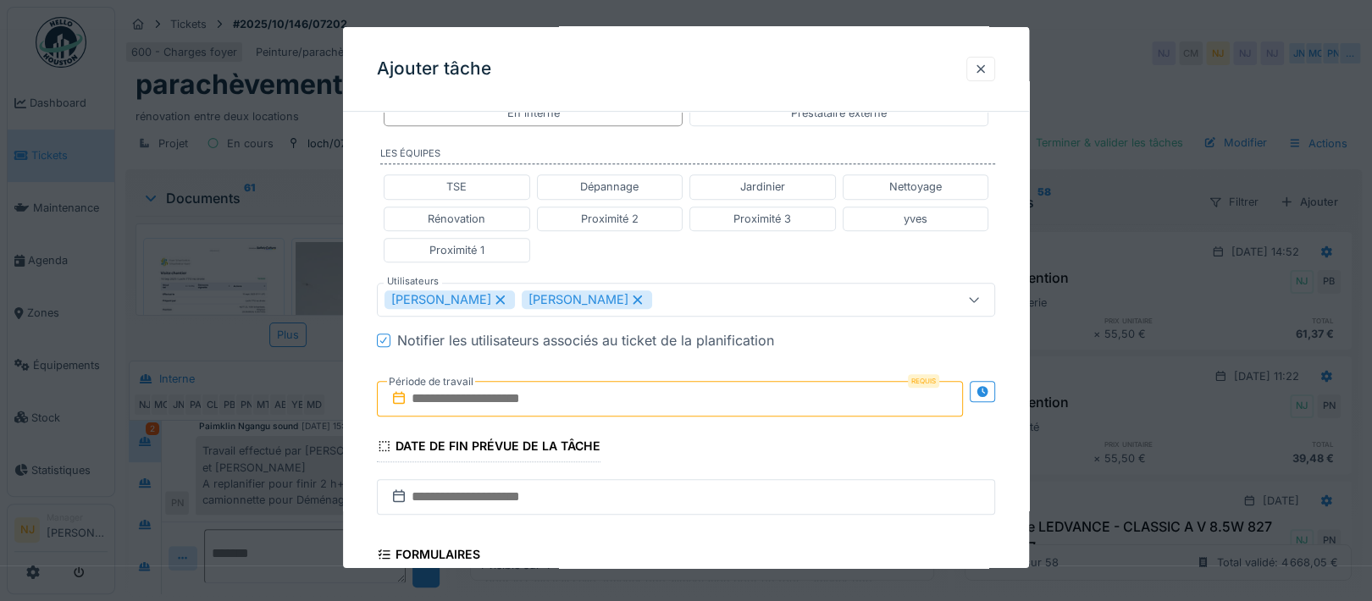
click at [362, 406] on div "**********" at bounding box center [686, 291] width 686 height 1086
click at [987, 384] on div at bounding box center [983, 392] width 14 height 16
click at [466, 395] on input "text" at bounding box center [517, 399] width 281 height 36
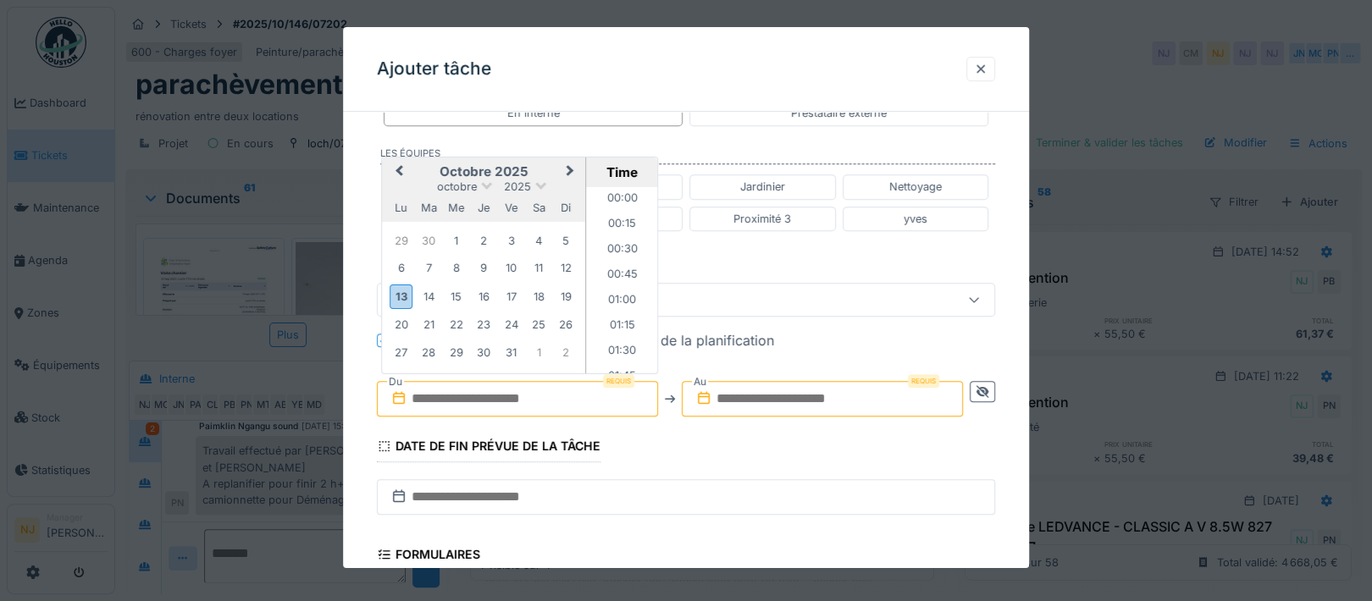
scroll to position [1266, 0]
click at [394, 290] on div "13" at bounding box center [401, 296] width 23 height 25
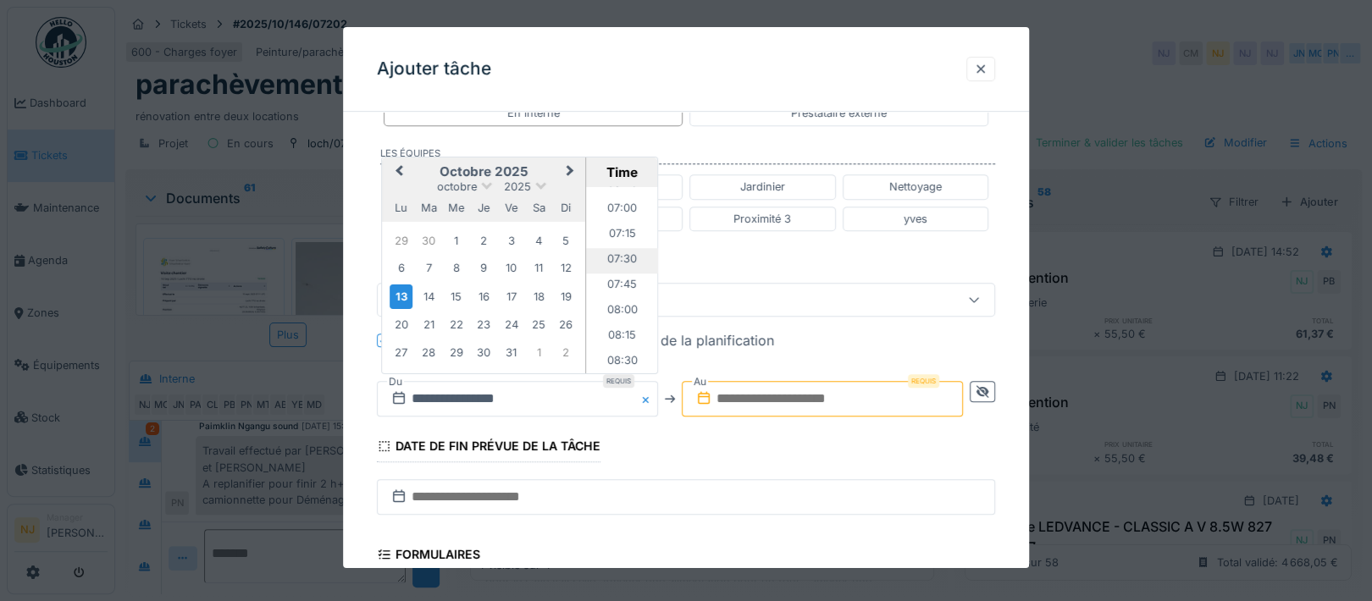
click at [616, 252] on li "07:30" at bounding box center [622, 260] width 72 height 25
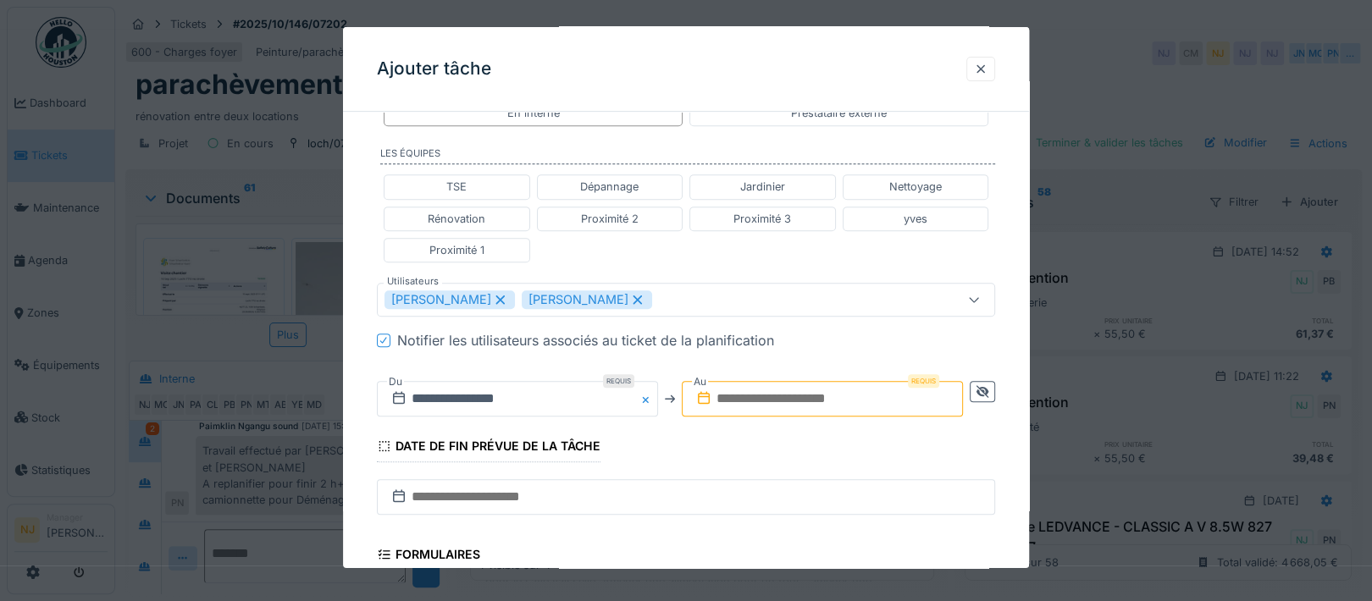
click at [774, 387] on input "text" at bounding box center [822, 399] width 281 height 36
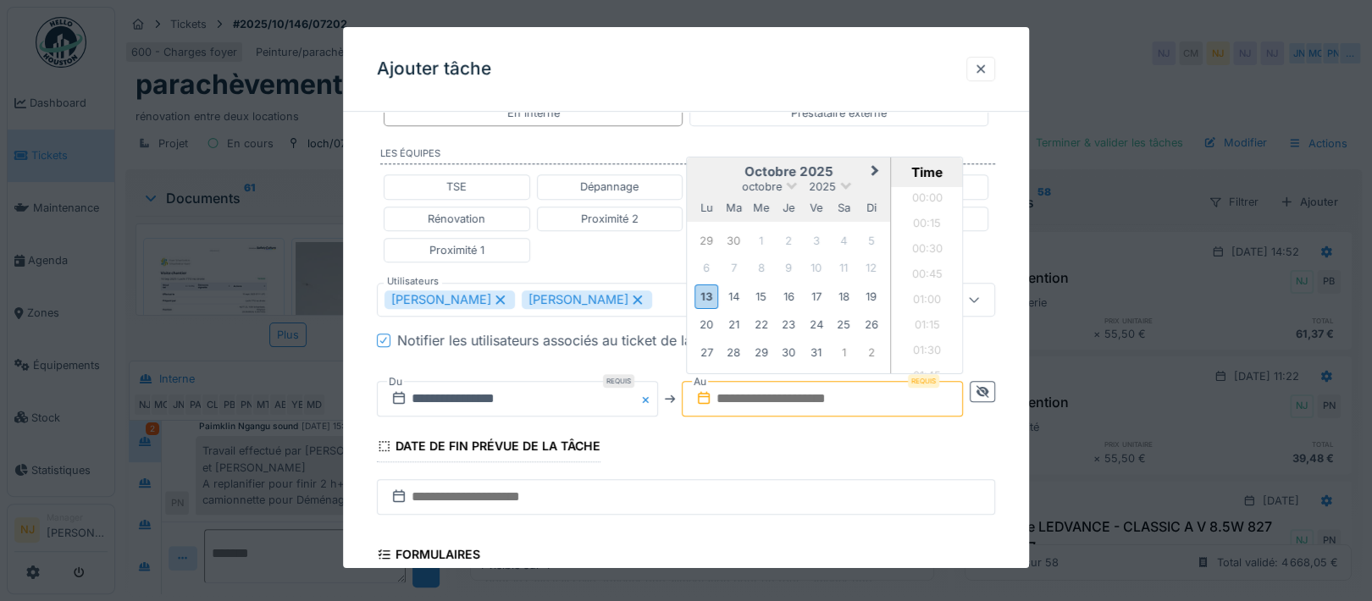
scroll to position [1266, 0]
click at [741, 290] on div "14" at bounding box center [733, 296] width 23 height 23
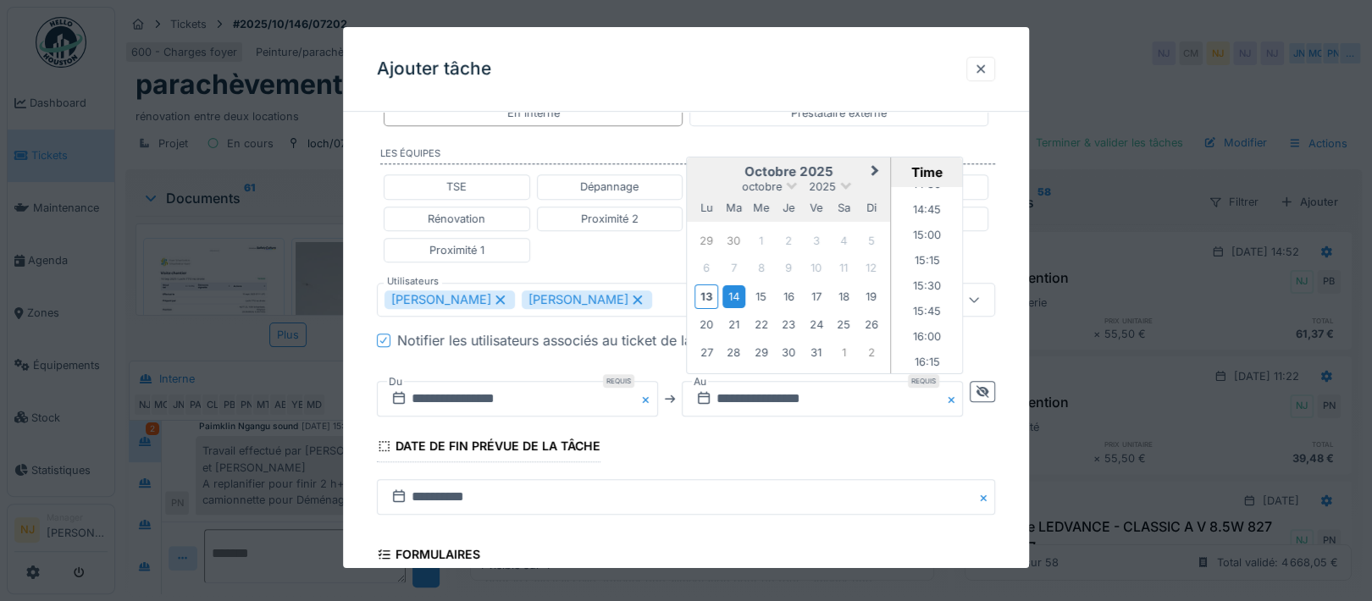
scroll to position [1492, 0]
click at [925, 323] on li "16:00" at bounding box center [928, 333] width 72 height 25
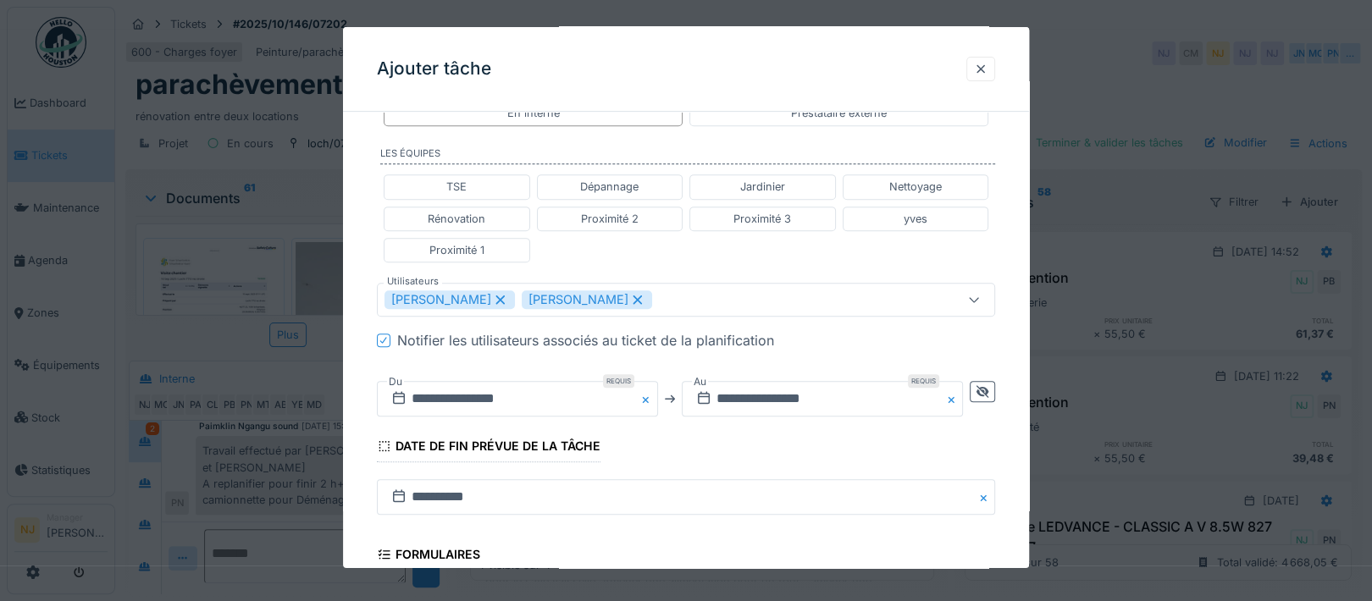
scroll to position [640, 0]
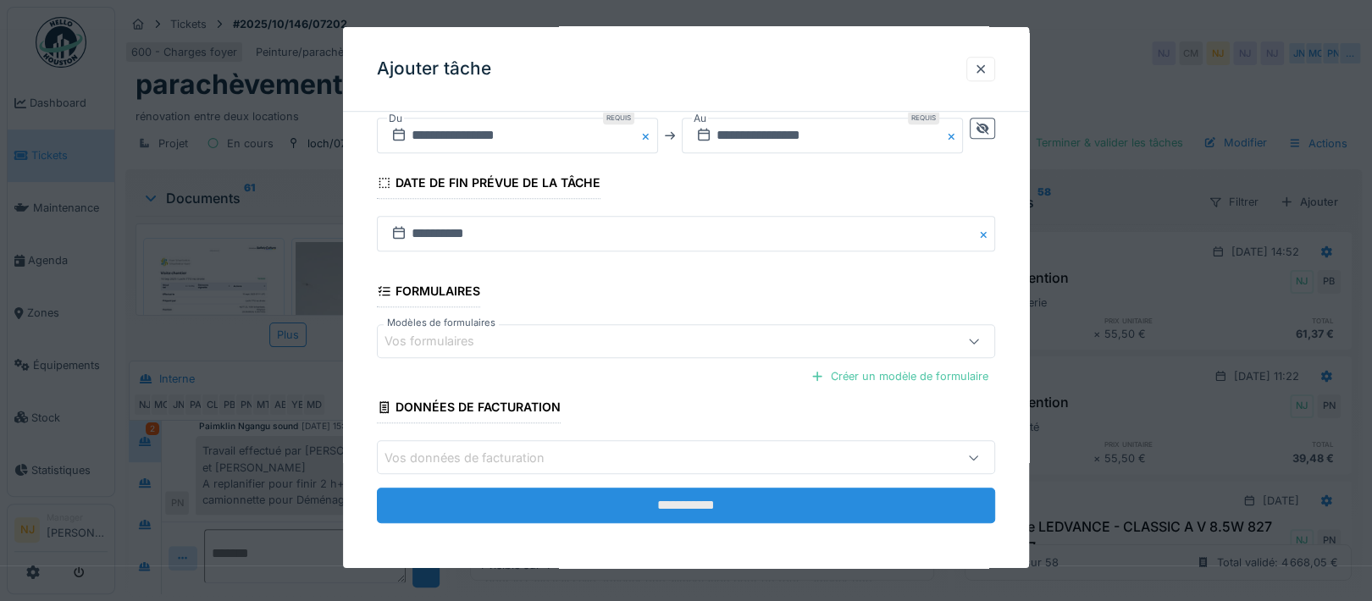
click at [686, 502] on input "**********" at bounding box center [686, 506] width 618 height 36
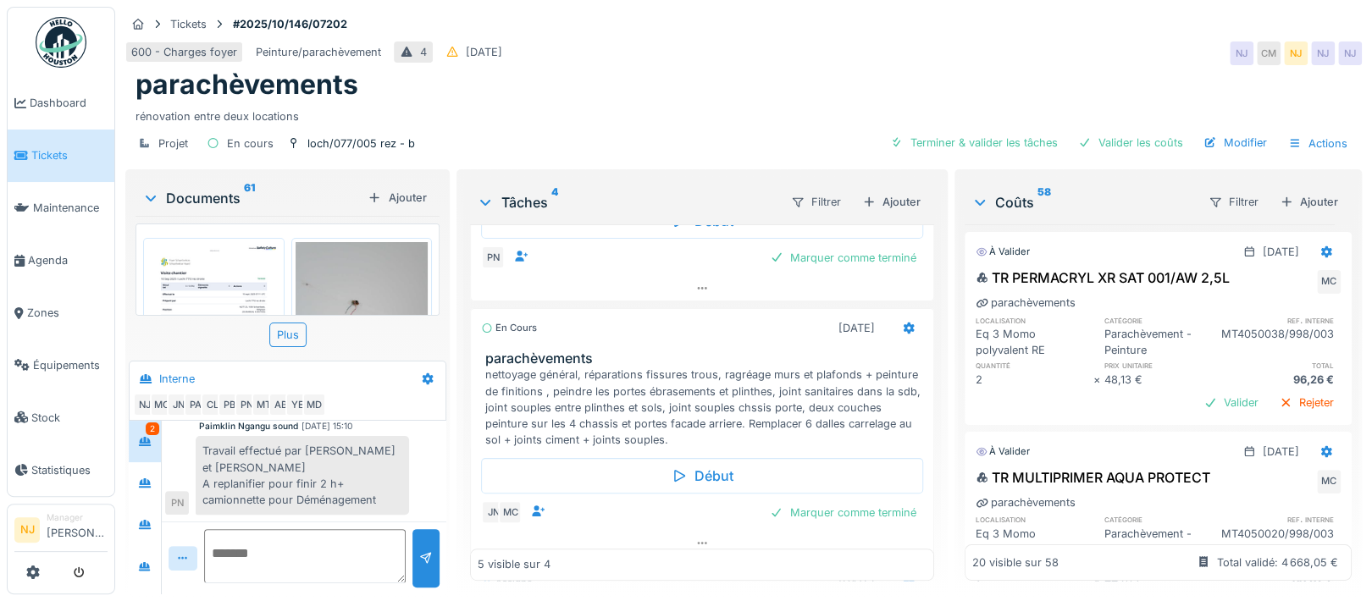
scroll to position [310, 0]
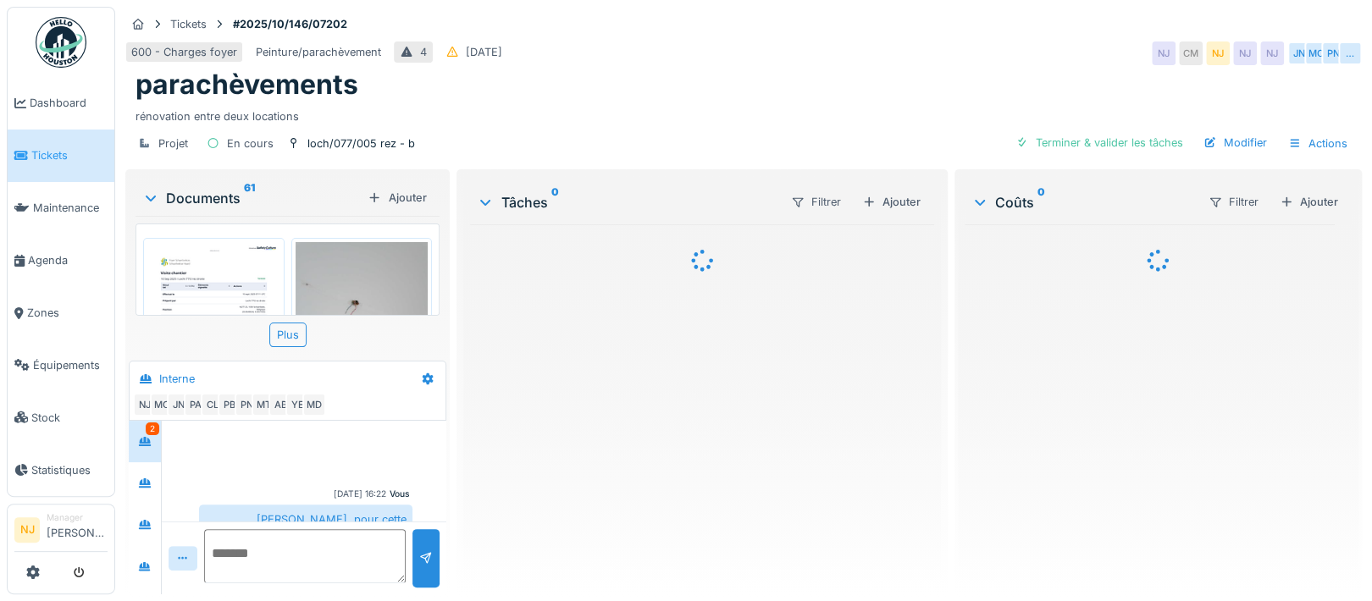
scroll to position [534, 0]
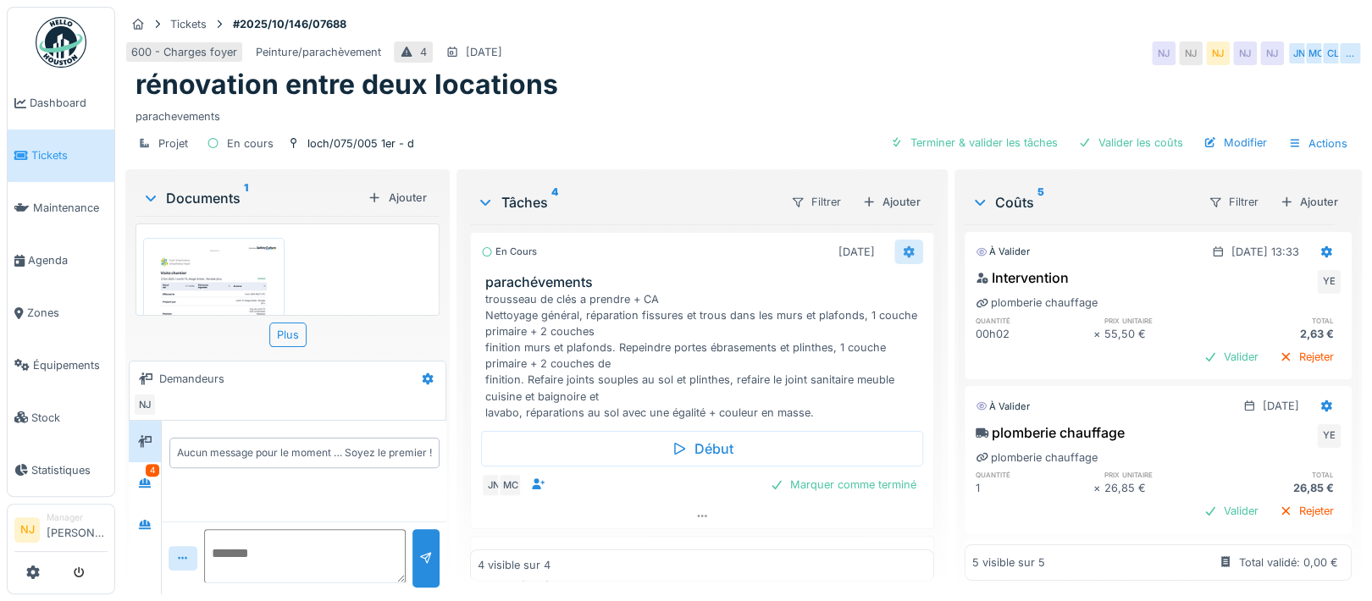
click at [902, 251] on icon at bounding box center [909, 251] width 14 height 11
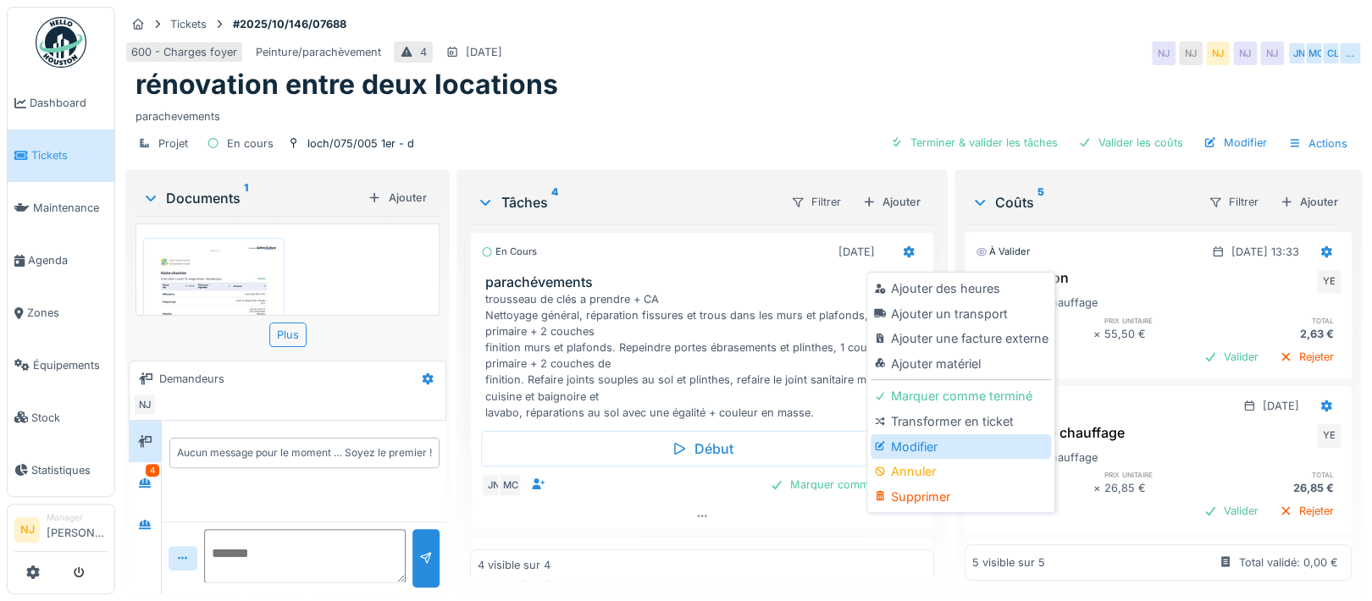
click at [906, 446] on div "Modifier" at bounding box center [961, 446] width 180 height 25
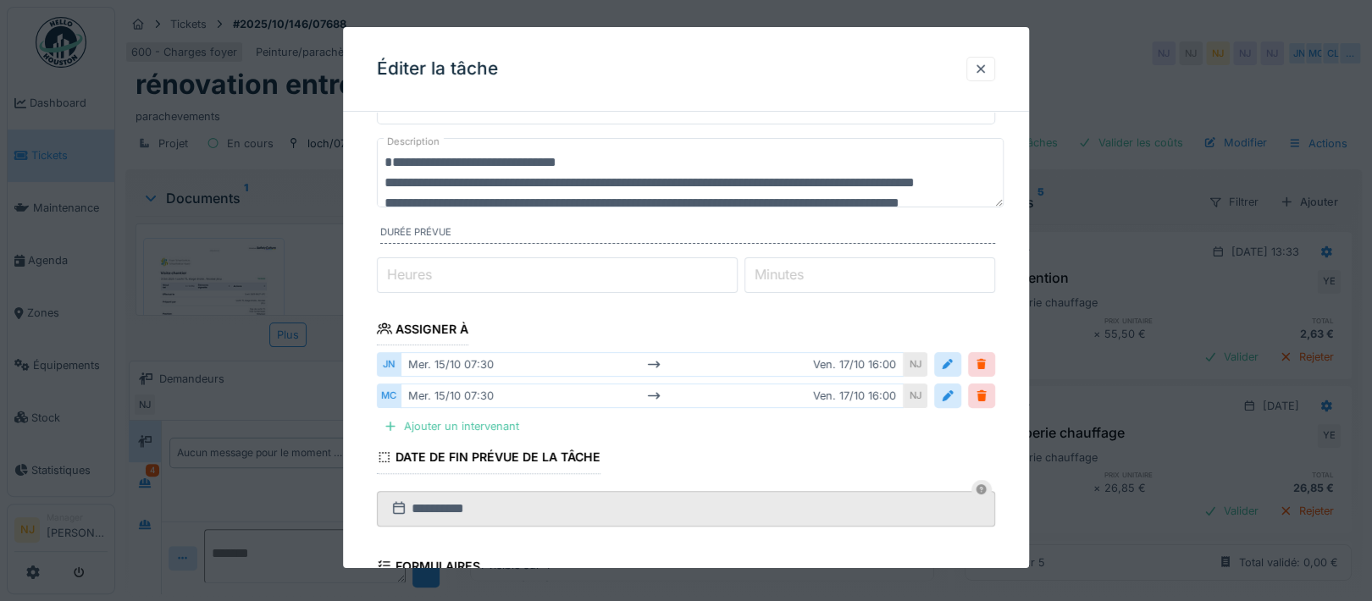
scroll to position [113, 0]
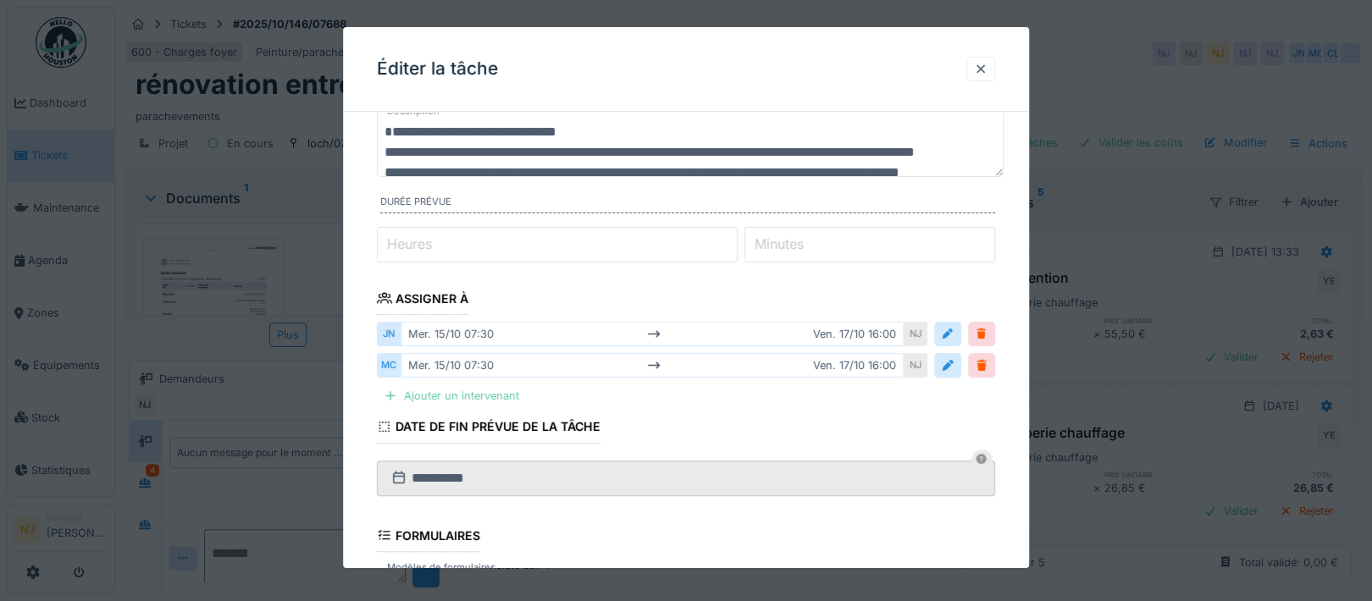
click at [483, 395] on div "Ajouter un intervenant" at bounding box center [451, 395] width 149 height 23
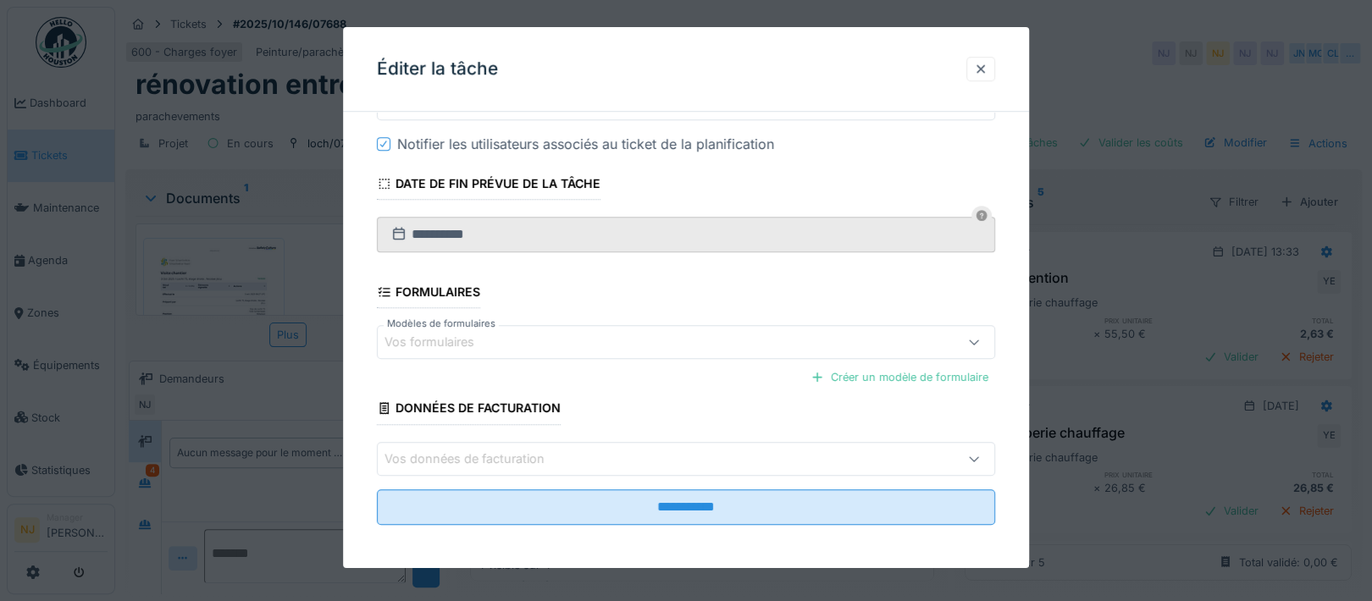
scroll to position [411, 0]
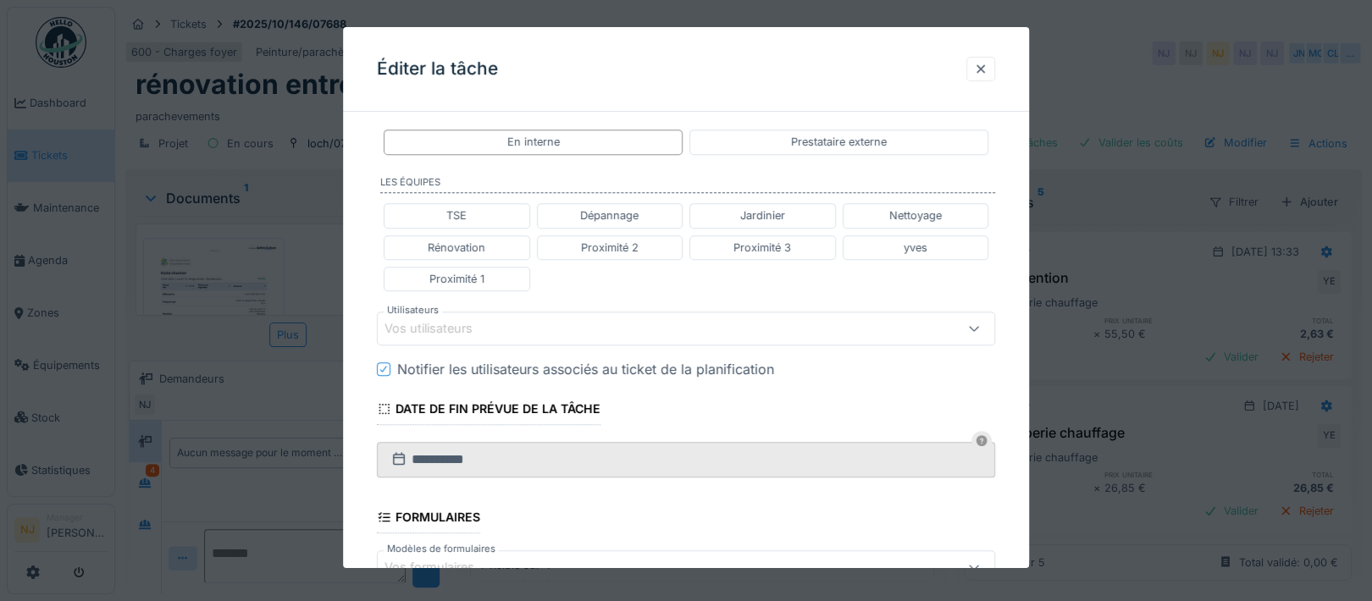
click at [478, 320] on div "Vos utilisateurs" at bounding box center [440, 328] width 112 height 19
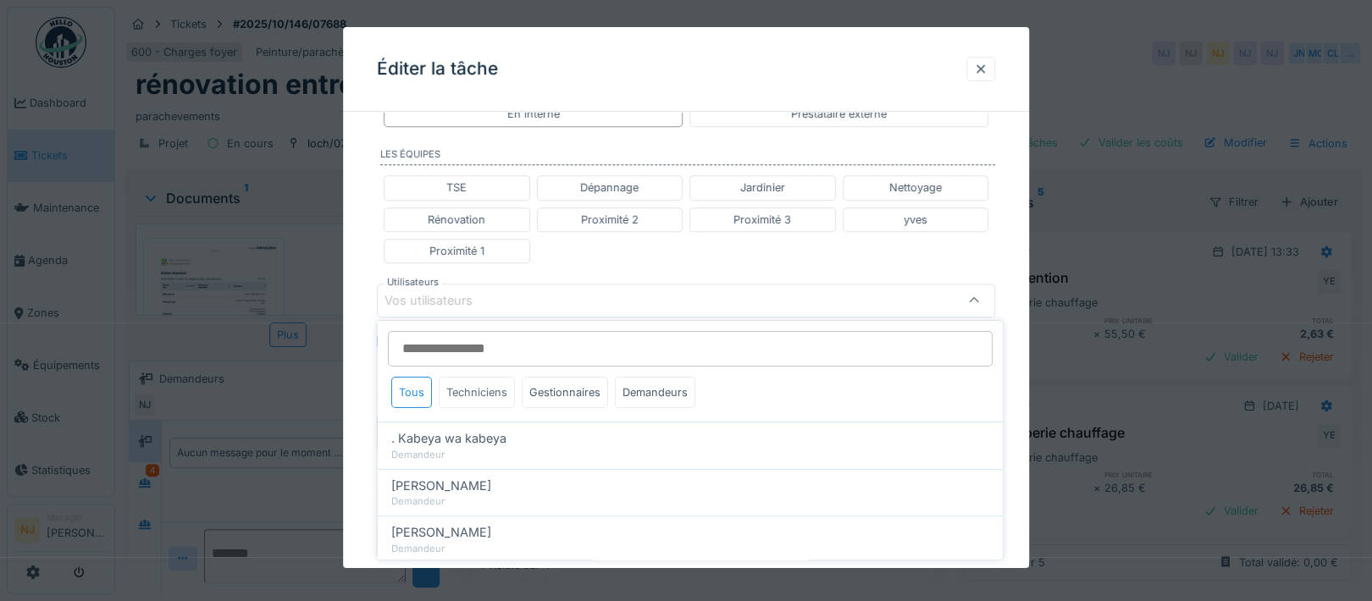
click at [482, 386] on div "Techniciens" at bounding box center [477, 392] width 76 height 31
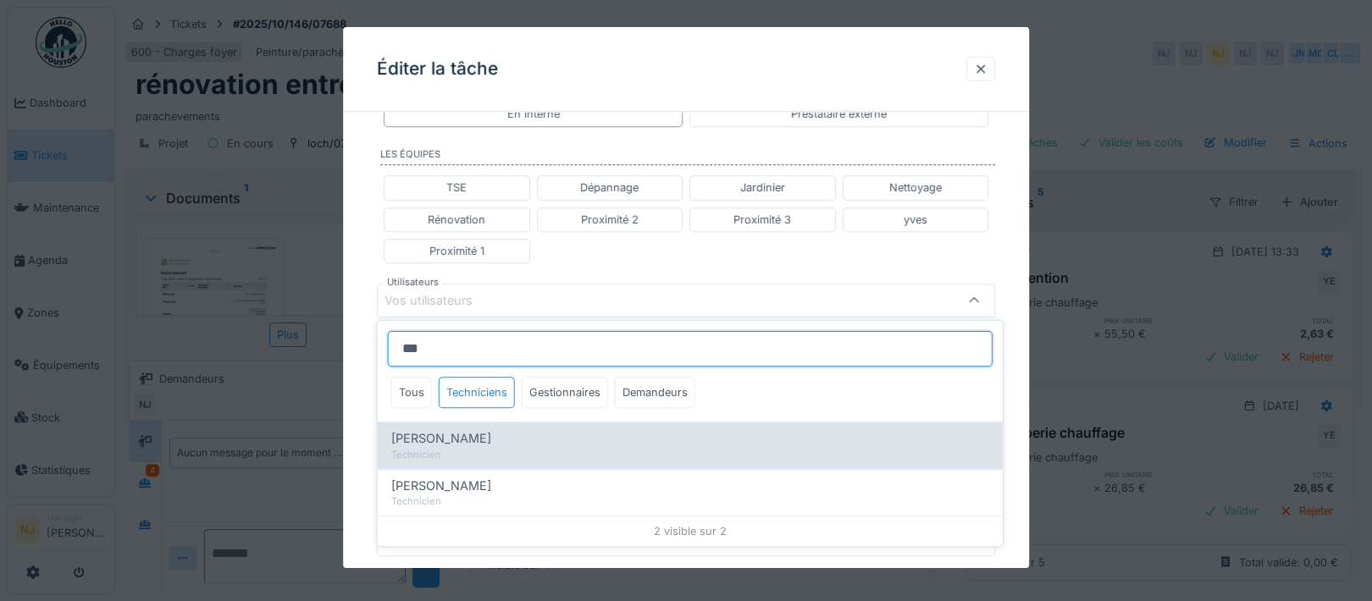
type input "***"
click at [447, 433] on span "Mohamed Camara" at bounding box center [441, 438] width 100 height 19
type input "****"
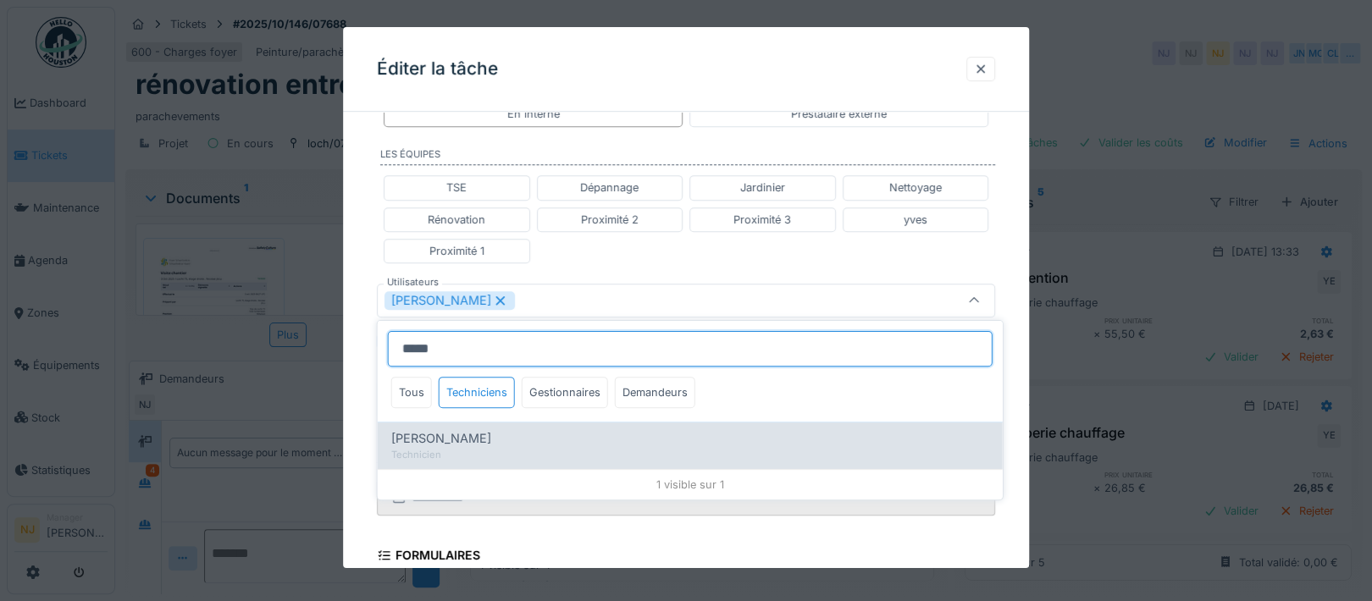
type input "*****"
click at [455, 434] on span "Jorge Nacimba" at bounding box center [441, 438] width 100 height 19
type input "*********"
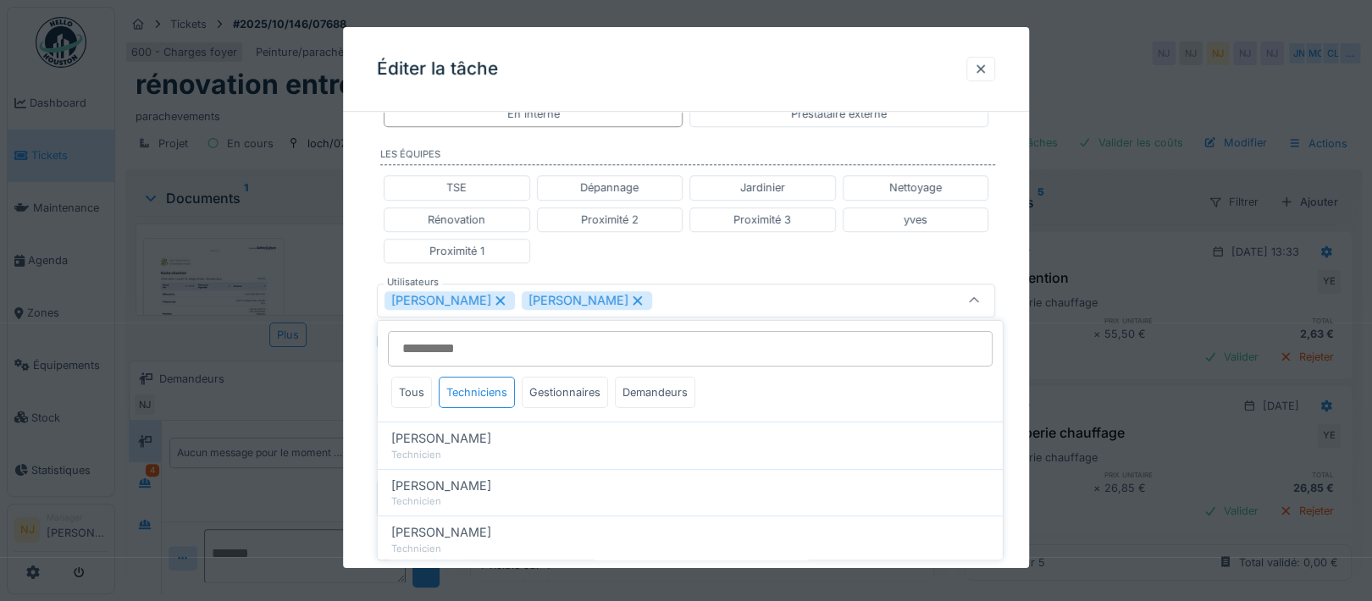
click at [352, 402] on div "**********" at bounding box center [686, 261] width 686 height 1149
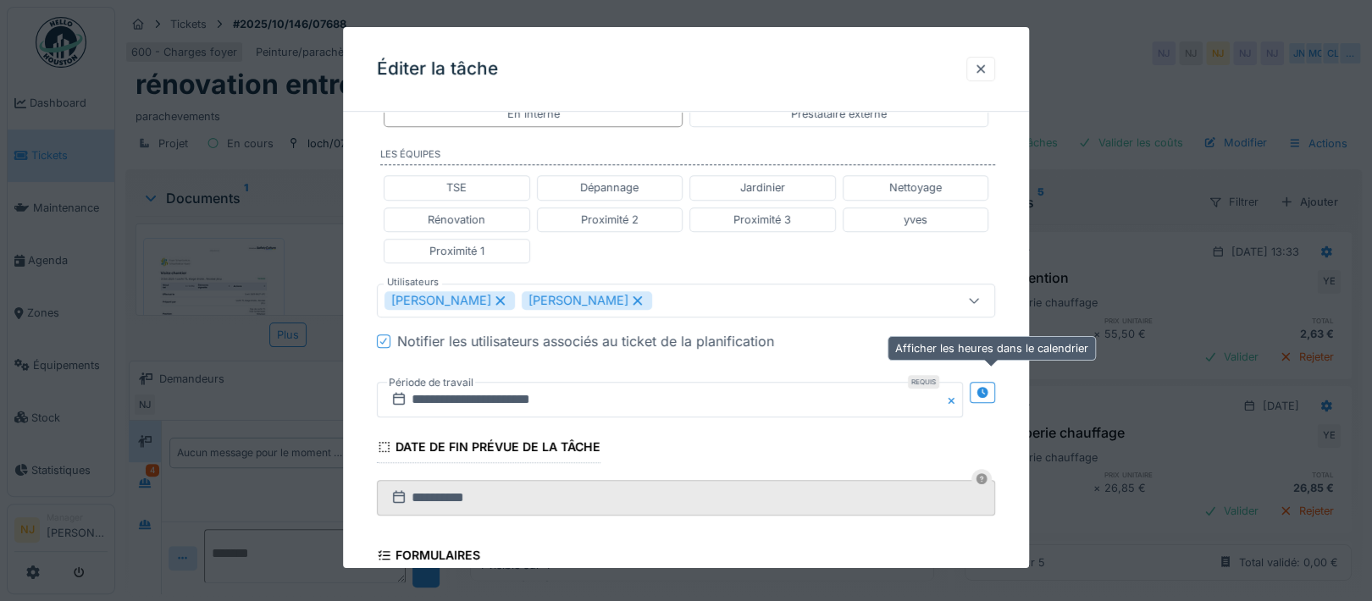
click at [977, 385] on div at bounding box center [982, 392] width 25 height 21
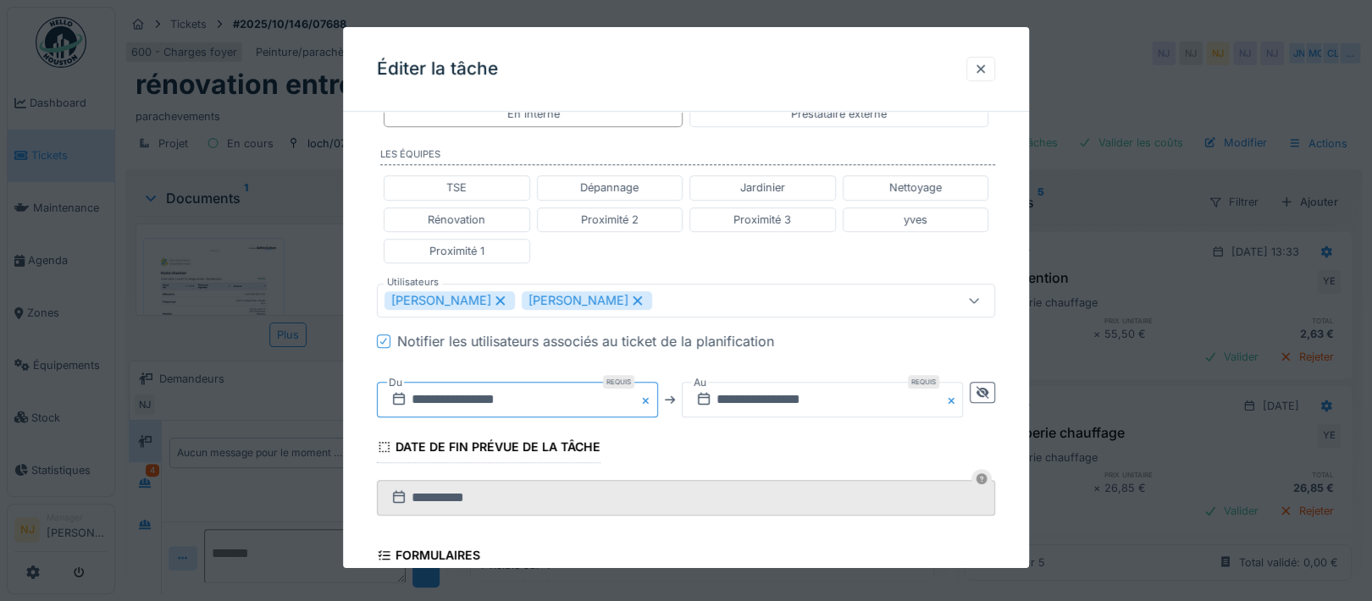
click at [441, 391] on input "**********" at bounding box center [517, 400] width 281 height 36
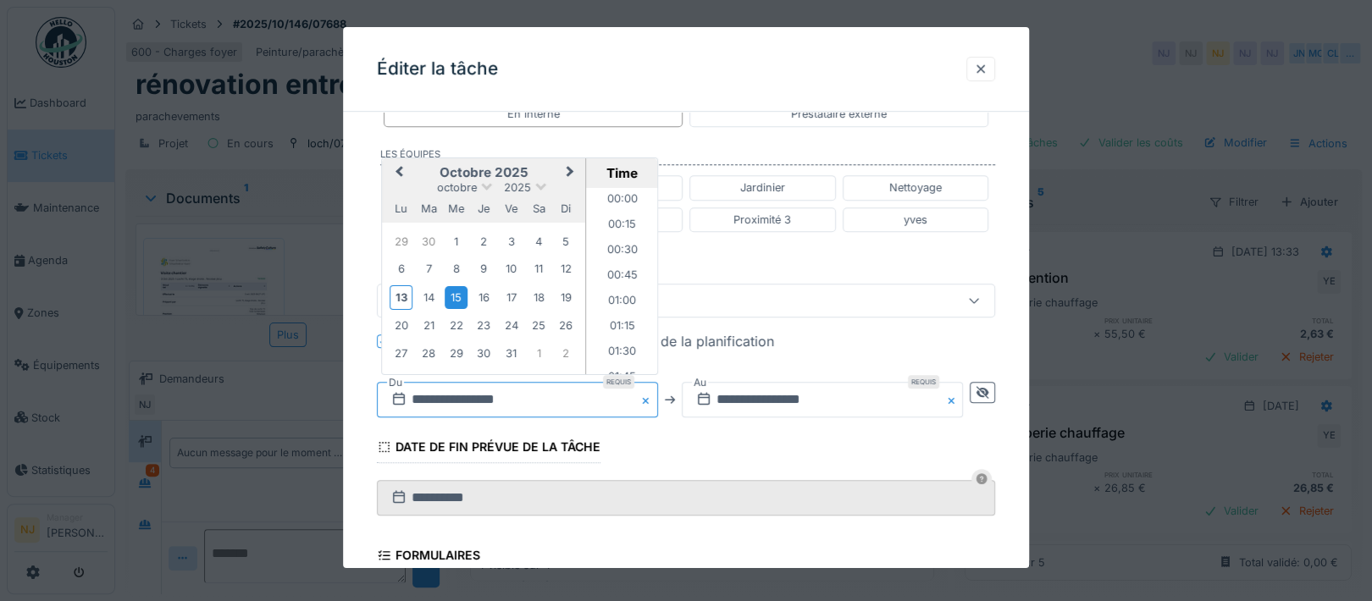
scroll to position [681, 0]
click at [401, 316] on div "20" at bounding box center [401, 325] width 23 height 23
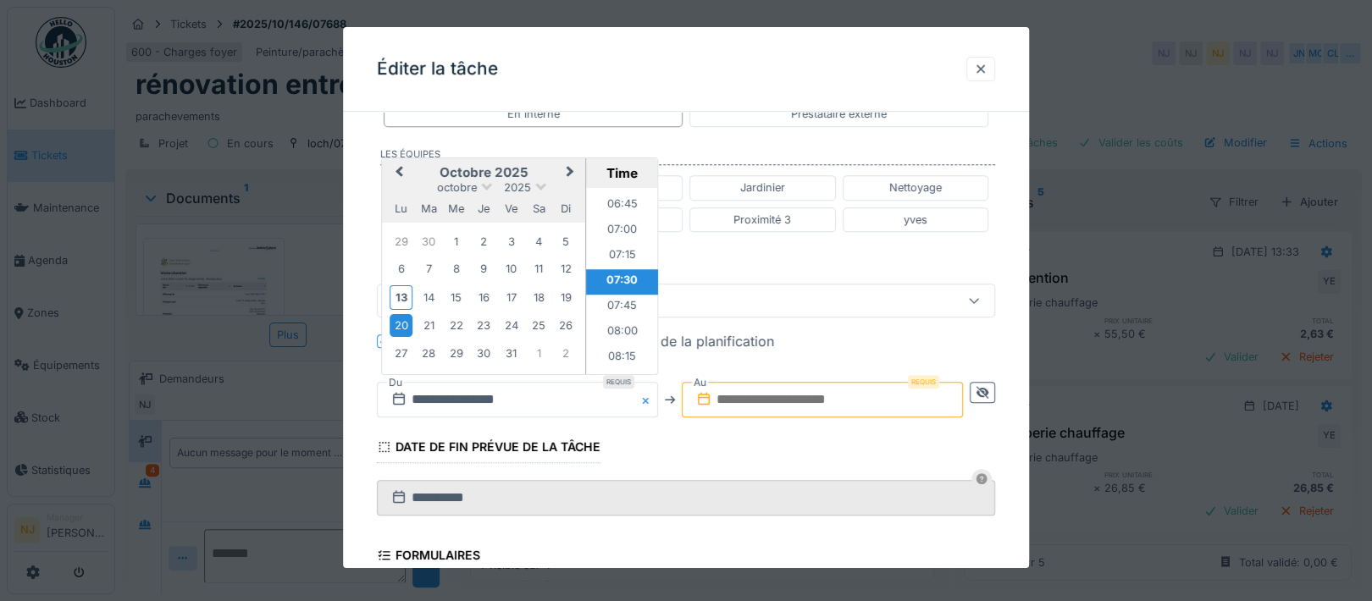
click at [619, 276] on li "07:30" at bounding box center [622, 281] width 72 height 25
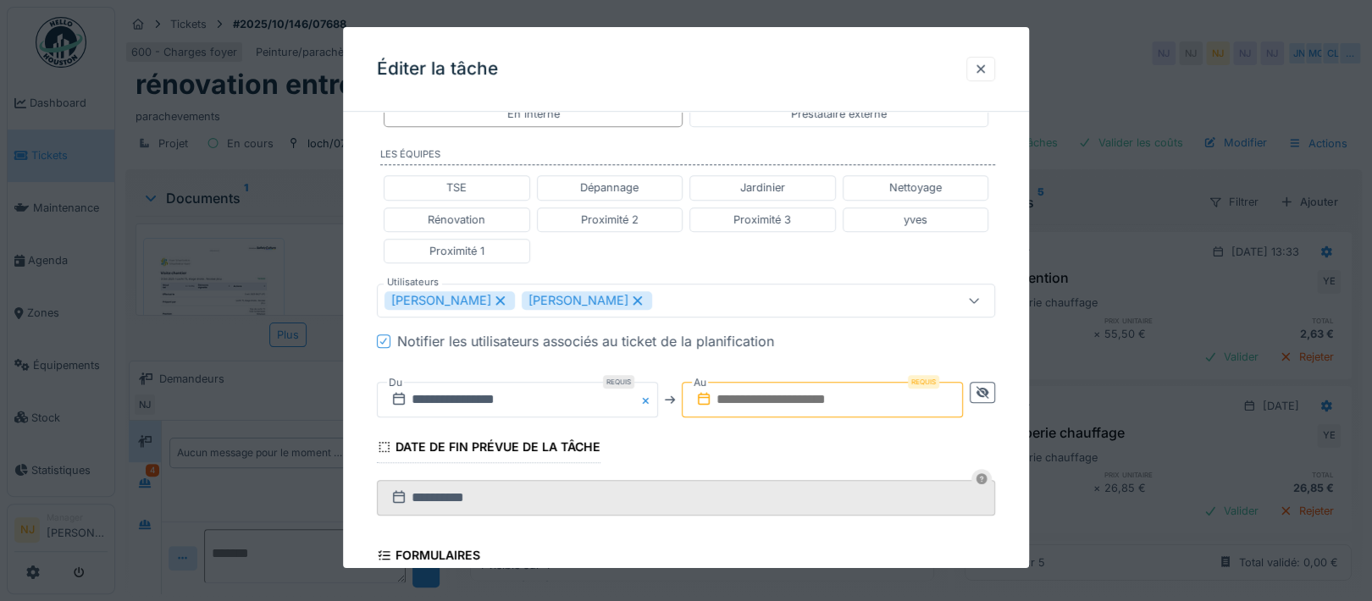
click at [741, 394] on input "text" at bounding box center [822, 400] width 281 height 36
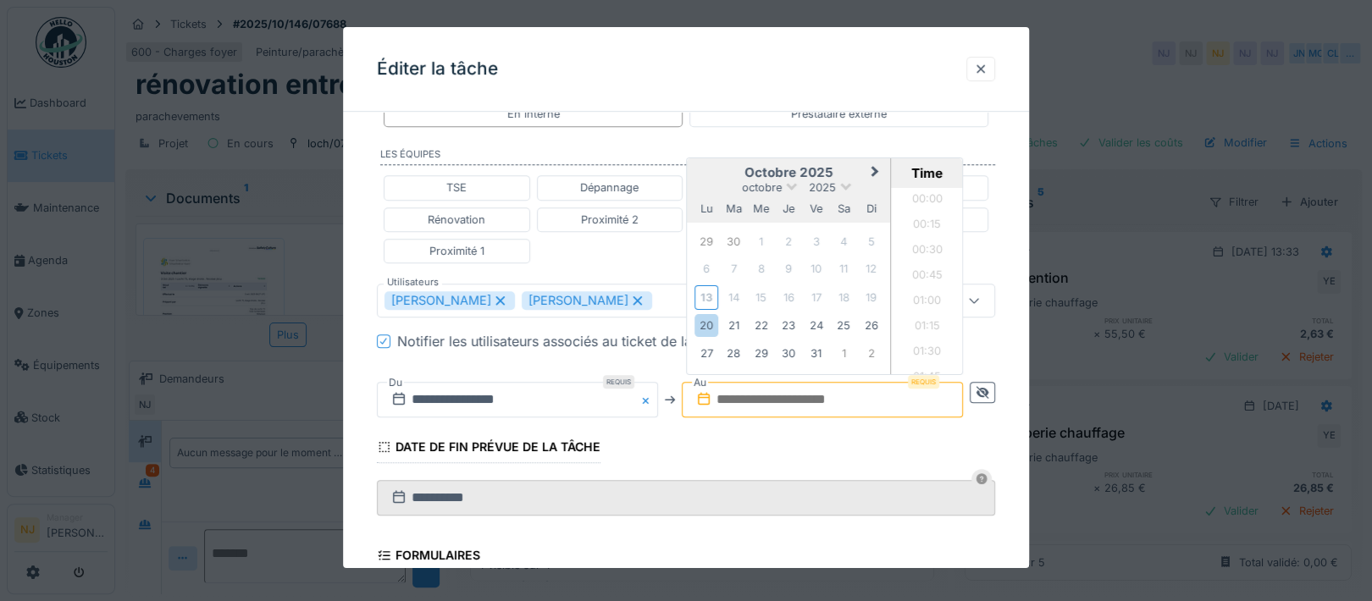
scroll to position [1266, 0]
click at [822, 320] on div "24" at bounding box center [816, 325] width 23 height 23
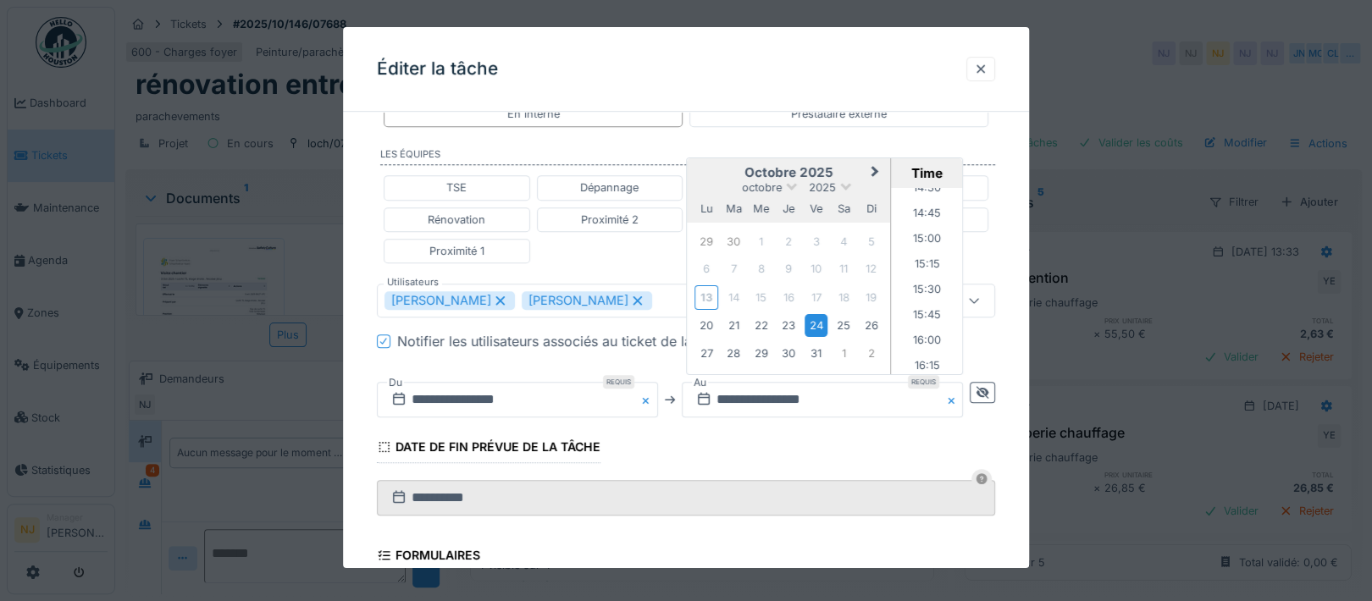
scroll to position [1492, 0]
click at [923, 325] on li "16:00" at bounding box center [928, 334] width 72 height 25
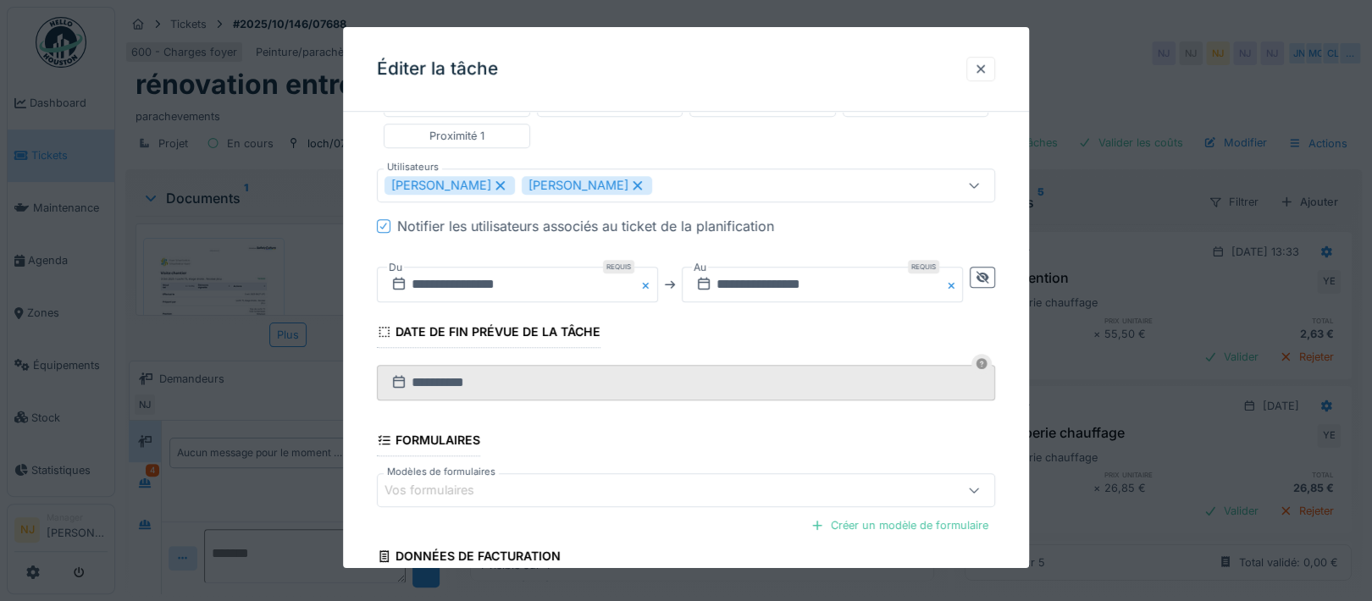
scroll to position [665, 0]
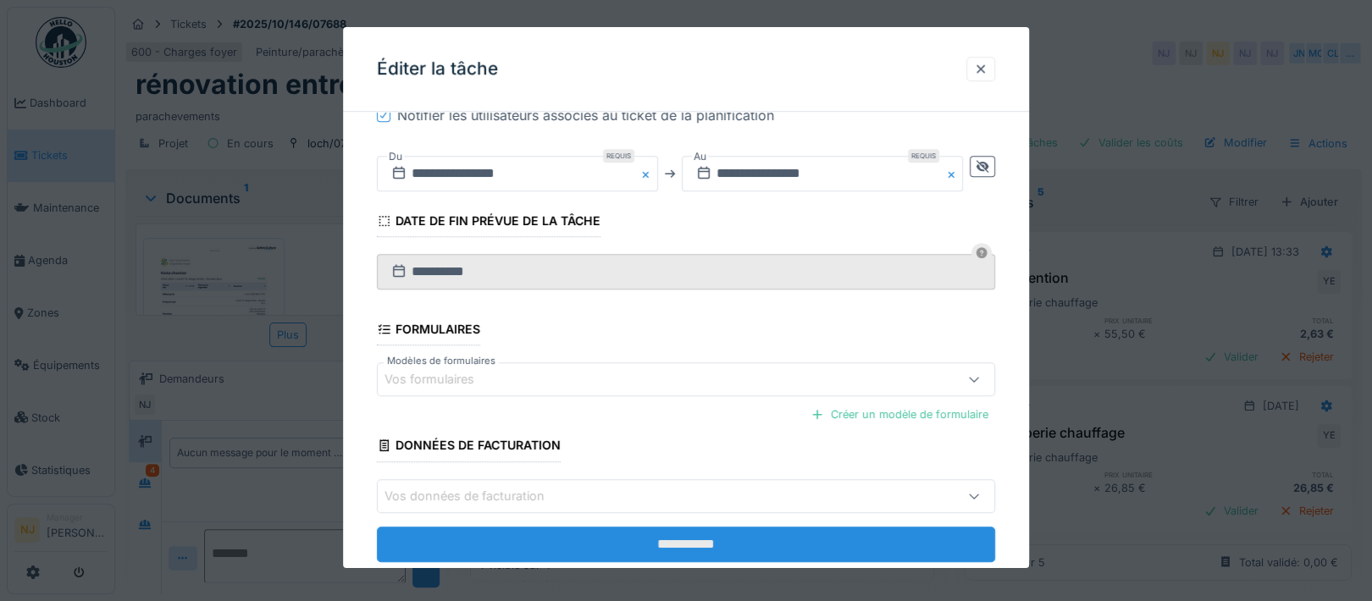
click at [692, 536] on input "**********" at bounding box center [686, 544] width 618 height 36
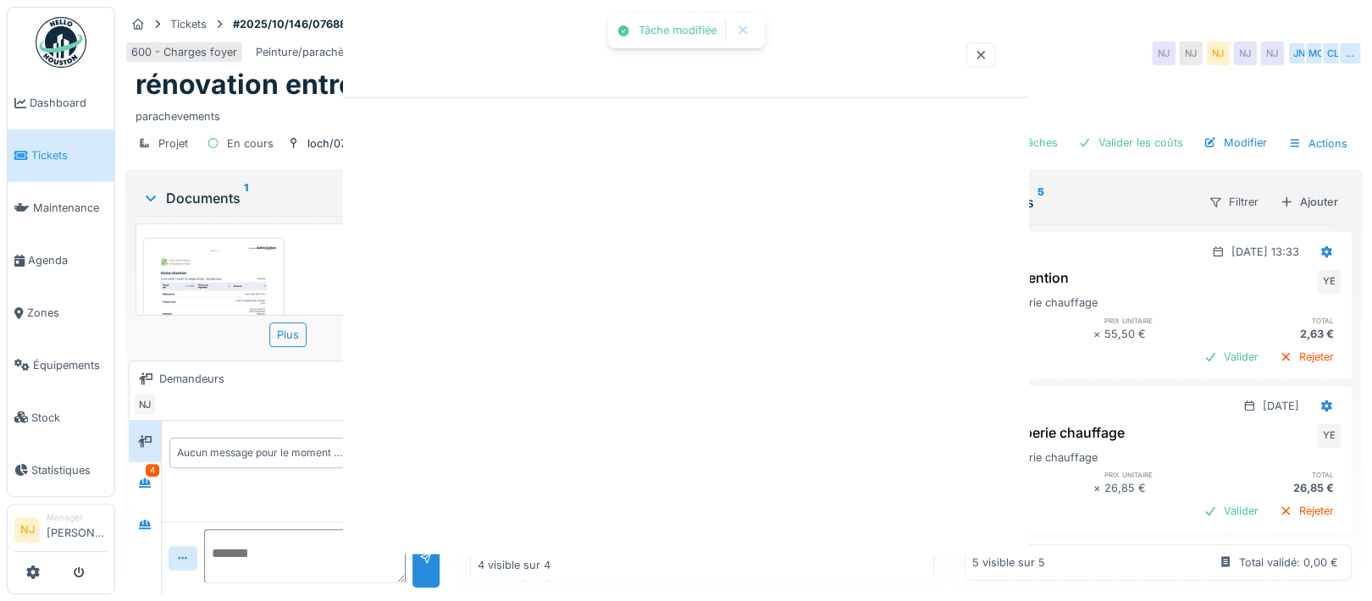
scroll to position [0, 0]
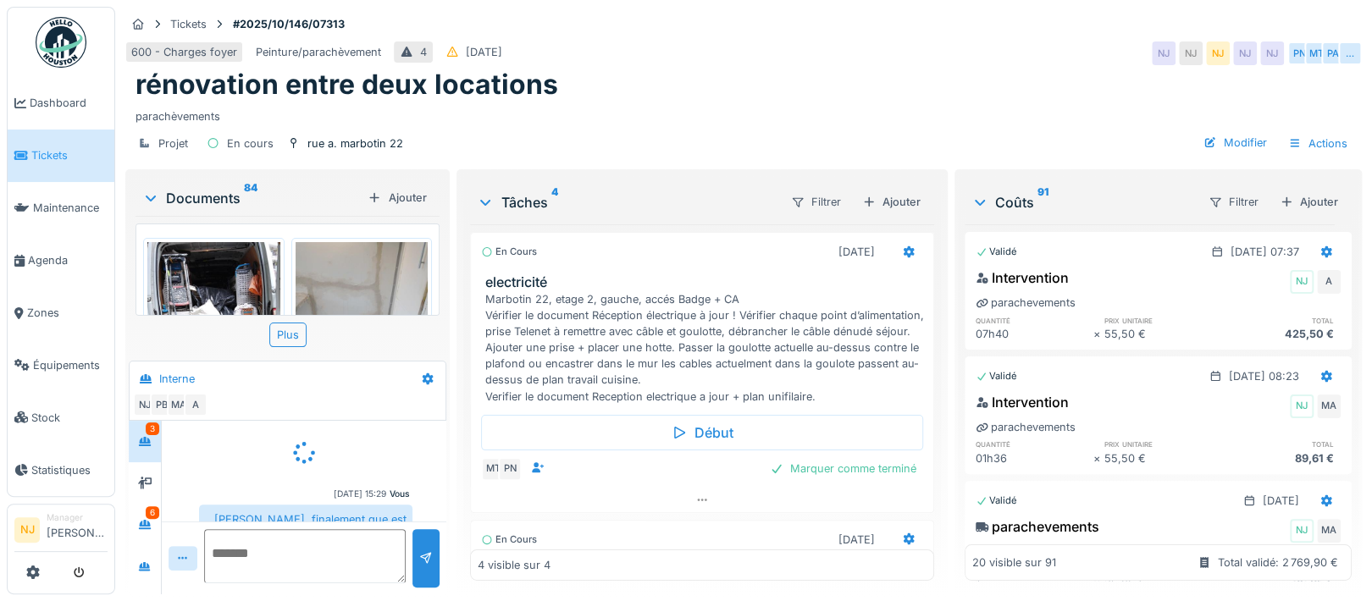
click at [151, 433] on div "3" at bounding box center [153, 429] width 14 height 13
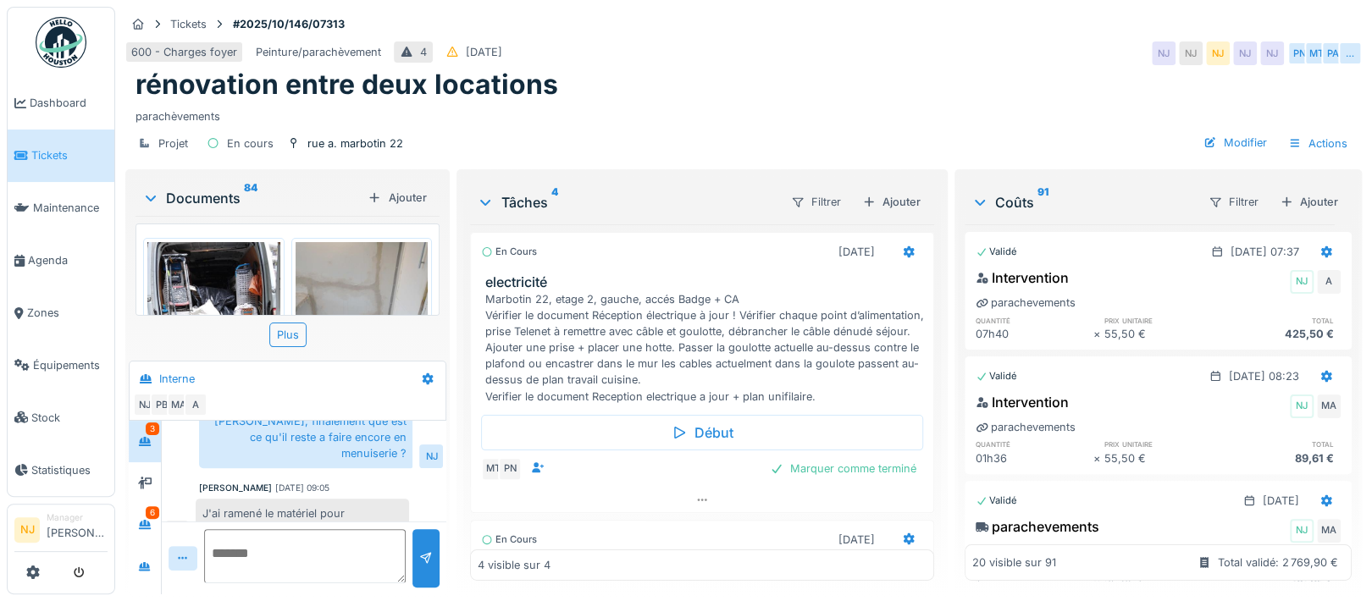
scroll to position [99, 0]
click at [145, 191] on div at bounding box center [151, 198] width 20 height 17
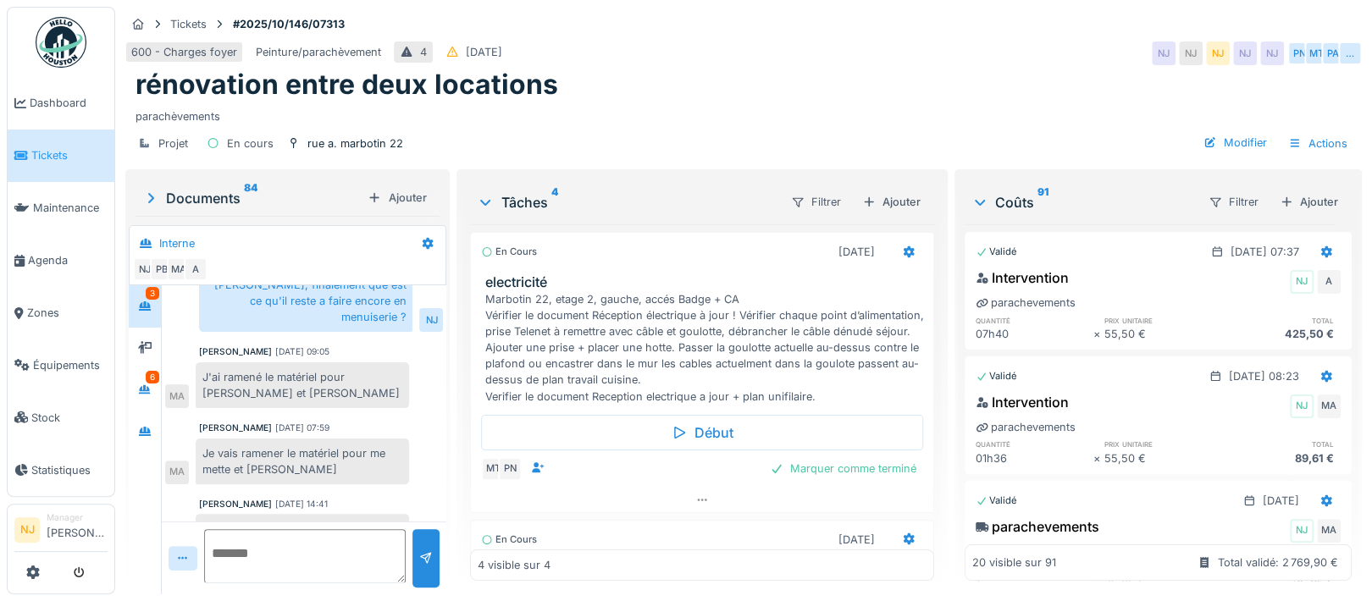
scroll to position [50, 0]
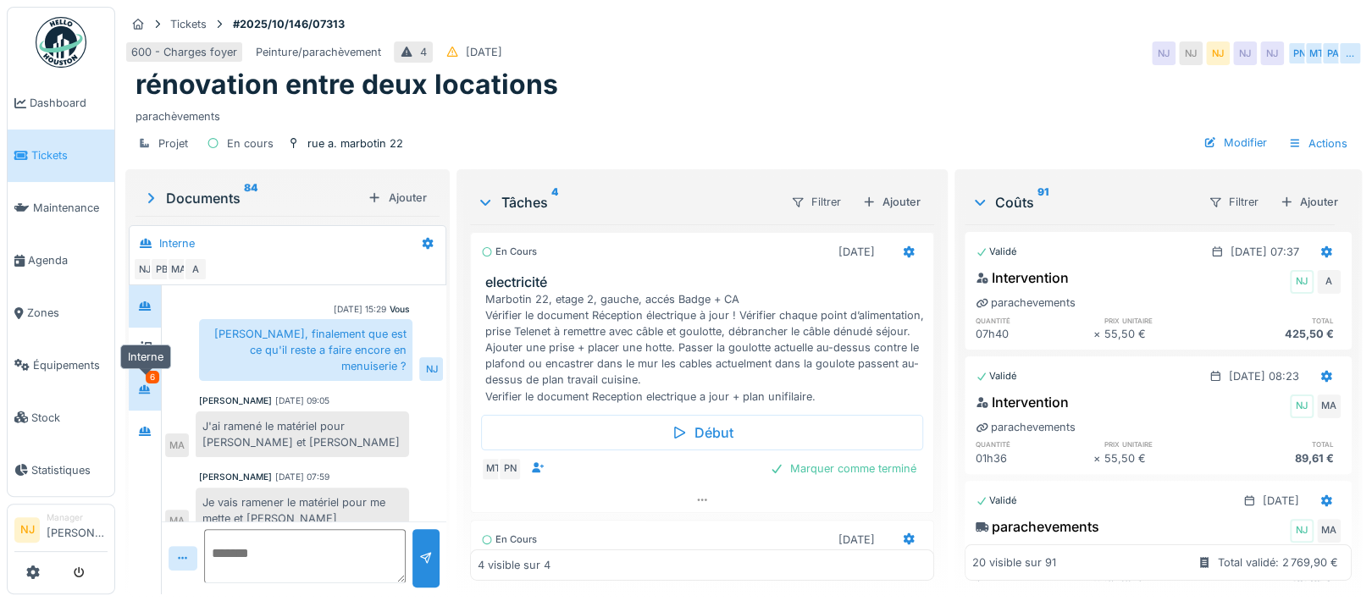
click at [155, 379] on div "6" at bounding box center [153, 377] width 14 height 13
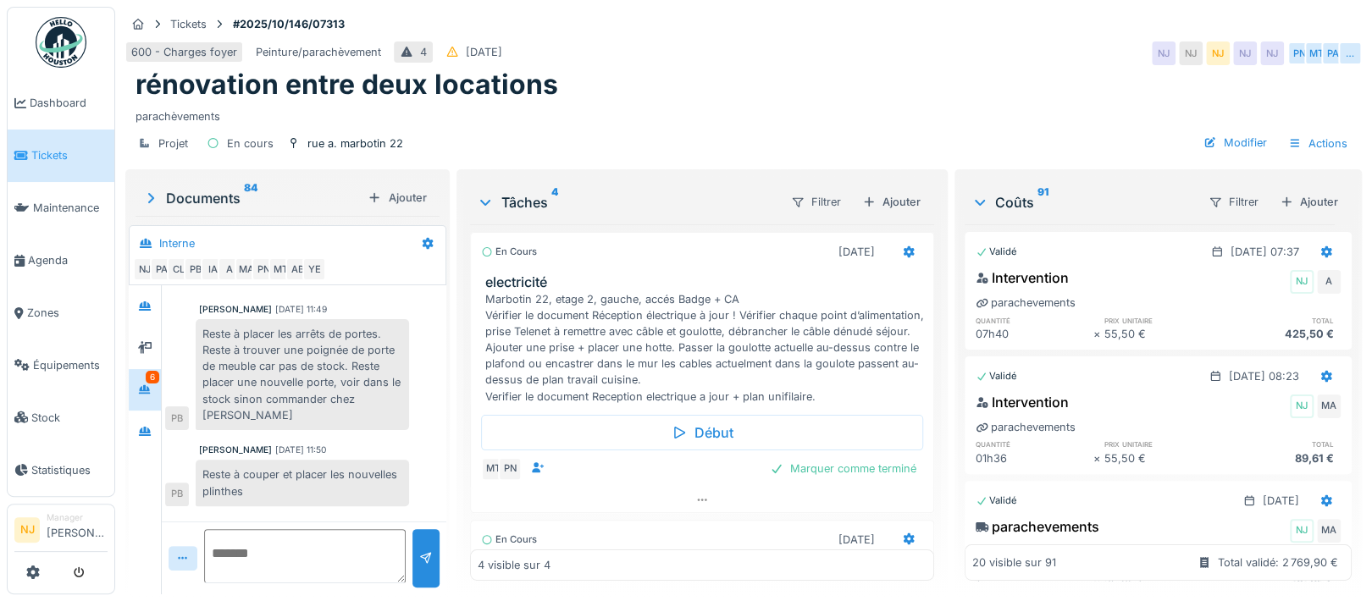
click at [198, 197] on div "Documents 84" at bounding box center [251, 198] width 218 height 20
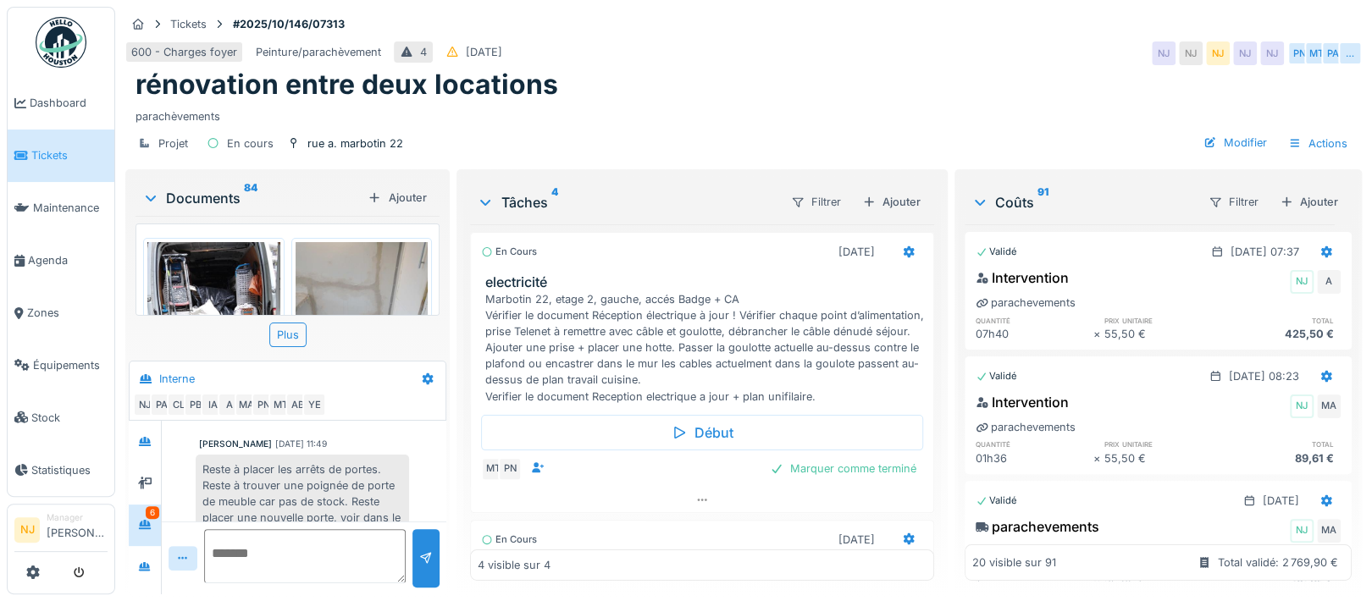
scroll to position [0, 0]
click at [147, 196] on icon at bounding box center [151, 199] width 10 height 6
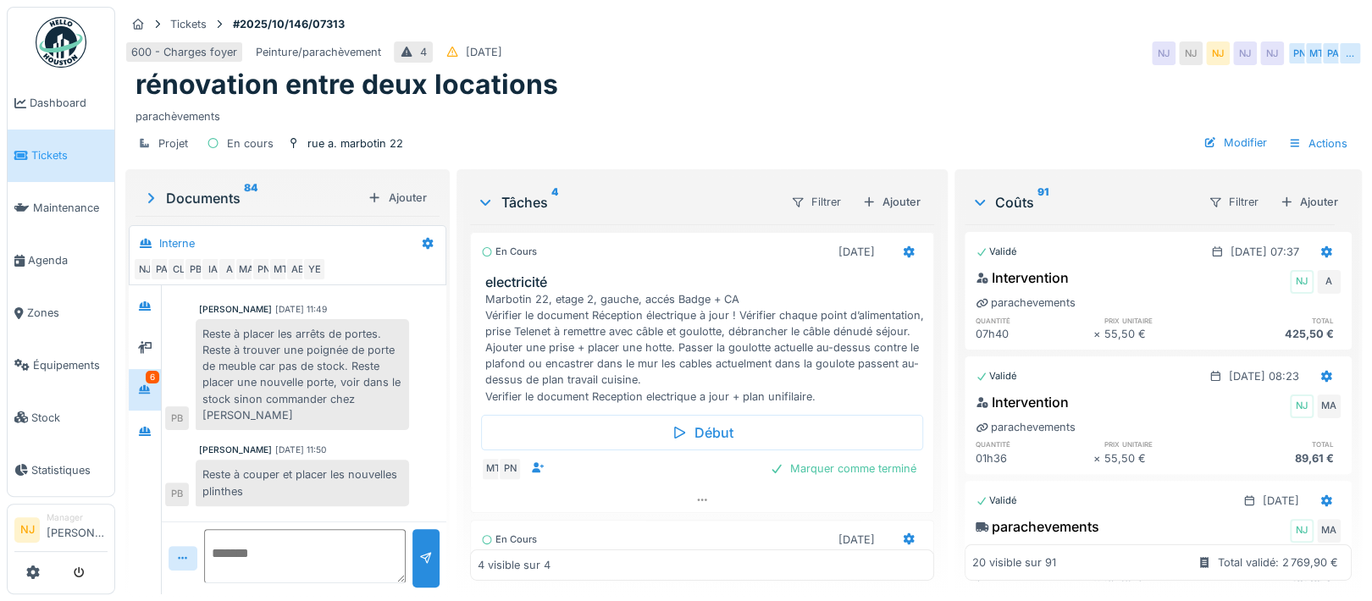
click at [147, 196] on icon at bounding box center [150, 198] width 17 height 14
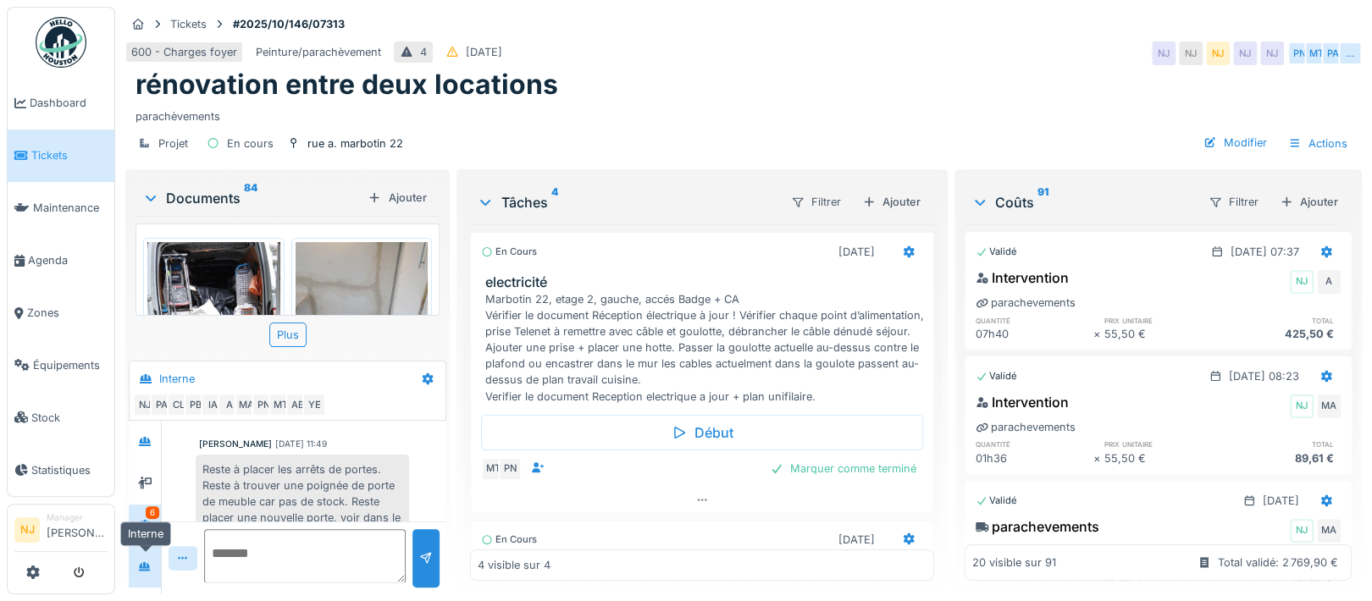
click at [143, 565] on icon at bounding box center [145, 566] width 14 height 11
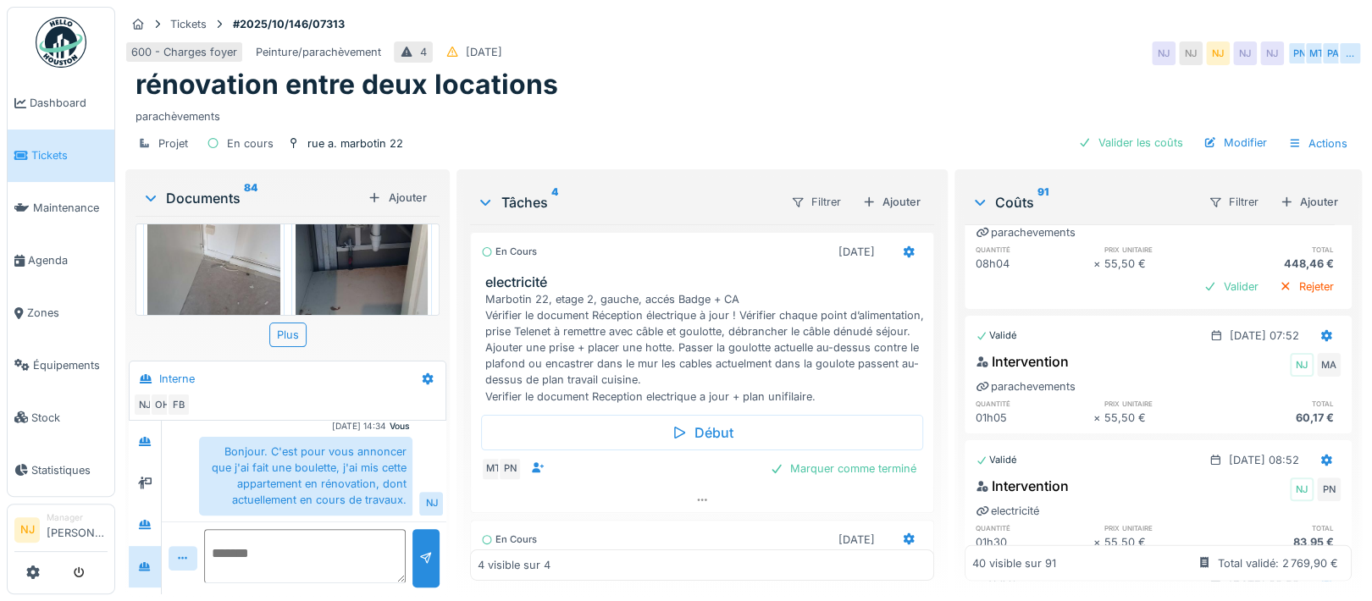
scroll to position [2572, 0]
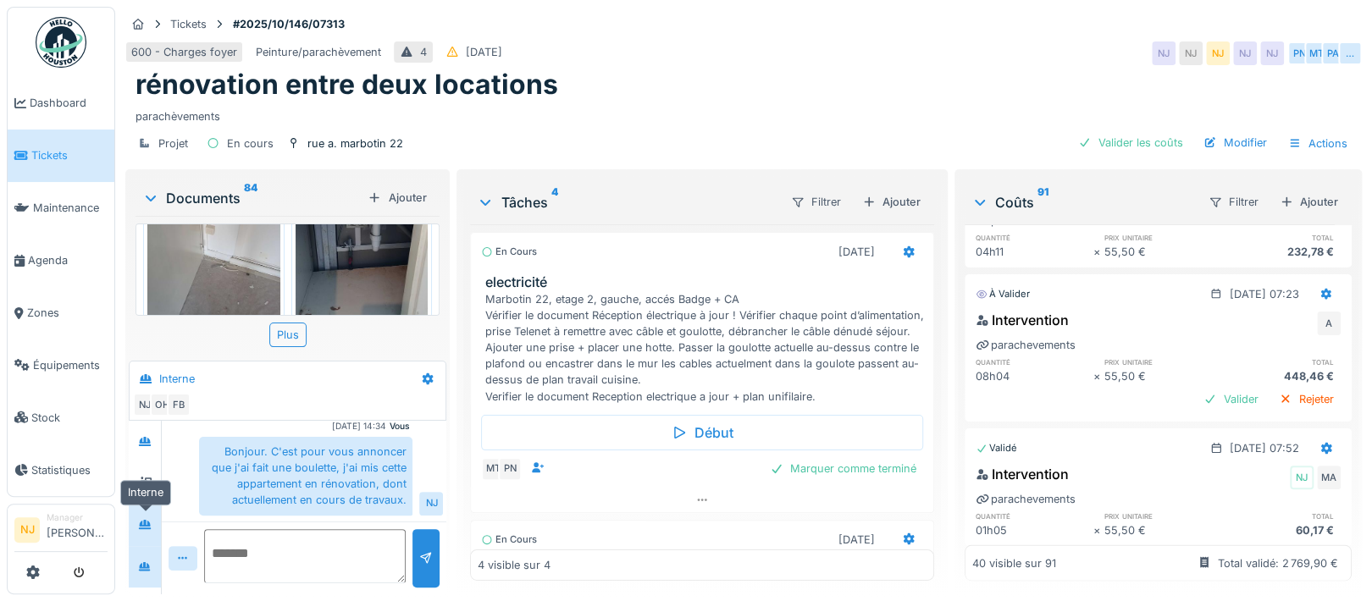
click at [146, 520] on icon at bounding box center [145, 524] width 12 height 9
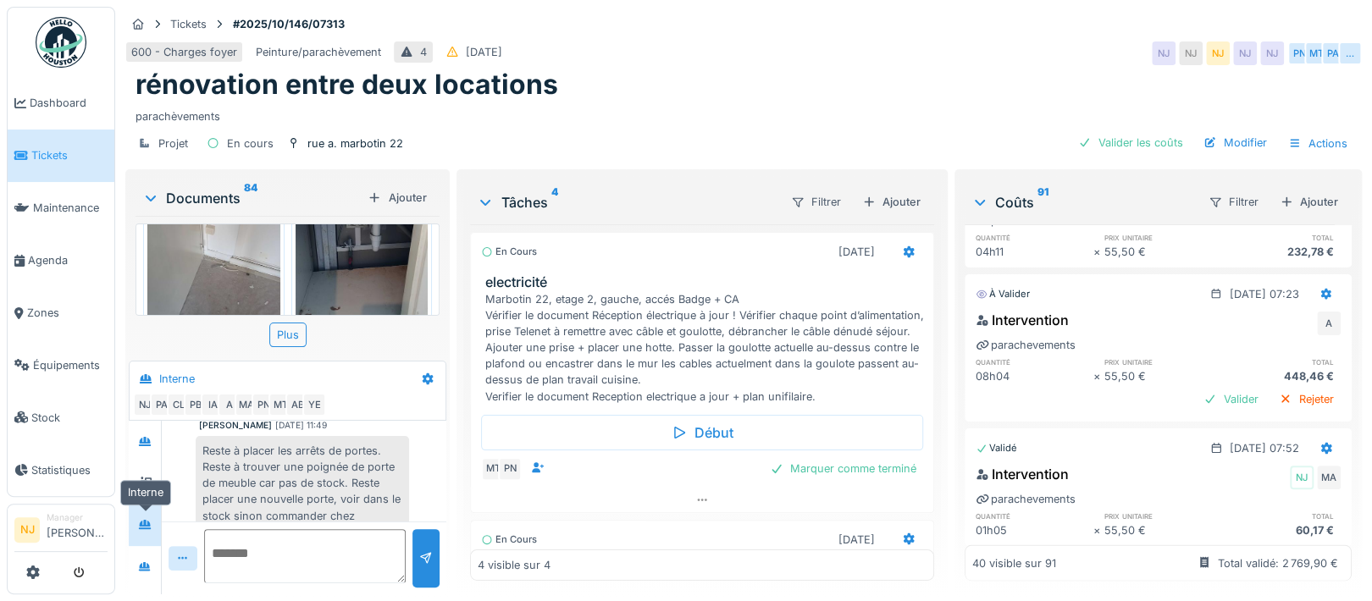
scroll to position [752, 0]
